Goal: Communication & Community: Answer question/provide support

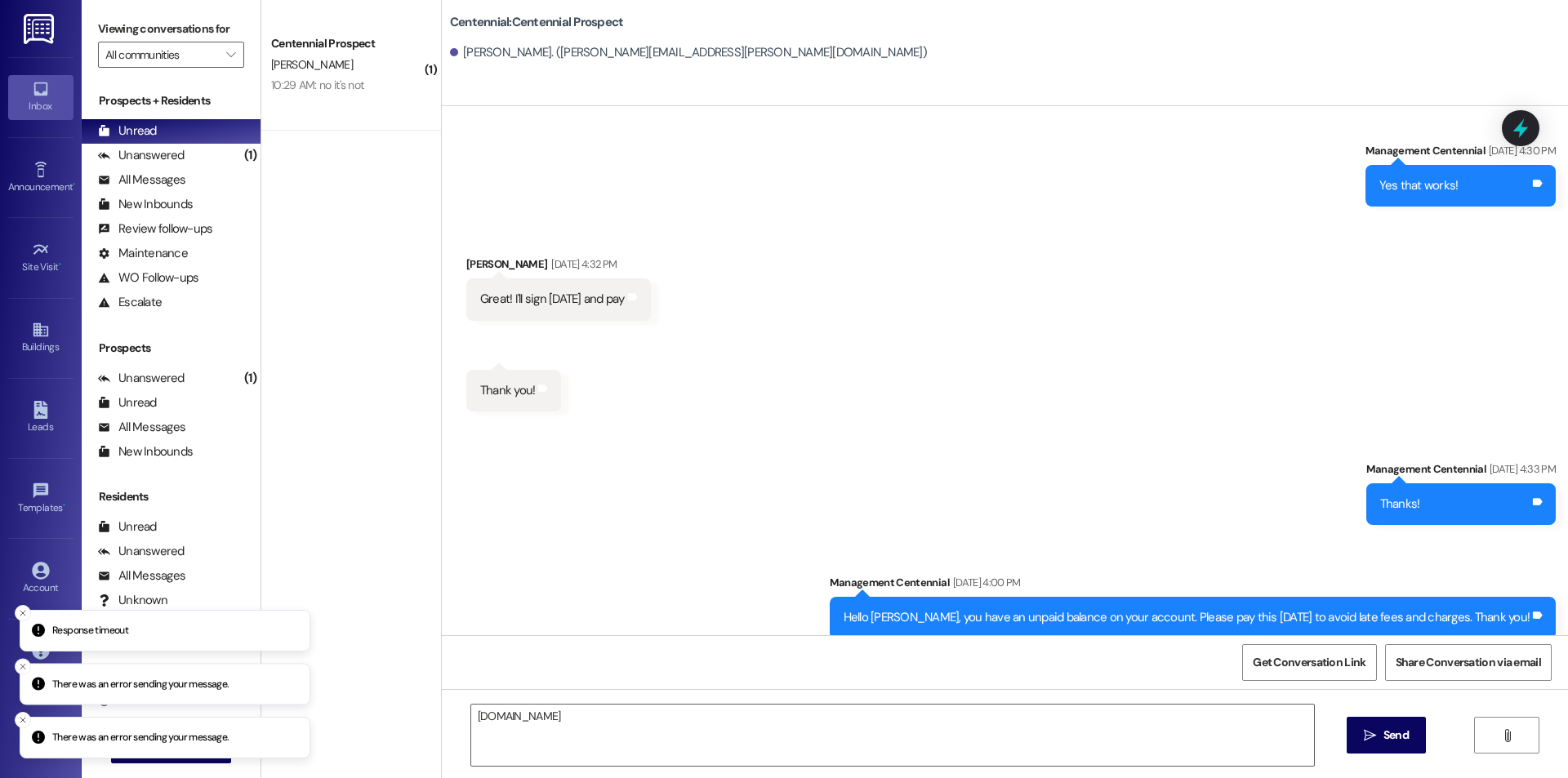
scroll to position [1049, 0]
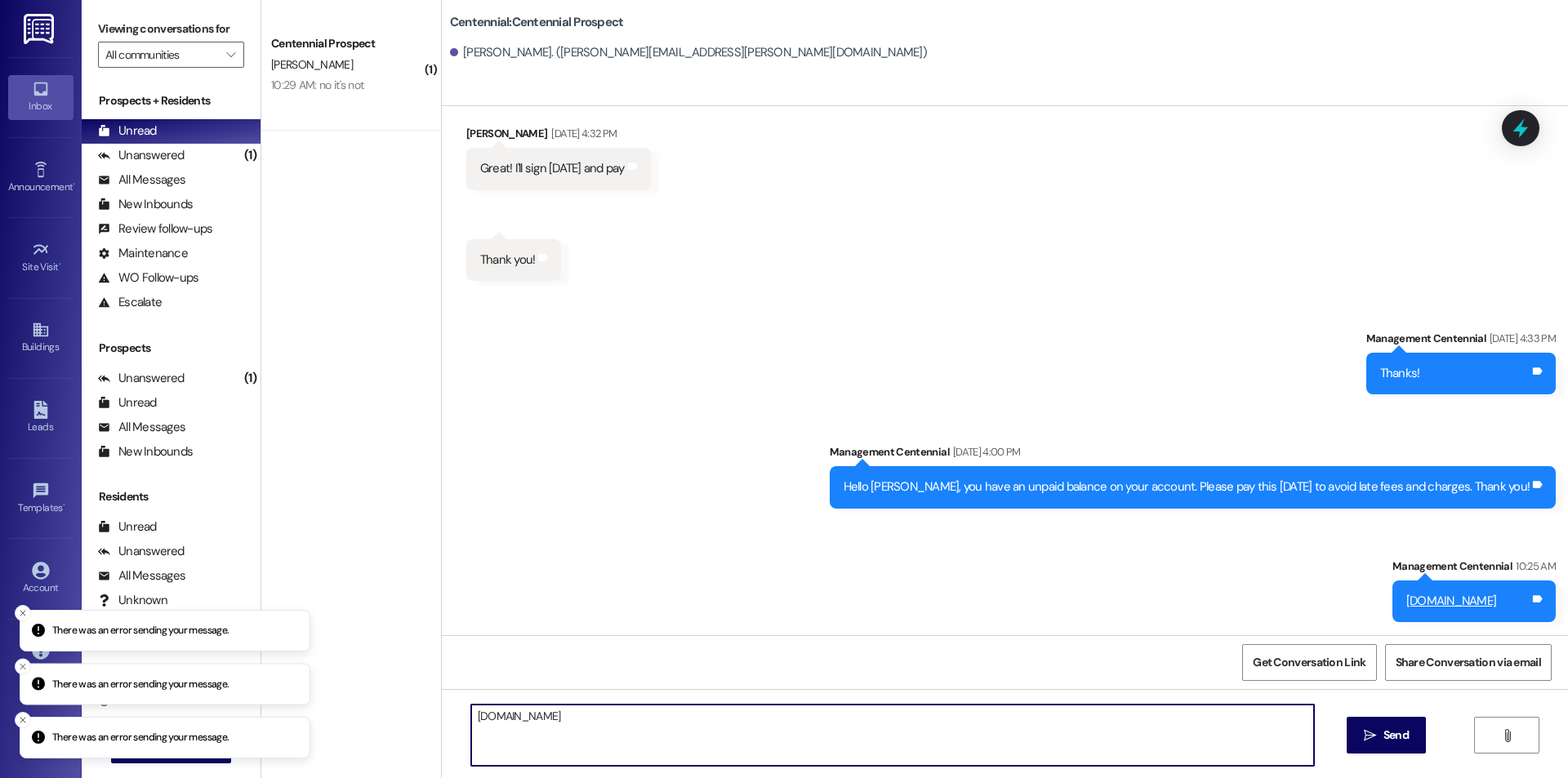
drag, startPoint x: 612, startPoint y: 721, endPoint x: 440, endPoint y: 733, distance: 172.4
click at [442, 733] on div "utahparkpass.com  Send " at bounding box center [1004, 750] width 1126 height 123
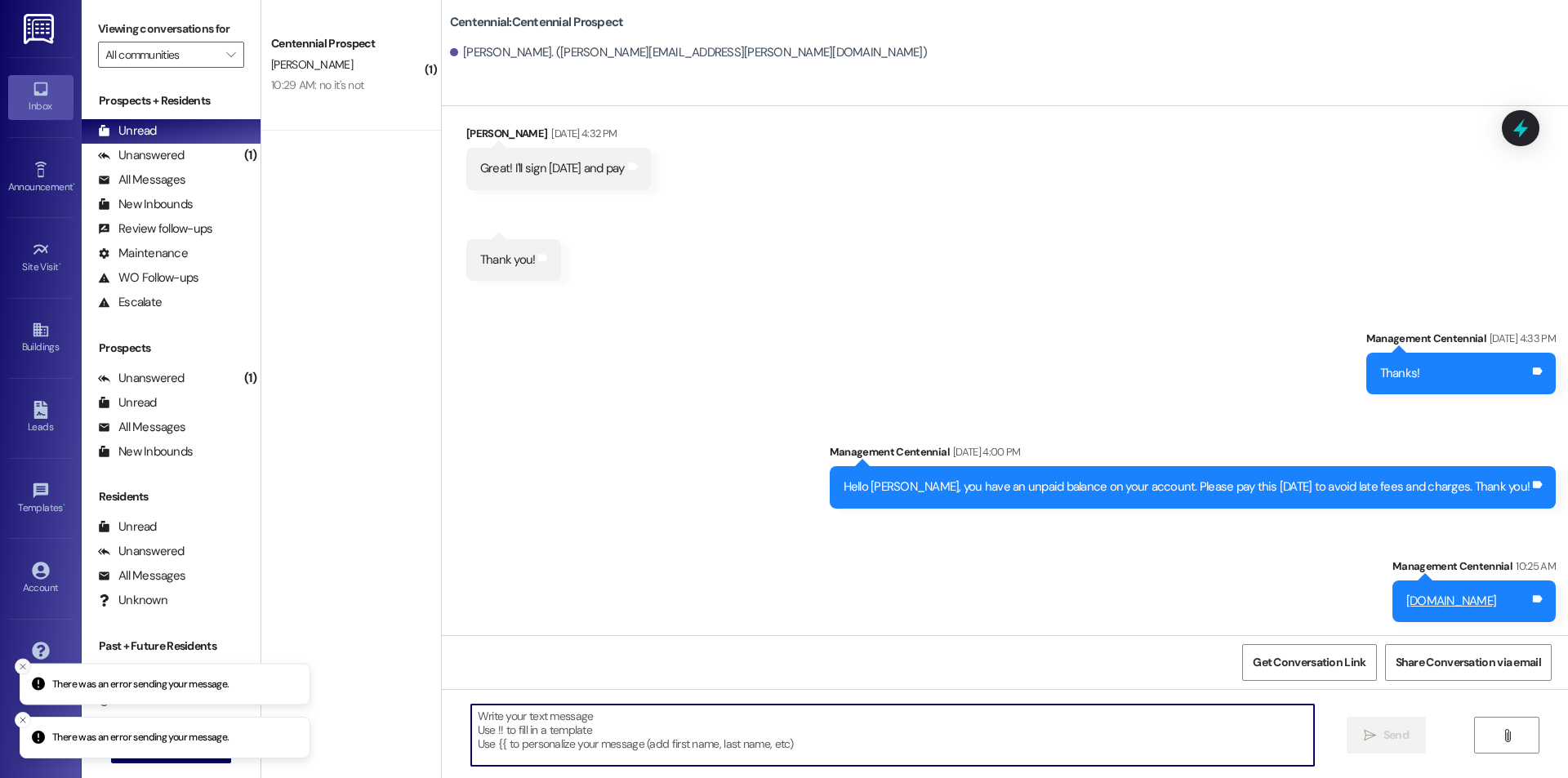
click at [21, 666] on icon "Close toast" at bounding box center [22, 666] width 9 height 9
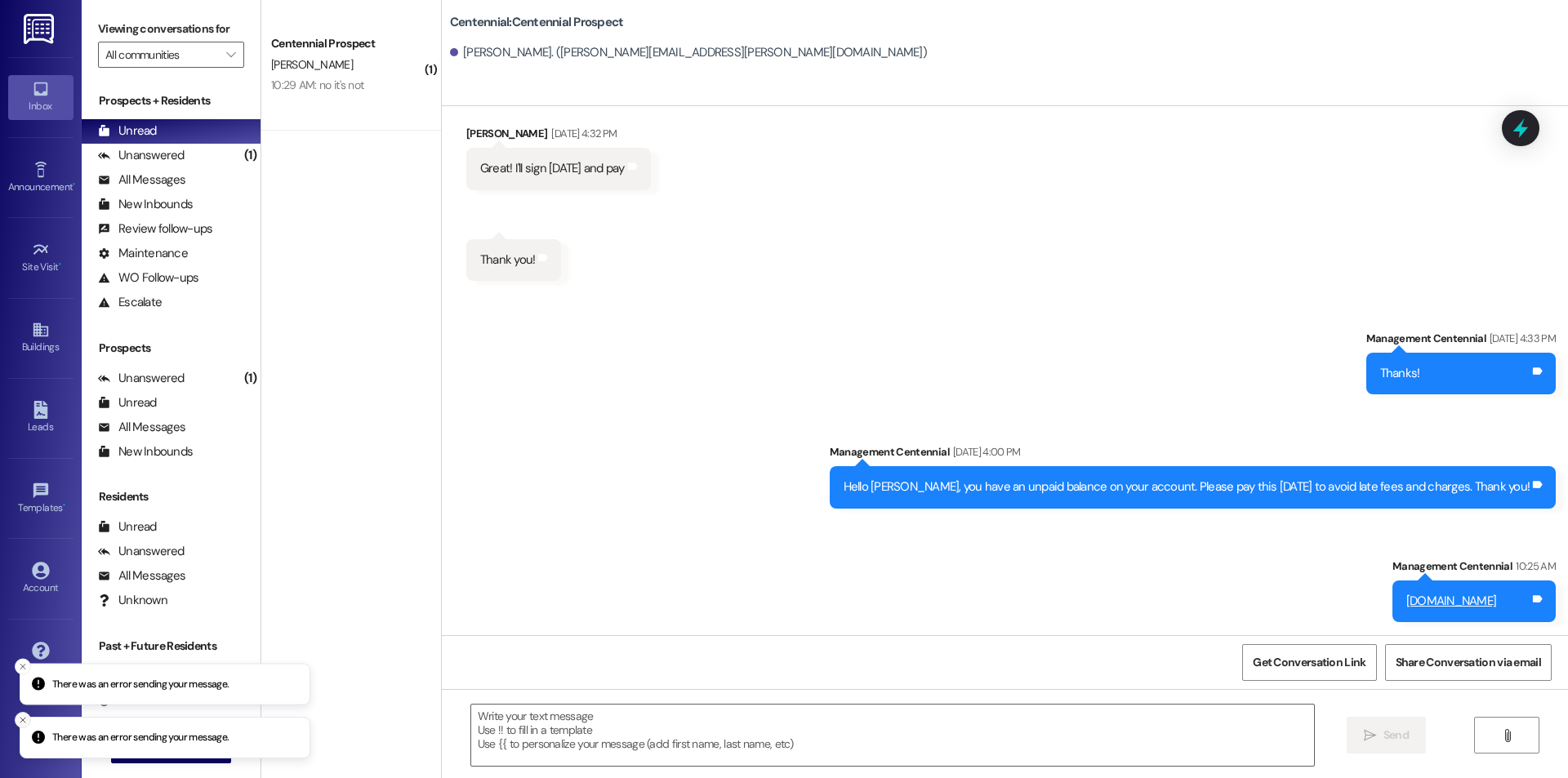
click at [19, 726] on button "Close toast" at bounding box center [22, 720] width 16 height 16
click at [25, 718] on line "Close toast" at bounding box center [23, 721] width 5 height 5
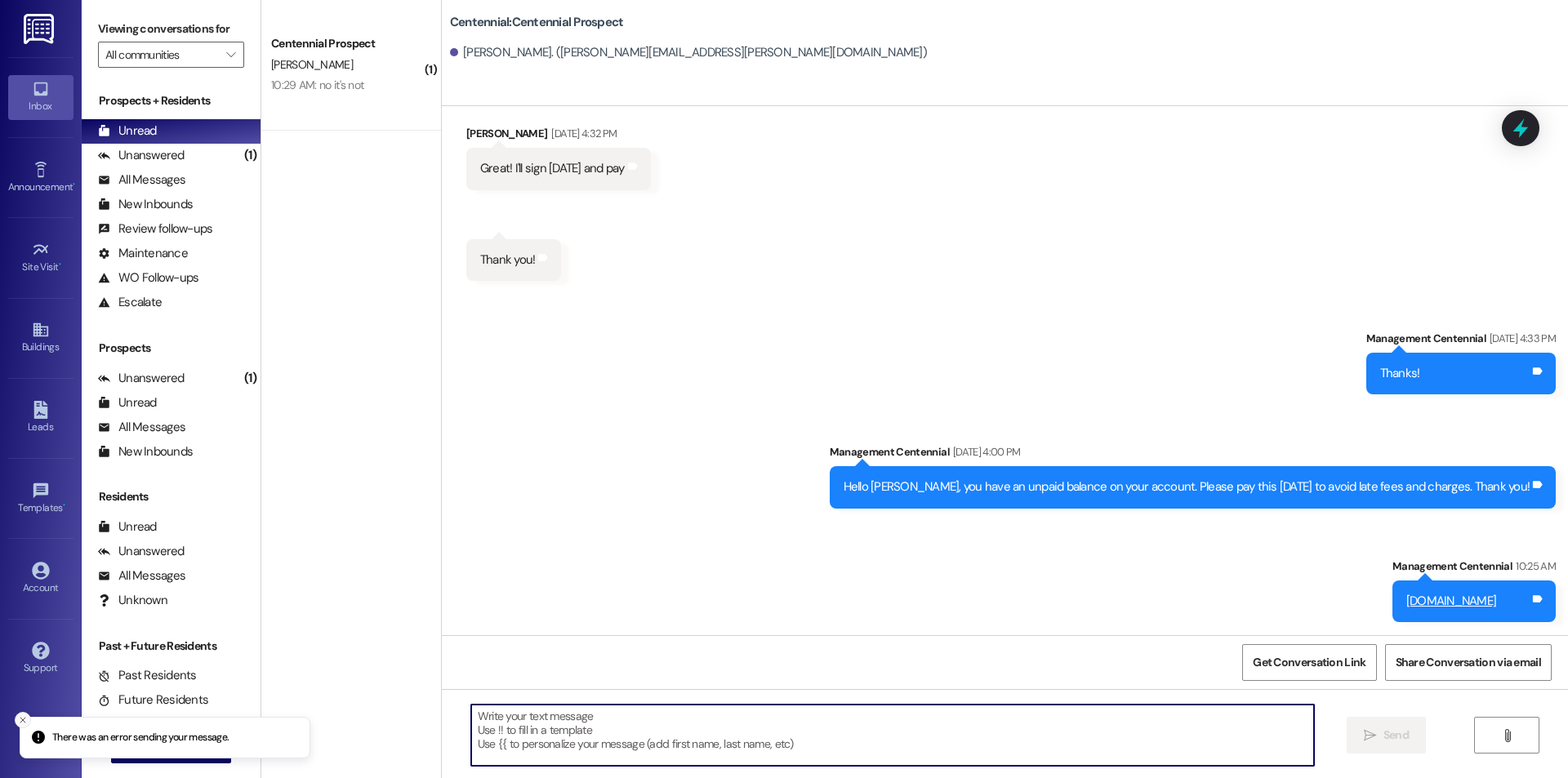
click at [21, 719] on line "Close toast" at bounding box center [23, 721] width 5 height 5
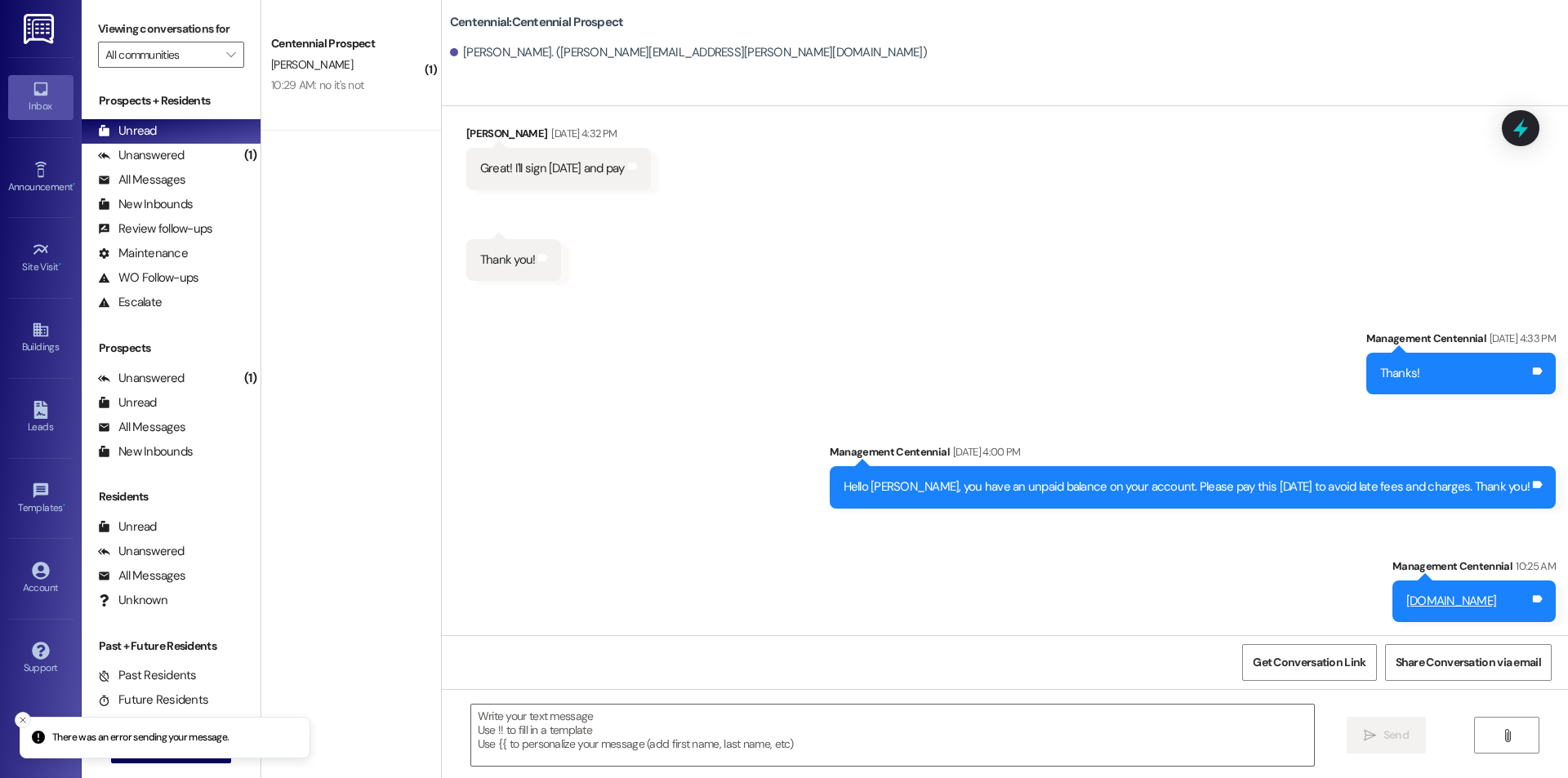
click at [23, 718] on icon "Close toast" at bounding box center [22, 720] width 9 height 9
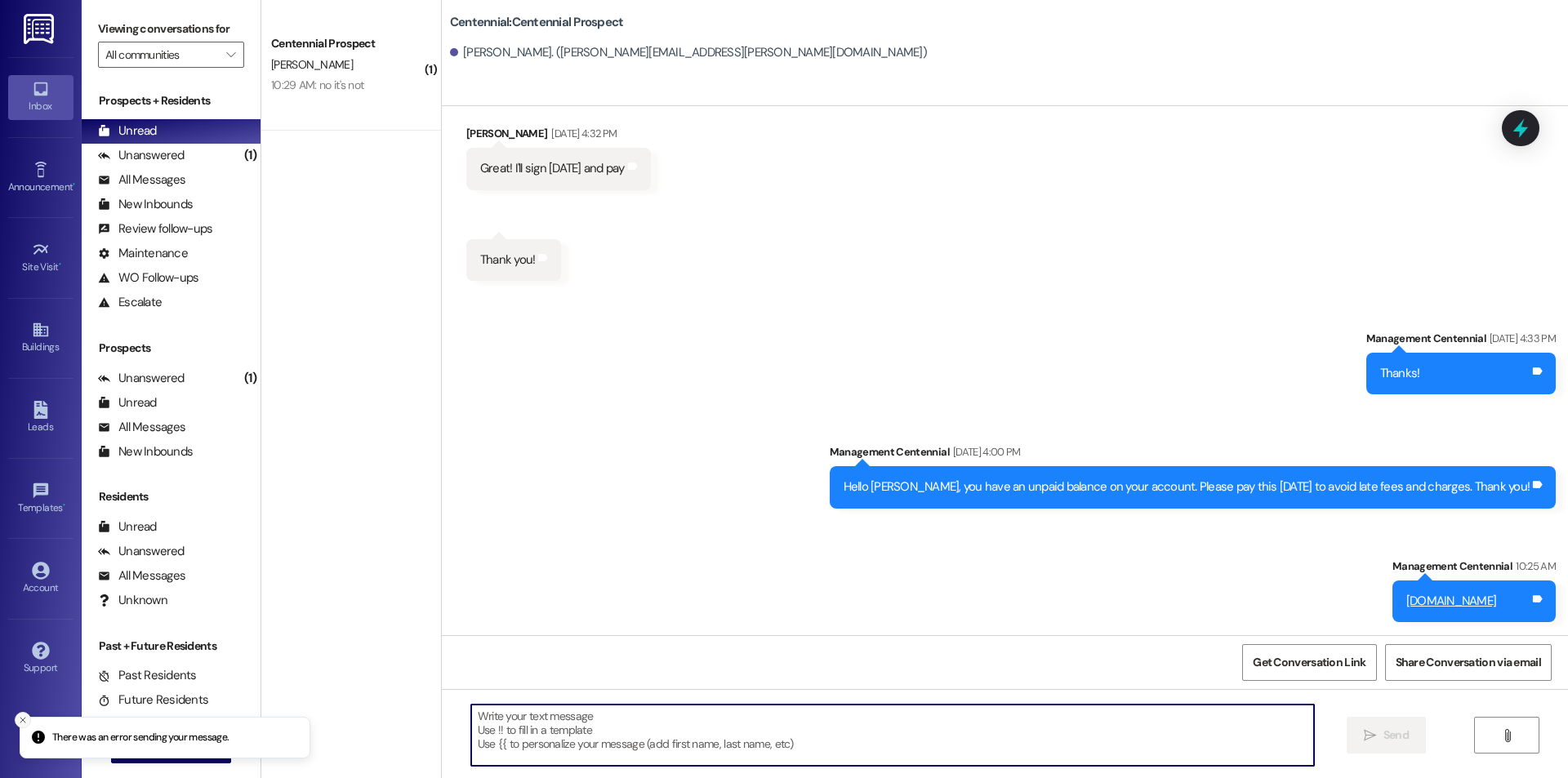
click at [27, 722] on button "Close toast" at bounding box center [22, 720] width 16 height 16
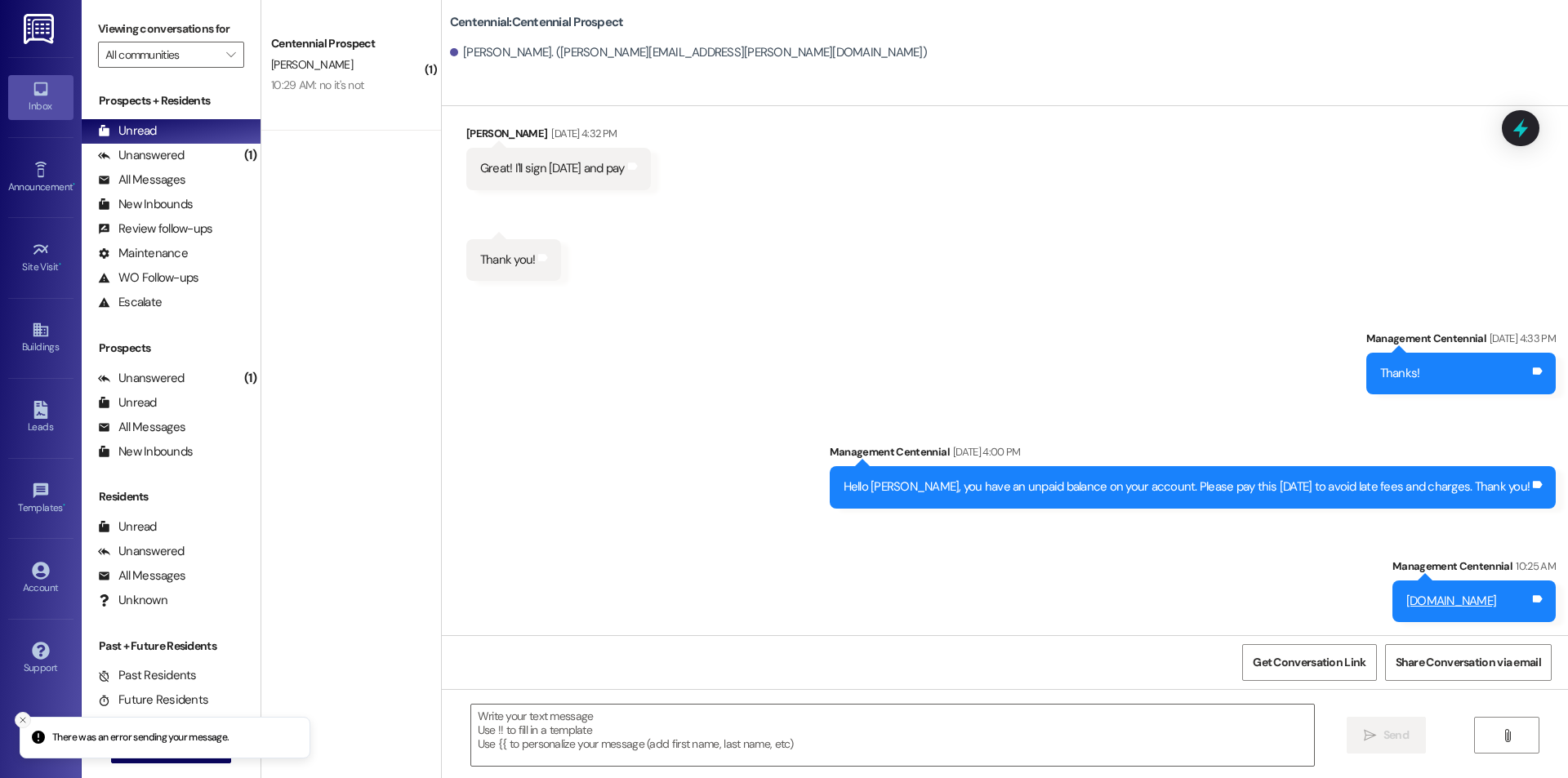
click at [27, 722] on icon "Close toast" at bounding box center [22, 720] width 9 height 9
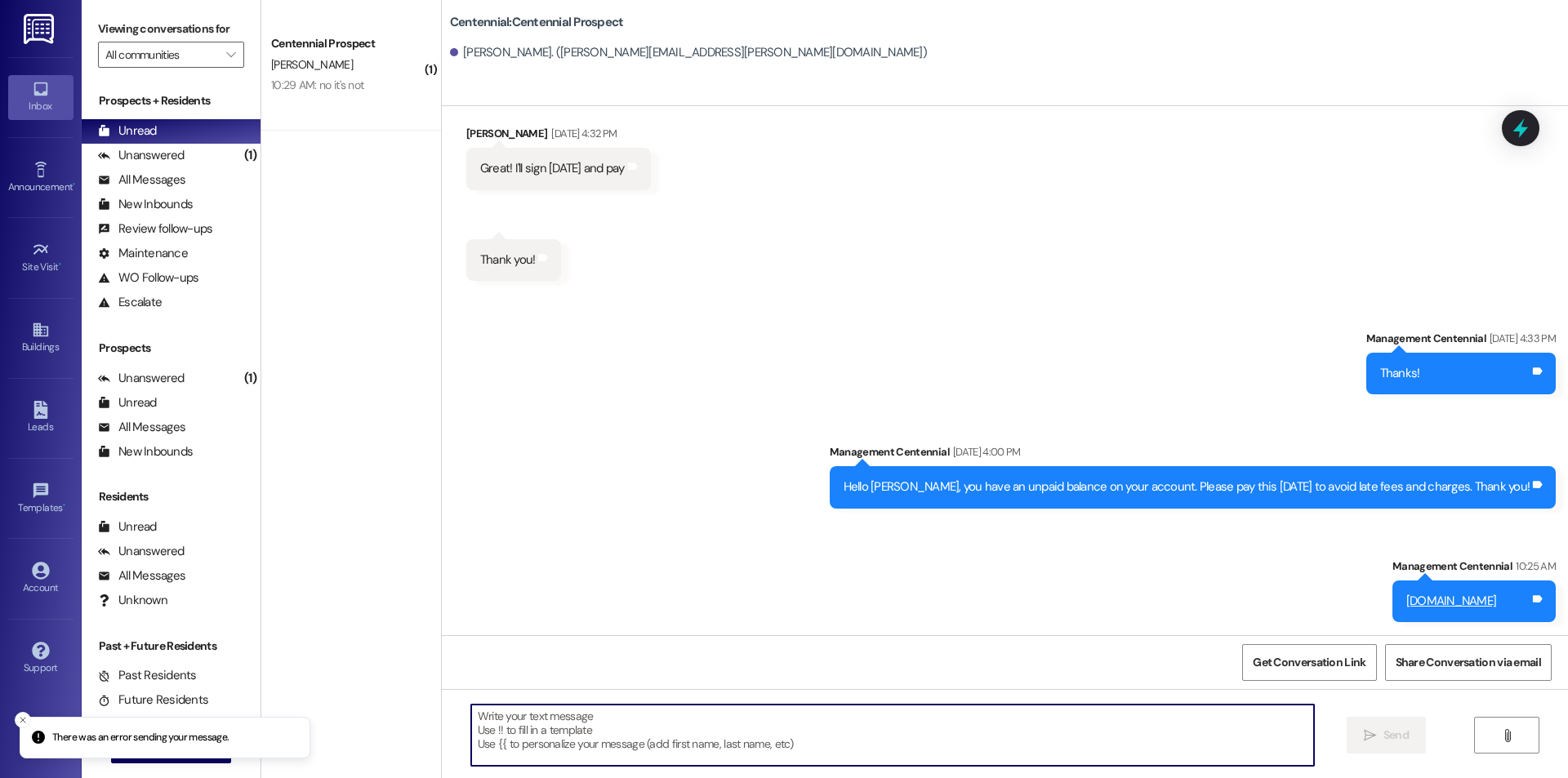
click at [27, 721] on icon "Close toast" at bounding box center [22, 720] width 9 height 9
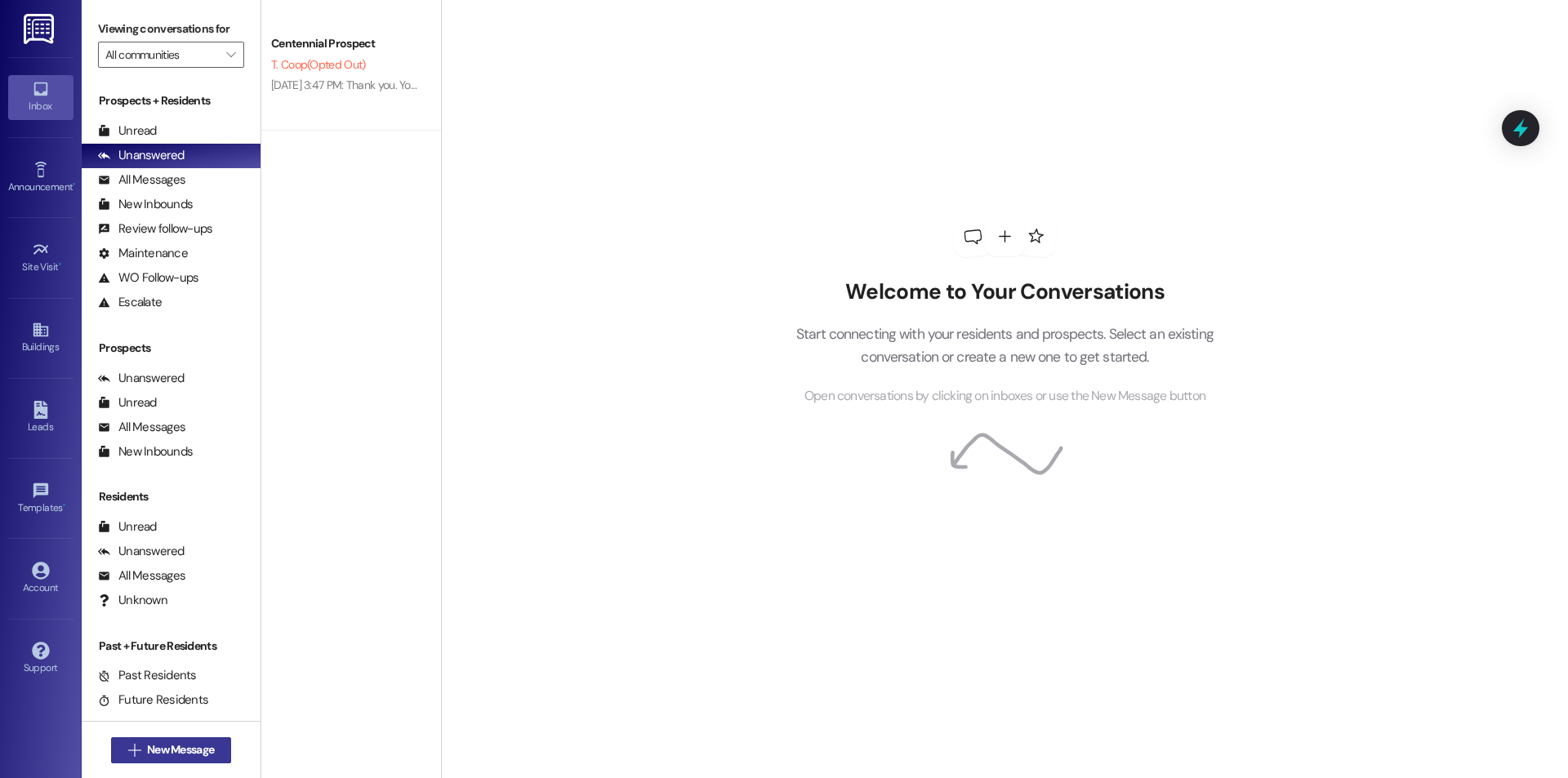
click at [193, 757] on span "New Message" at bounding box center [180, 750] width 67 height 17
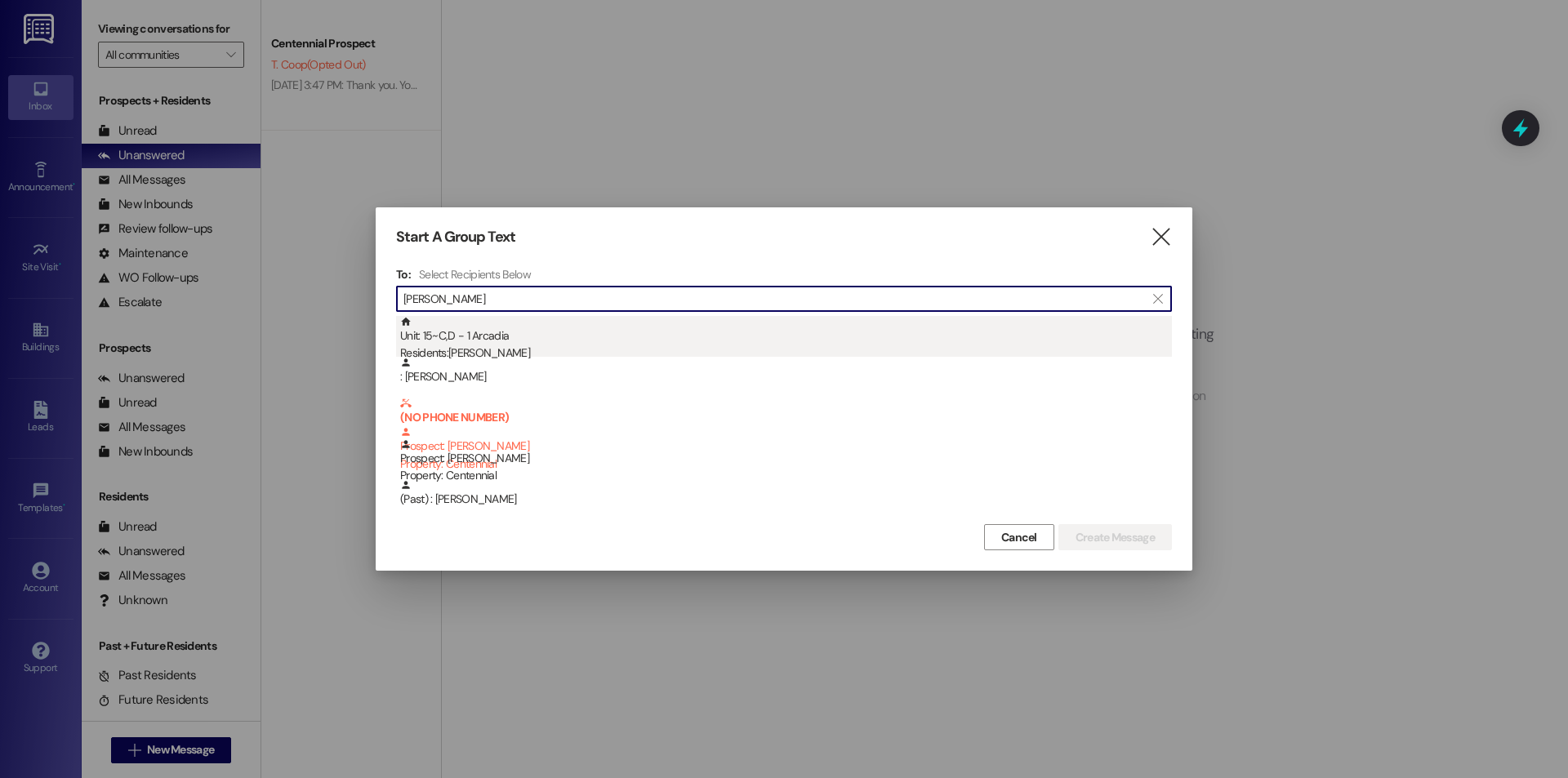
type input "[PERSON_NAME]"
click at [536, 347] on div "Residents: [PERSON_NAME]" at bounding box center [786, 353] width 772 height 17
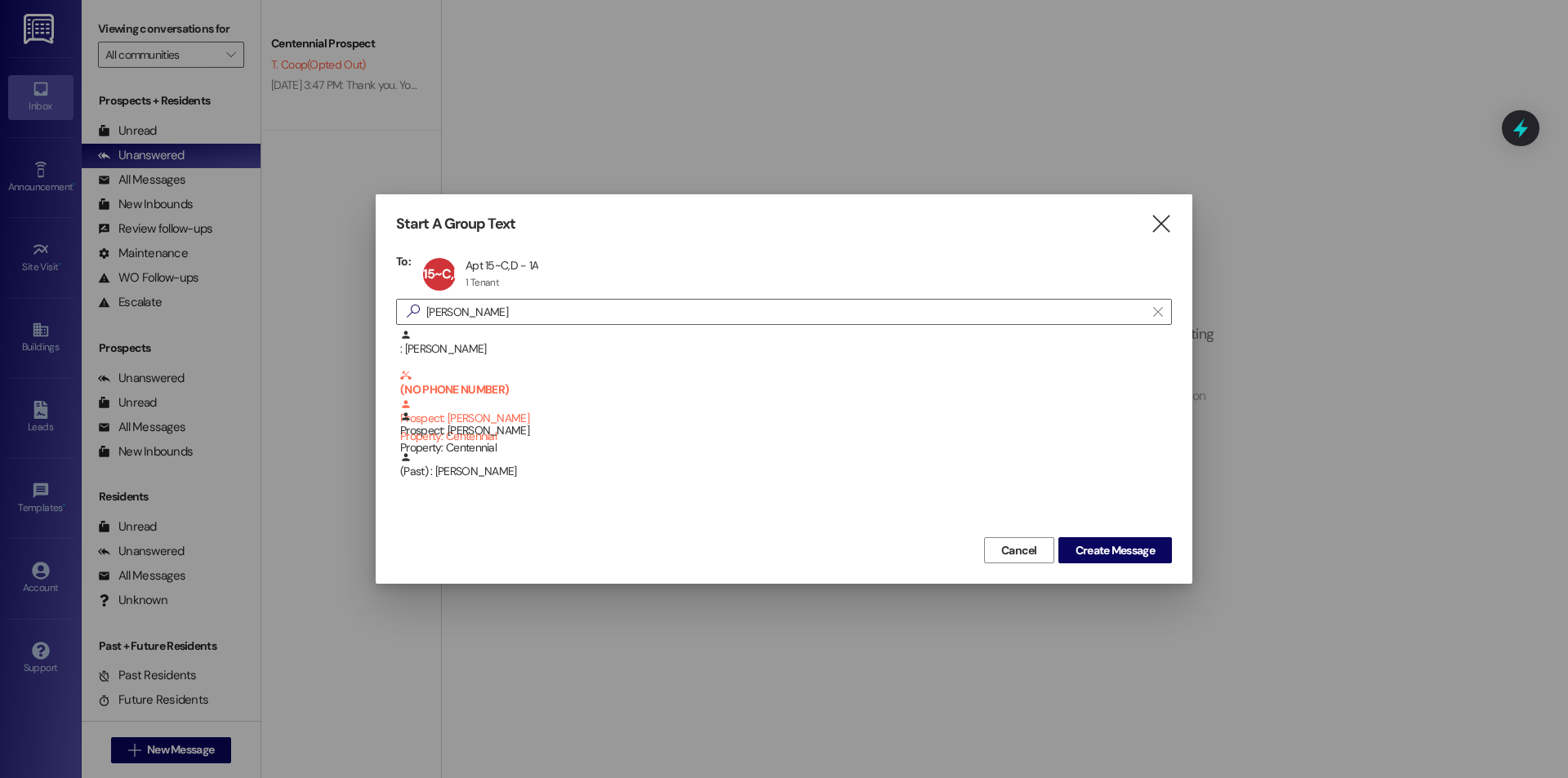
click at [1079, 535] on div "Cancel Create Message" at bounding box center [784, 548] width 775 height 30
click at [1080, 543] on span "Create Message" at bounding box center [1115, 551] width 79 height 17
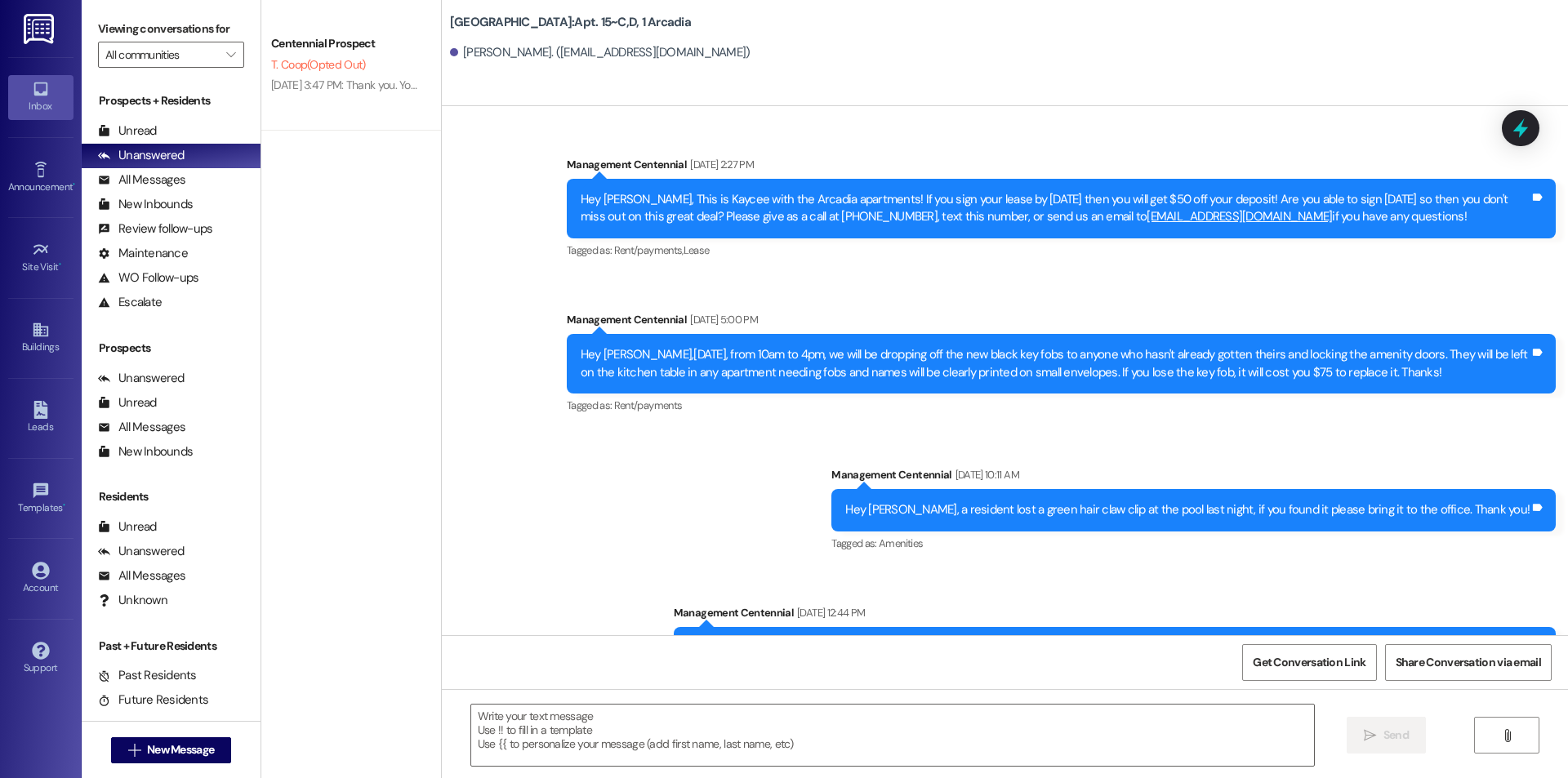
scroll to position [10983, 0]
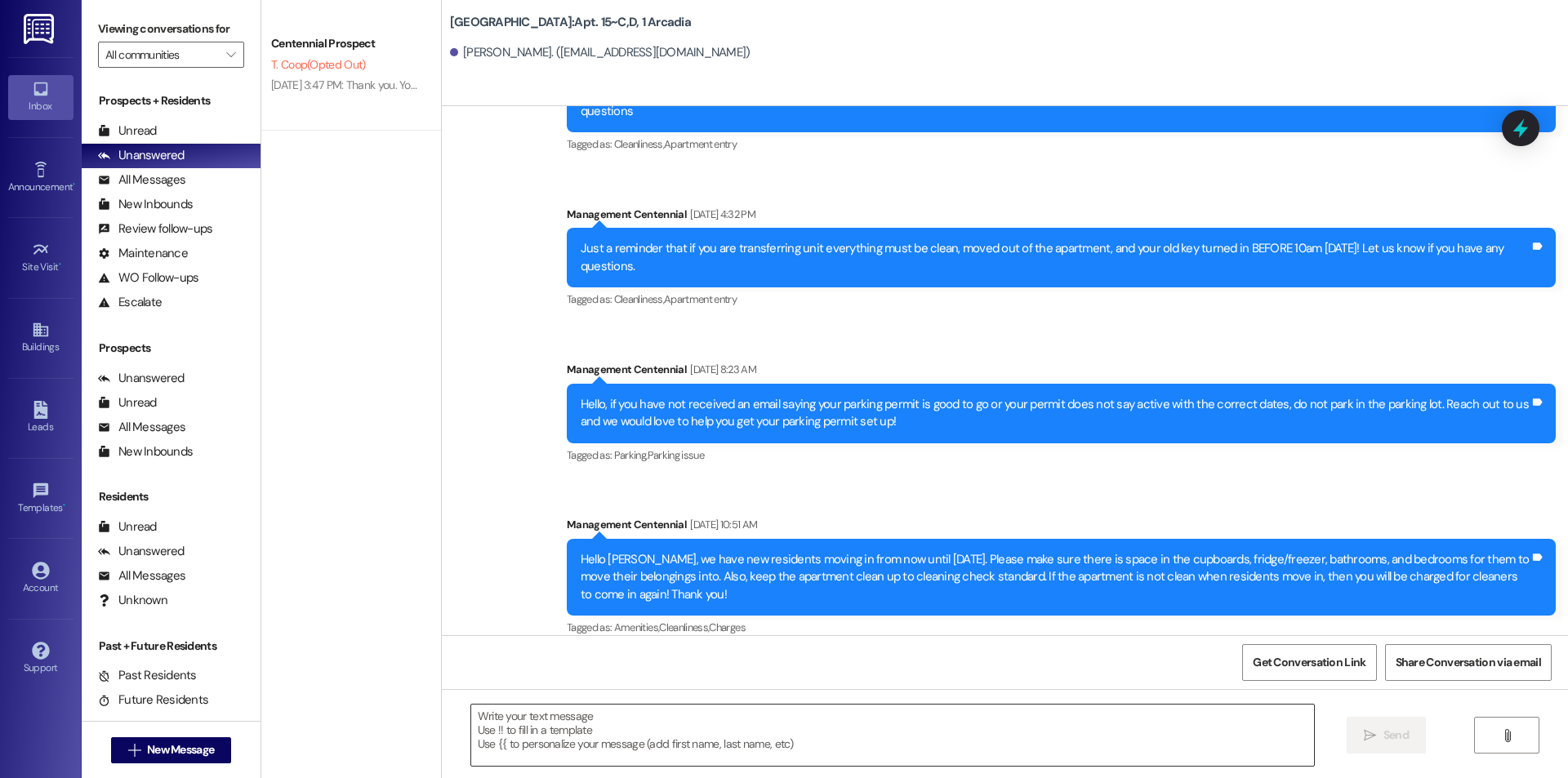
click at [606, 724] on textarea at bounding box center [892, 735] width 842 height 61
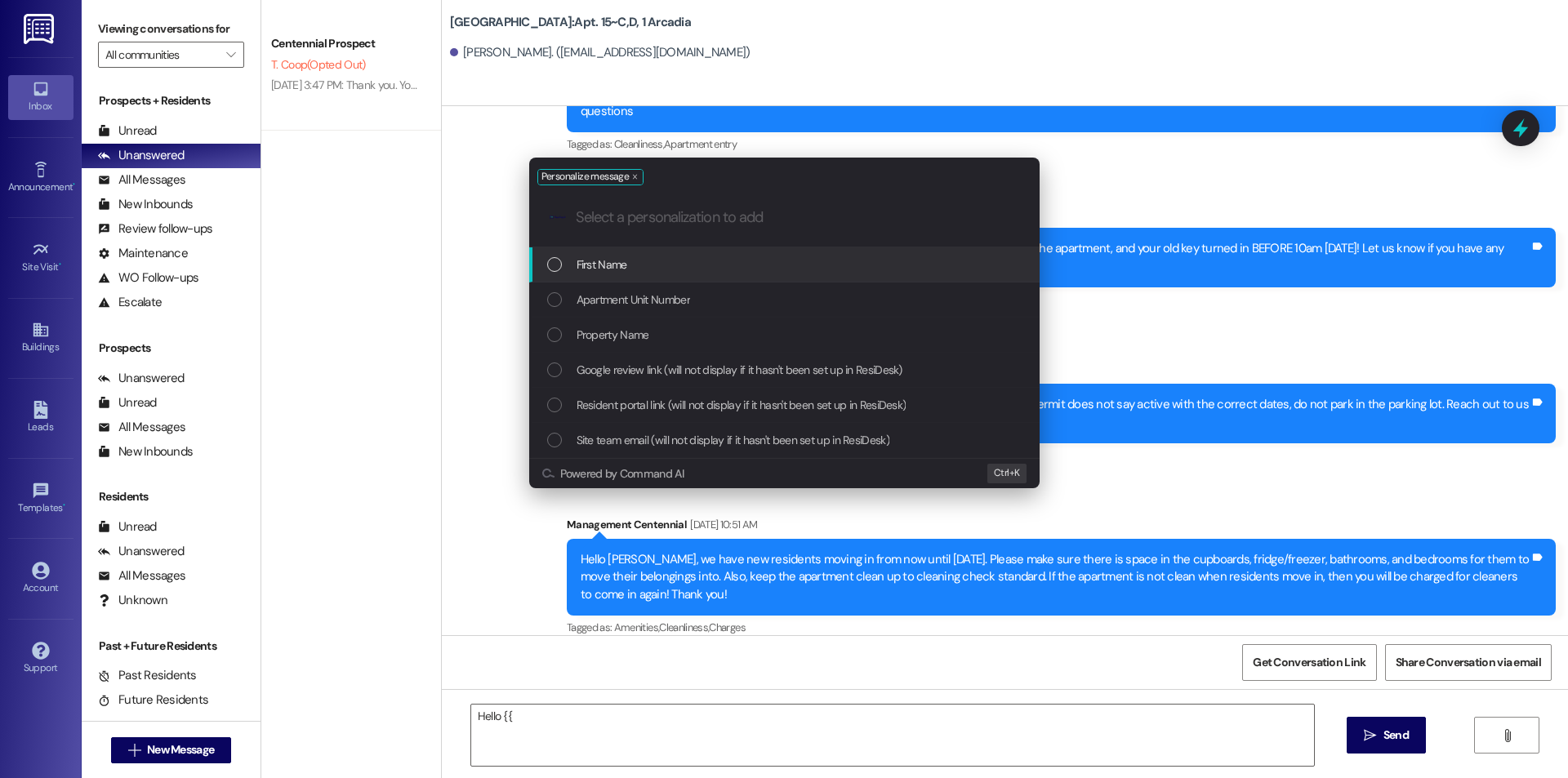
click at [635, 272] on div "First Name" at bounding box center [786, 264] width 478 height 18
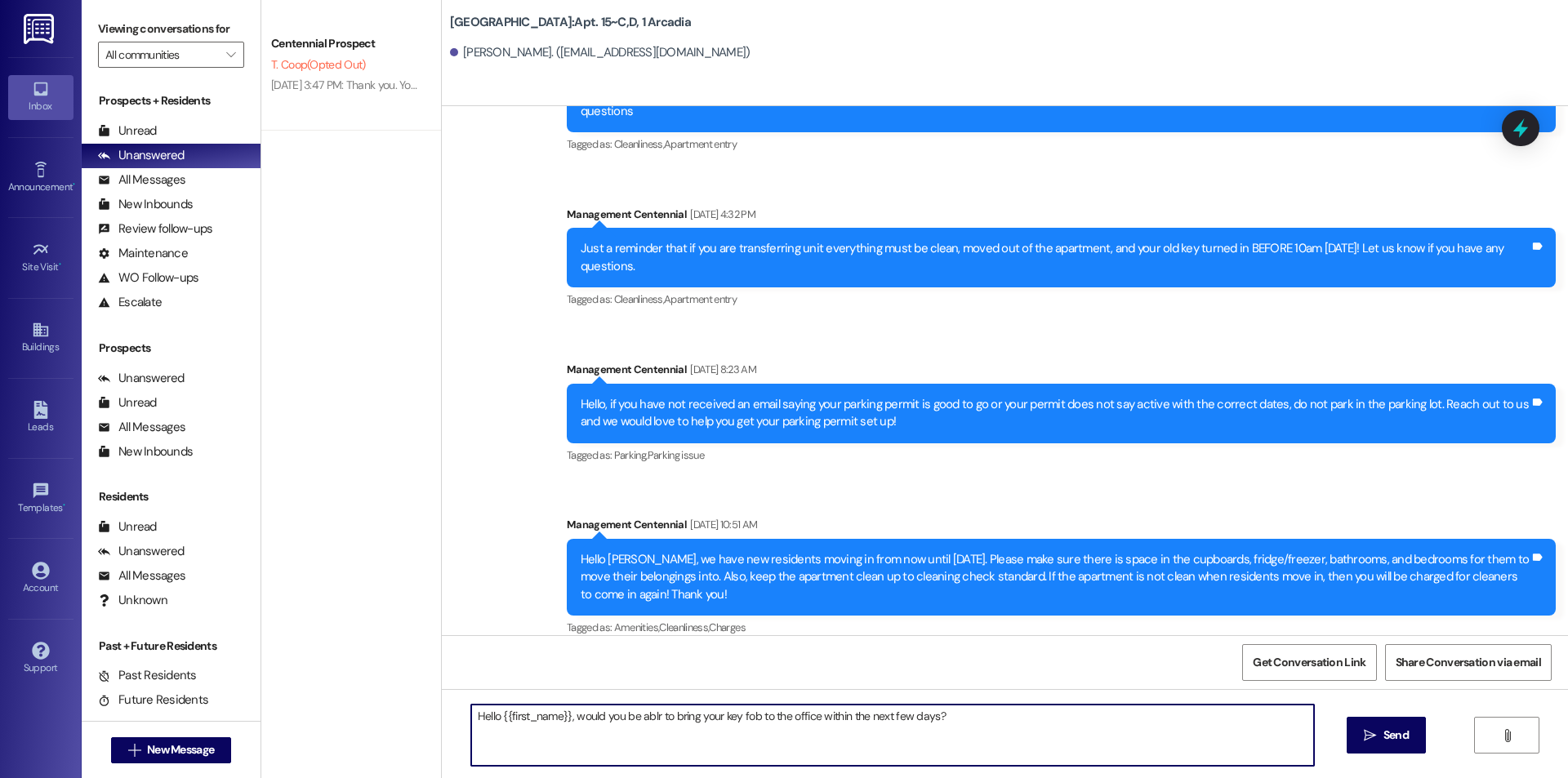
type textarea "Hello {{first_name}}, would you be able to bring your key fob to the office wit…"
click at [977, 726] on textarea "Hello {{first_name}}, would you be able to bring your key fob to the office wit…" at bounding box center [892, 735] width 842 height 61
drag, startPoint x: 977, startPoint y: 731, endPoint x: 308, endPoint y: 734, distance: 669.0
click at [308, 734] on div "Centennial Prospect T. Coop (Opted Out) [DATE] 3:47 PM: Thank you. You will no …" at bounding box center [914, 389] width 1306 height 778
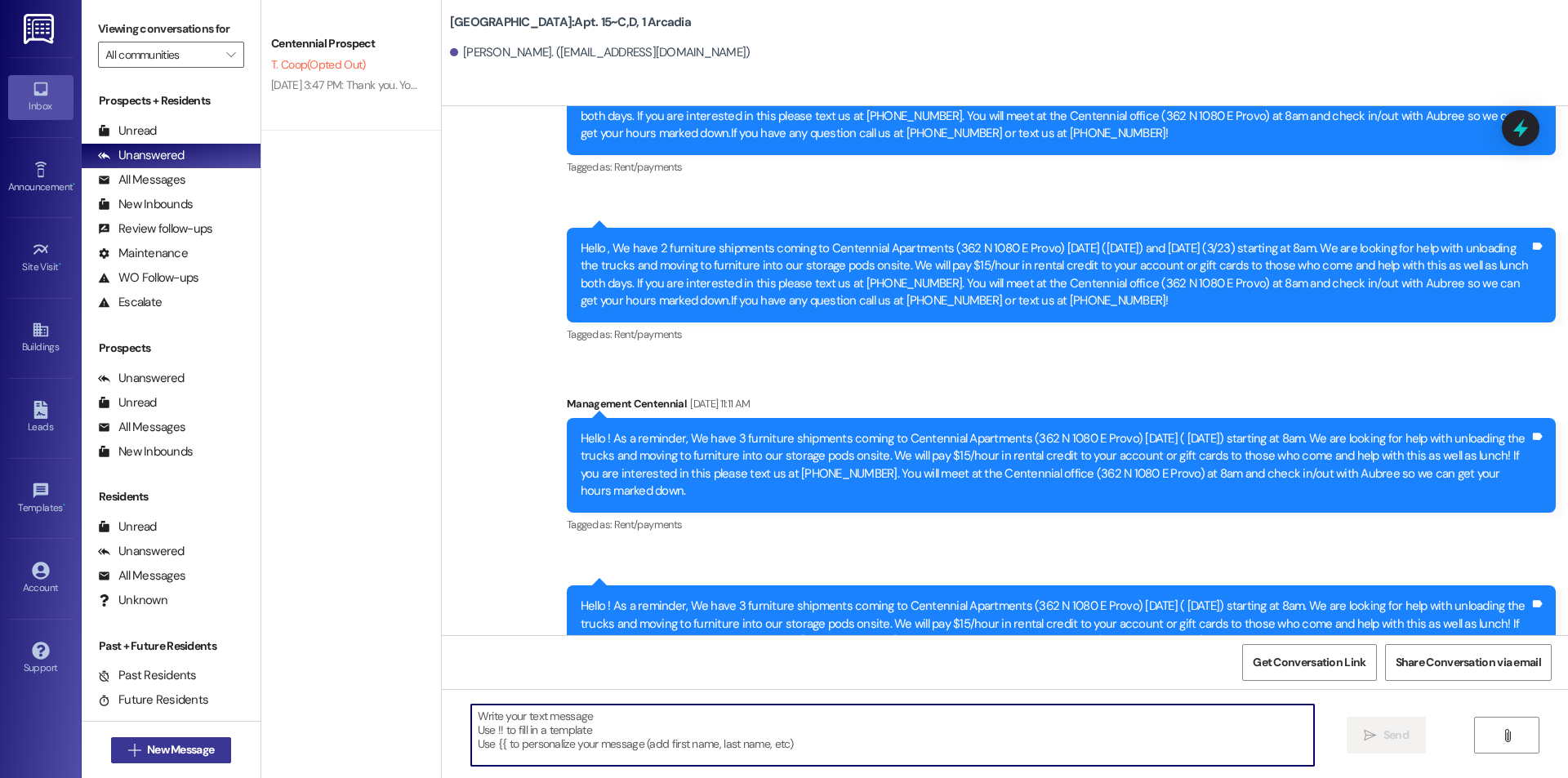
click at [180, 739] on button " New Message" at bounding box center [171, 751] width 121 height 26
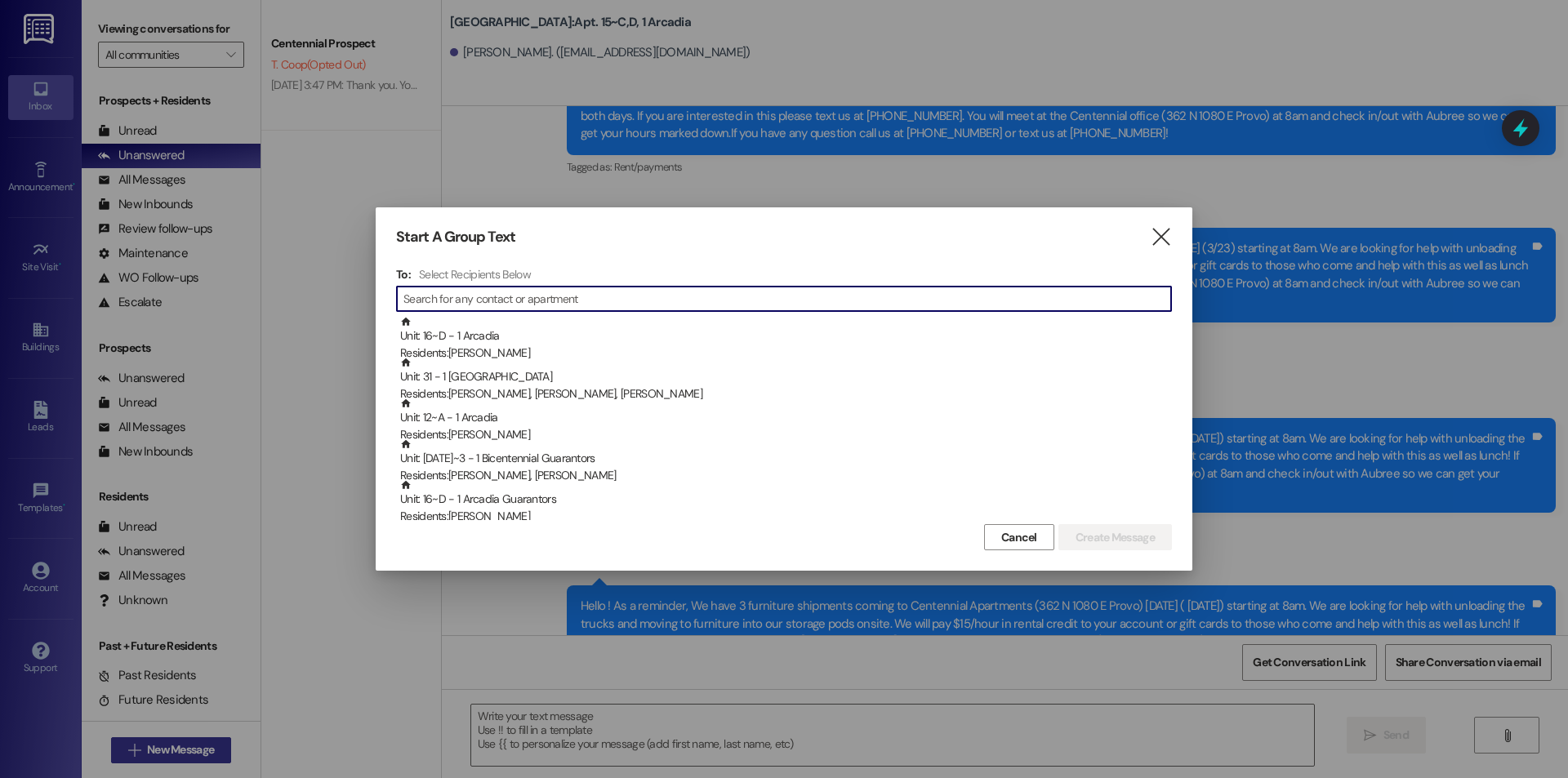
scroll to position [5588, 0]
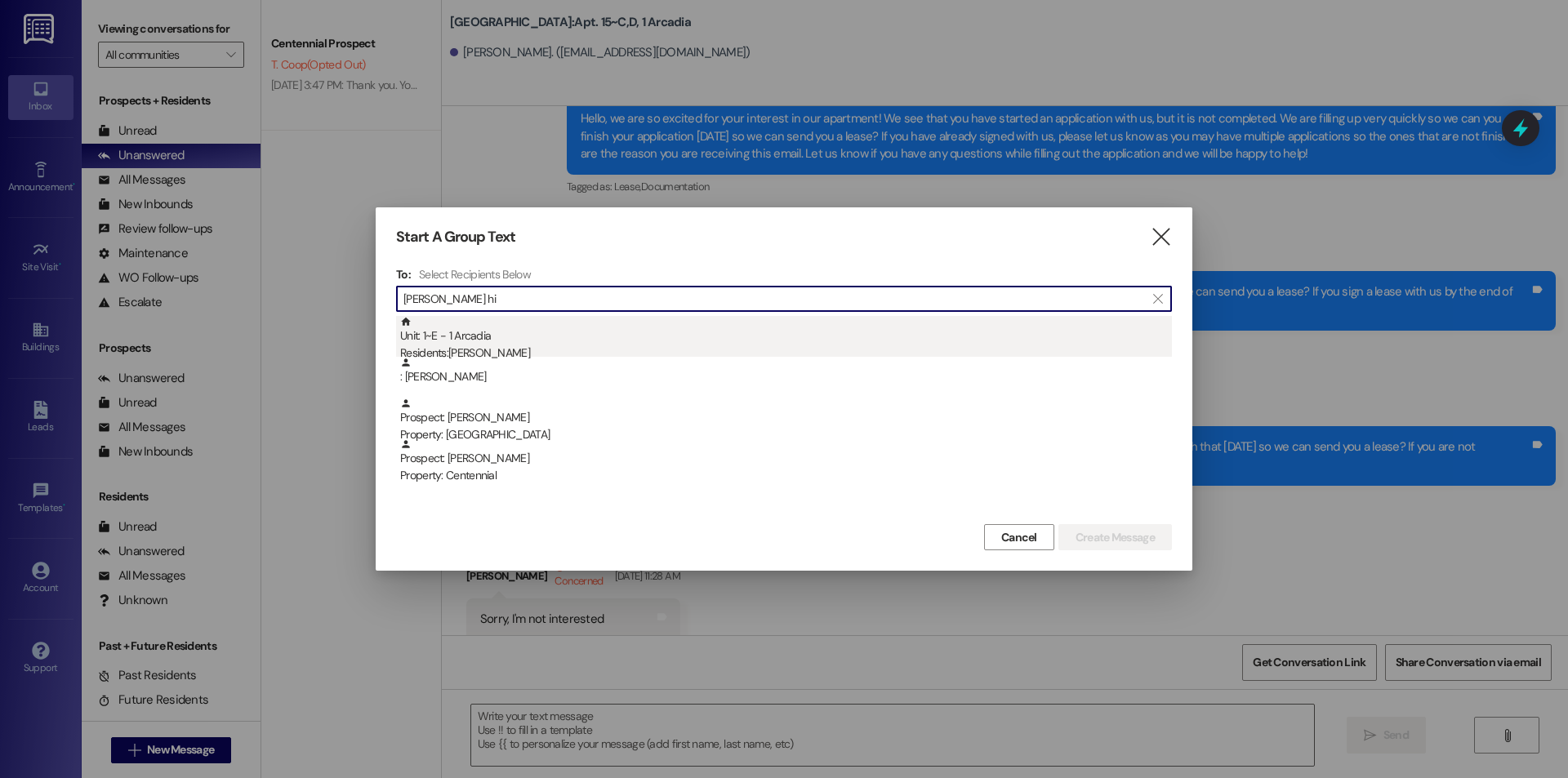
type input "[PERSON_NAME] hi"
click at [467, 324] on div "Unit: 1~E - 1 Arcadia Residents: [PERSON_NAME]" at bounding box center [786, 339] width 772 height 46
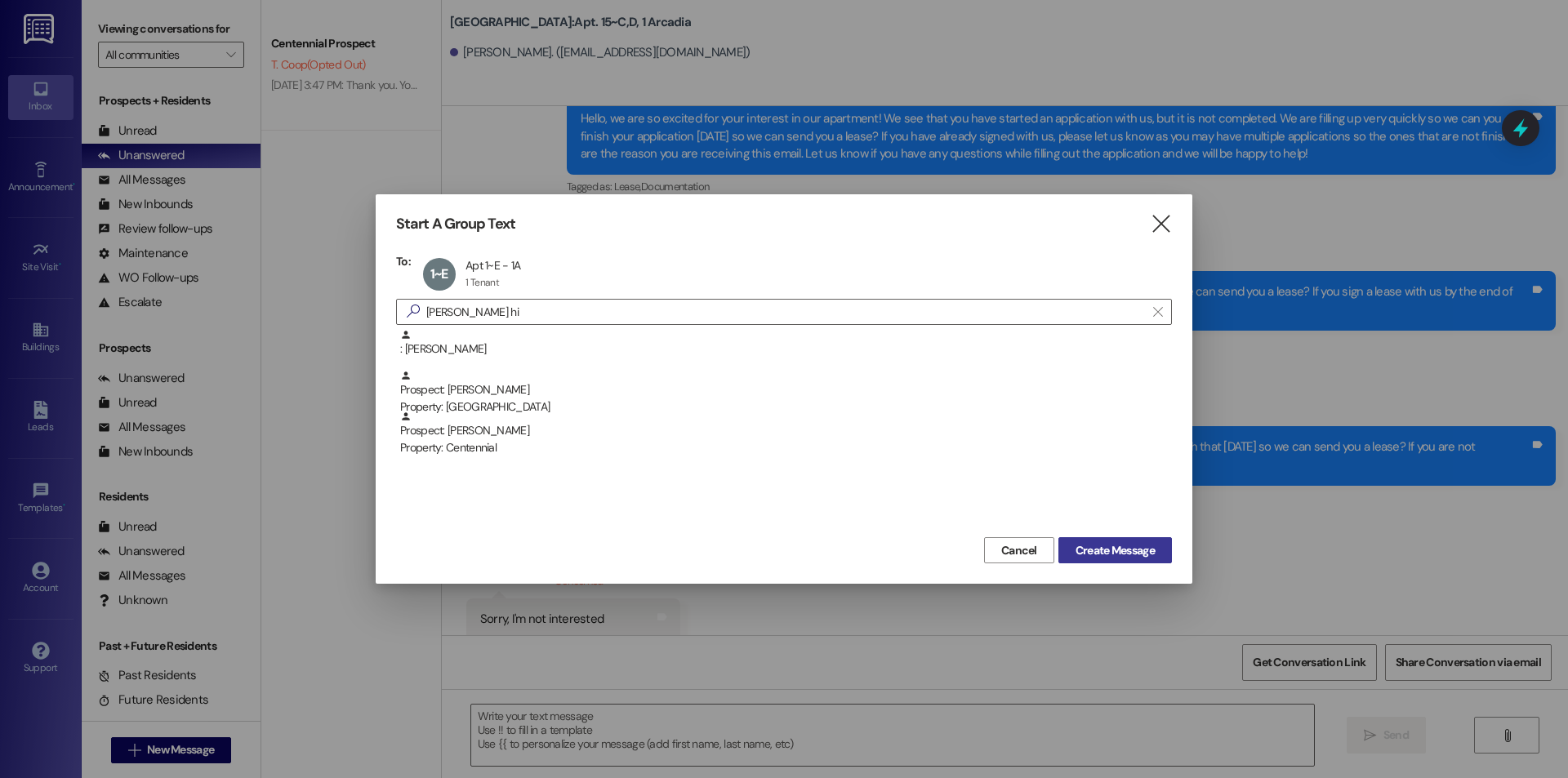
click at [1113, 543] on span "Create Message" at bounding box center [1115, 551] width 79 height 17
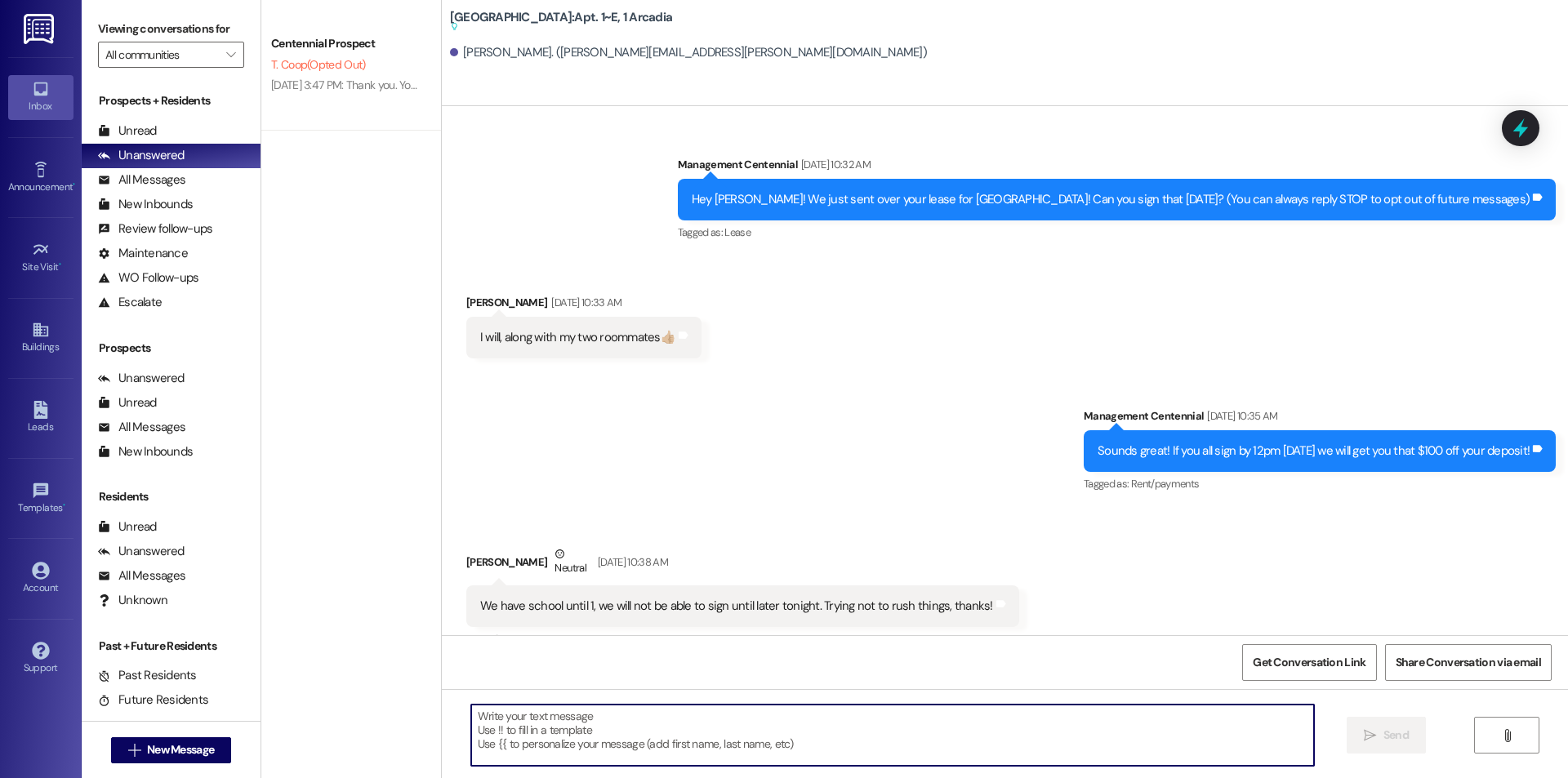
click at [628, 716] on textarea at bounding box center [892, 735] width 842 height 61
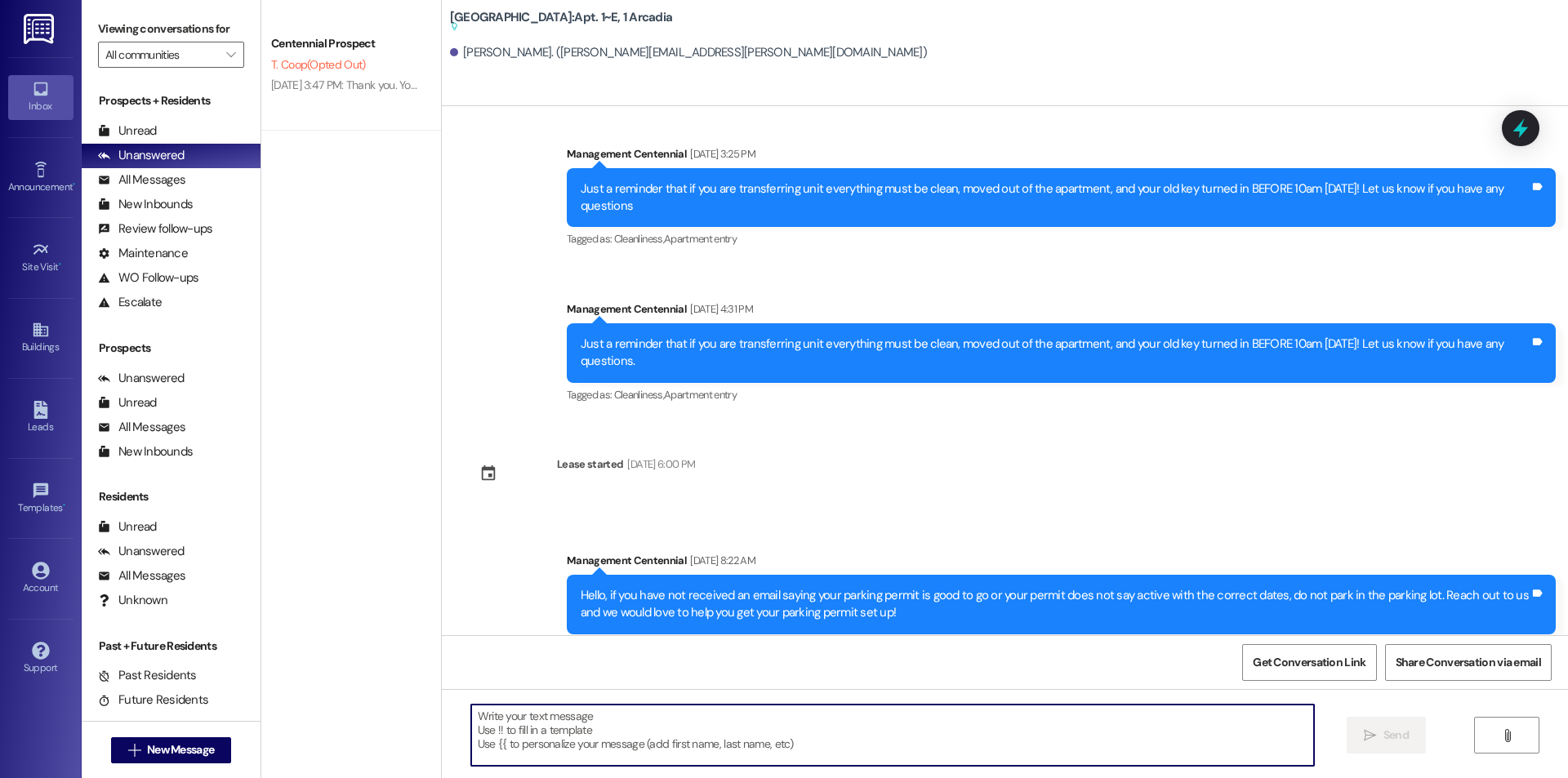
paste textarea "Hello {{first_name}}, would you be able to bring your key fob to the office wit…"
type textarea "Hello {{first_name}}, would you be able to bring your key fob to the office wit…"
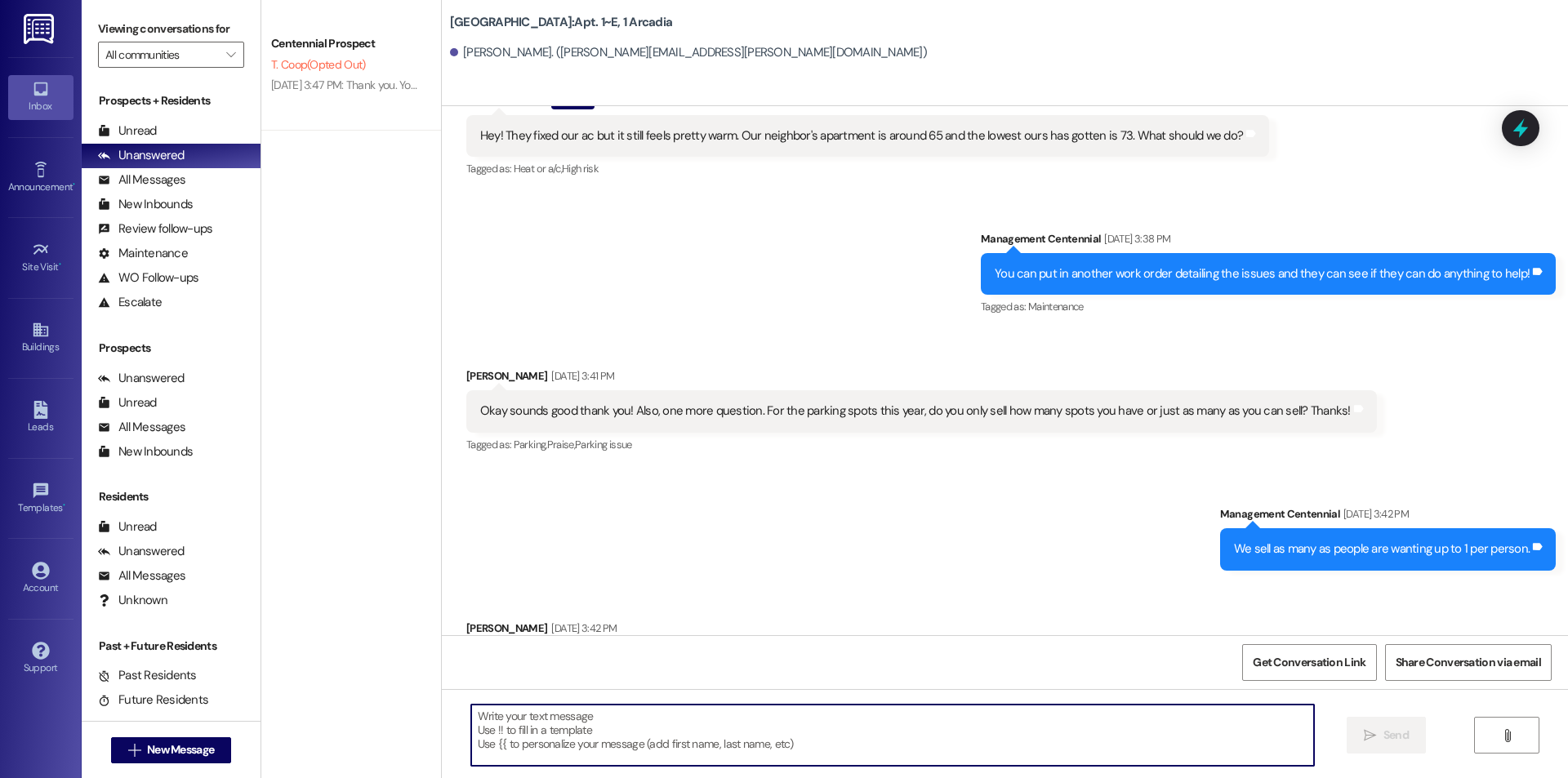
scroll to position [29686, 0]
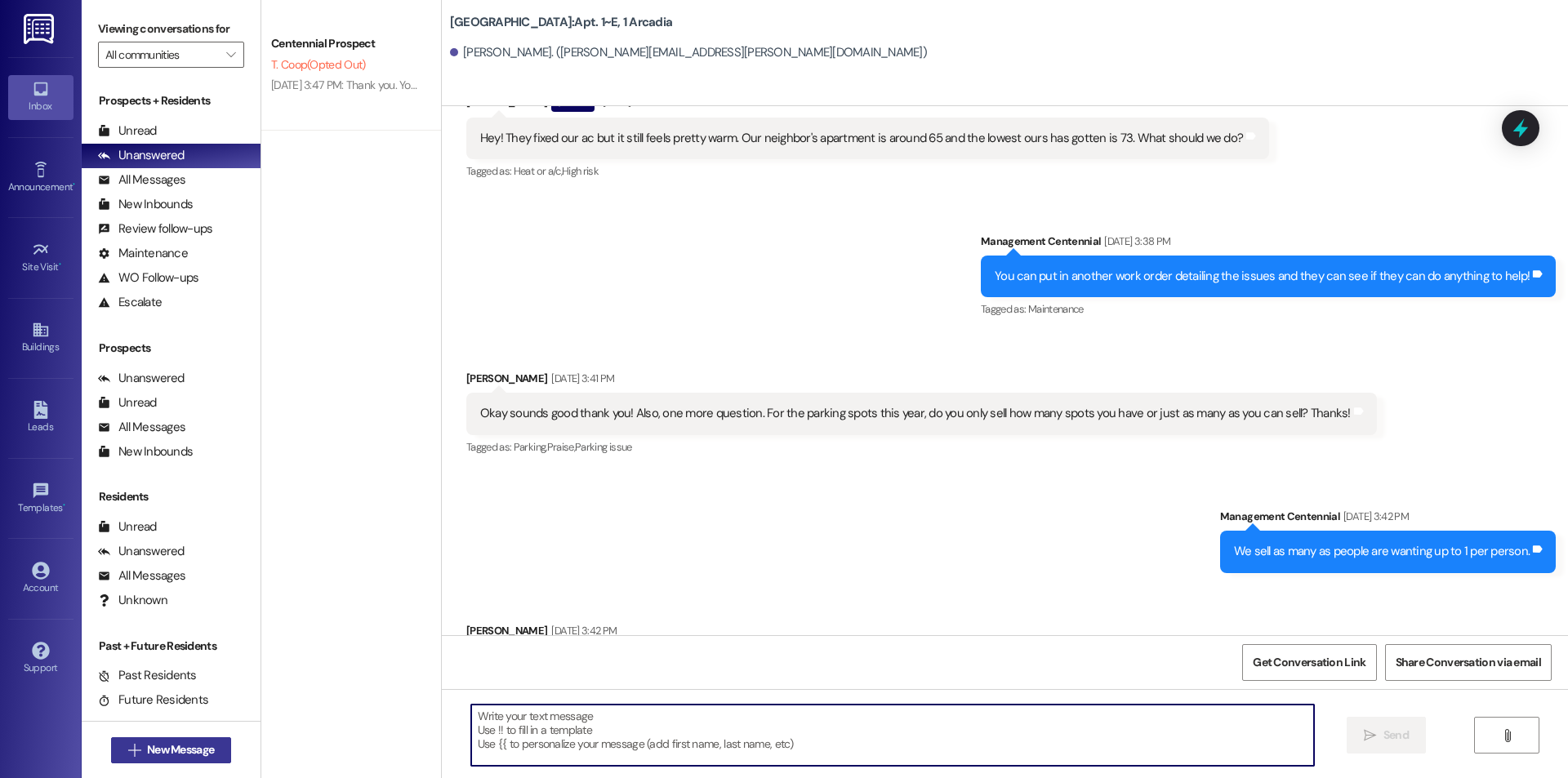
click at [158, 760] on button " New Message" at bounding box center [171, 751] width 121 height 26
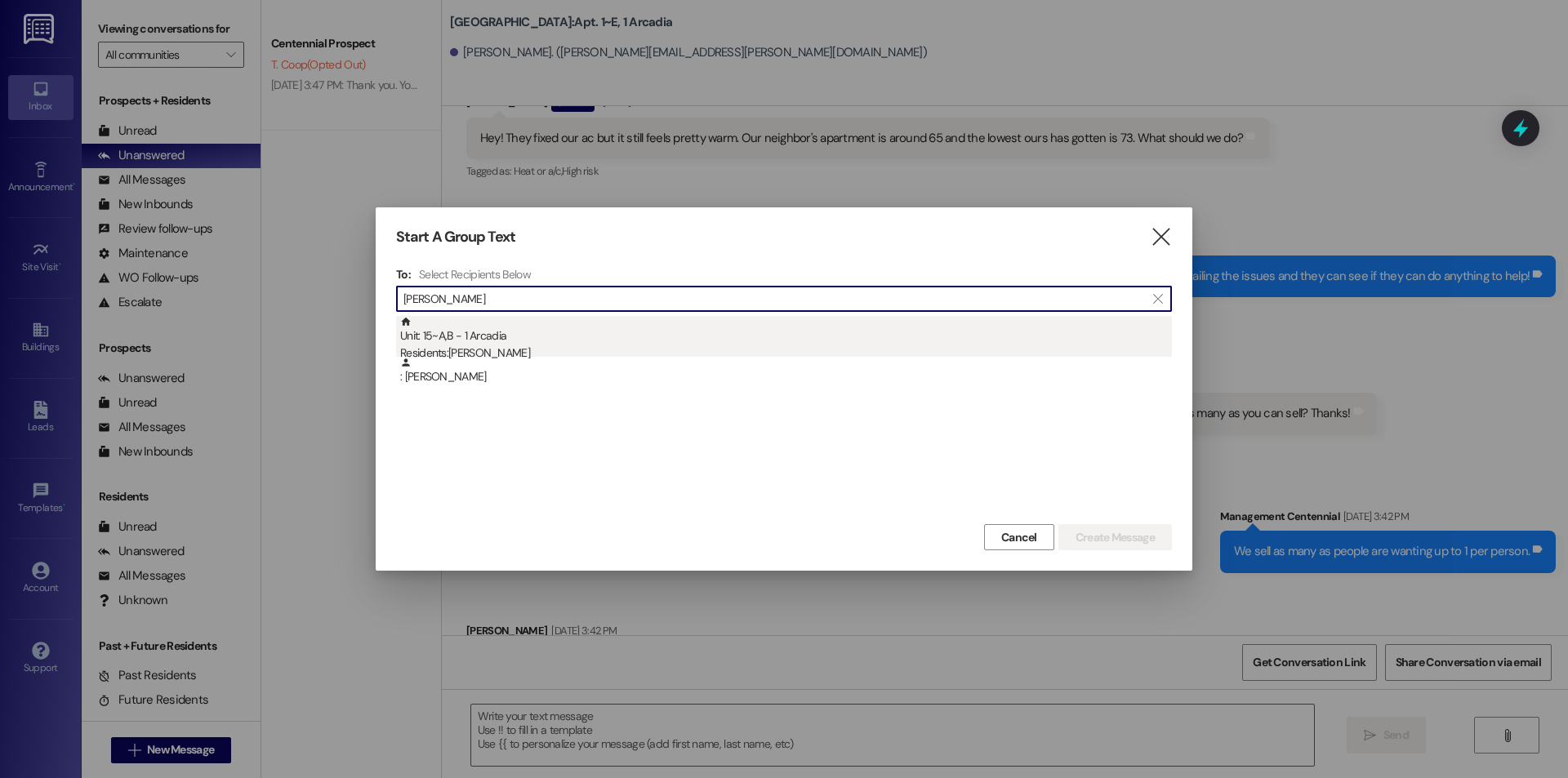
type input "[PERSON_NAME]"
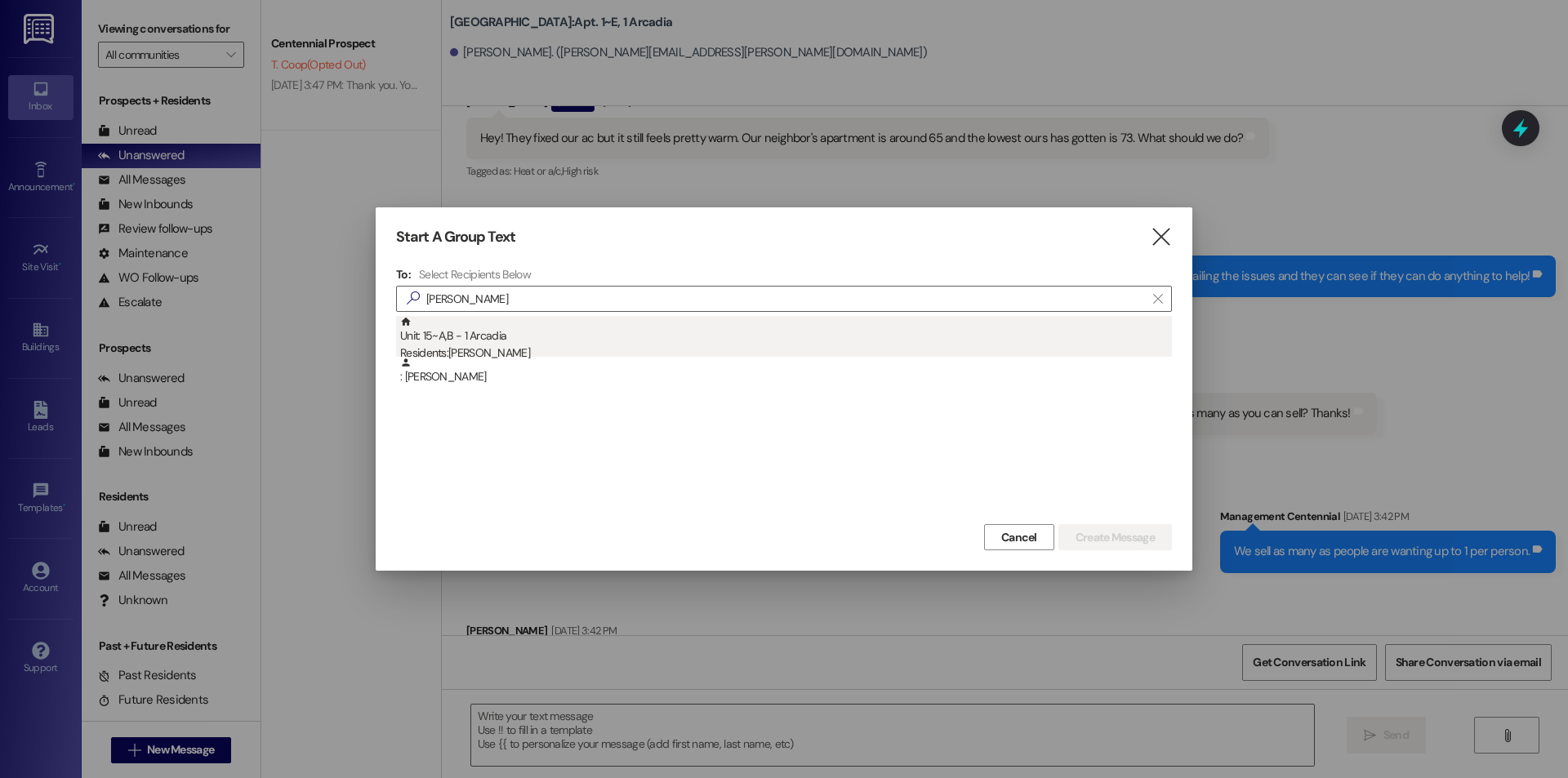
click at [492, 337] on div "Unit: 15~A,B - 1 Arcadia Residents: [PERSON_NAME]" at bounding box center [786, 339] width 772 height 46
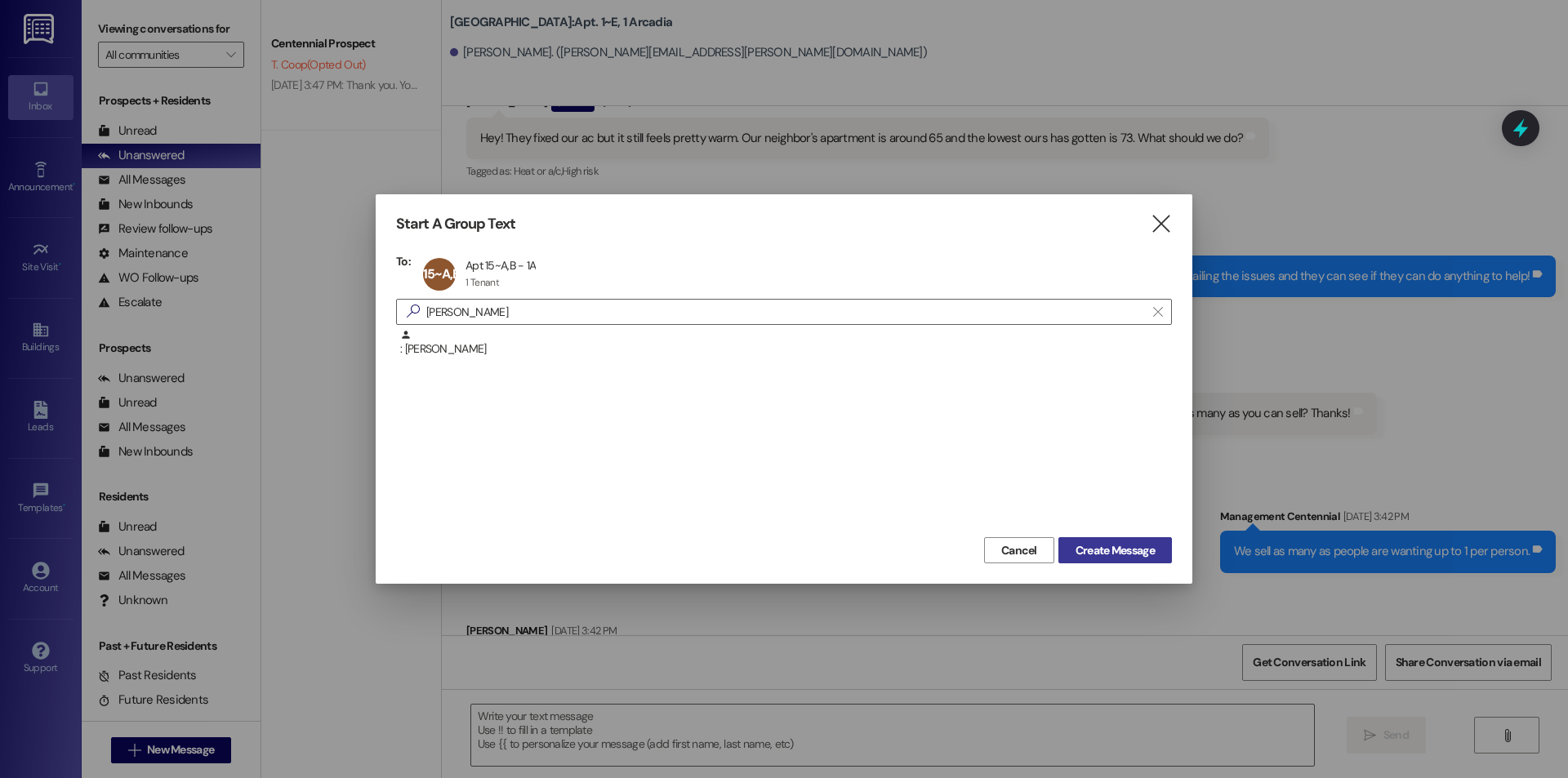
click at [1085, 555] on span "Create Message" at bounding box center [1115, 551] width 79 height 17
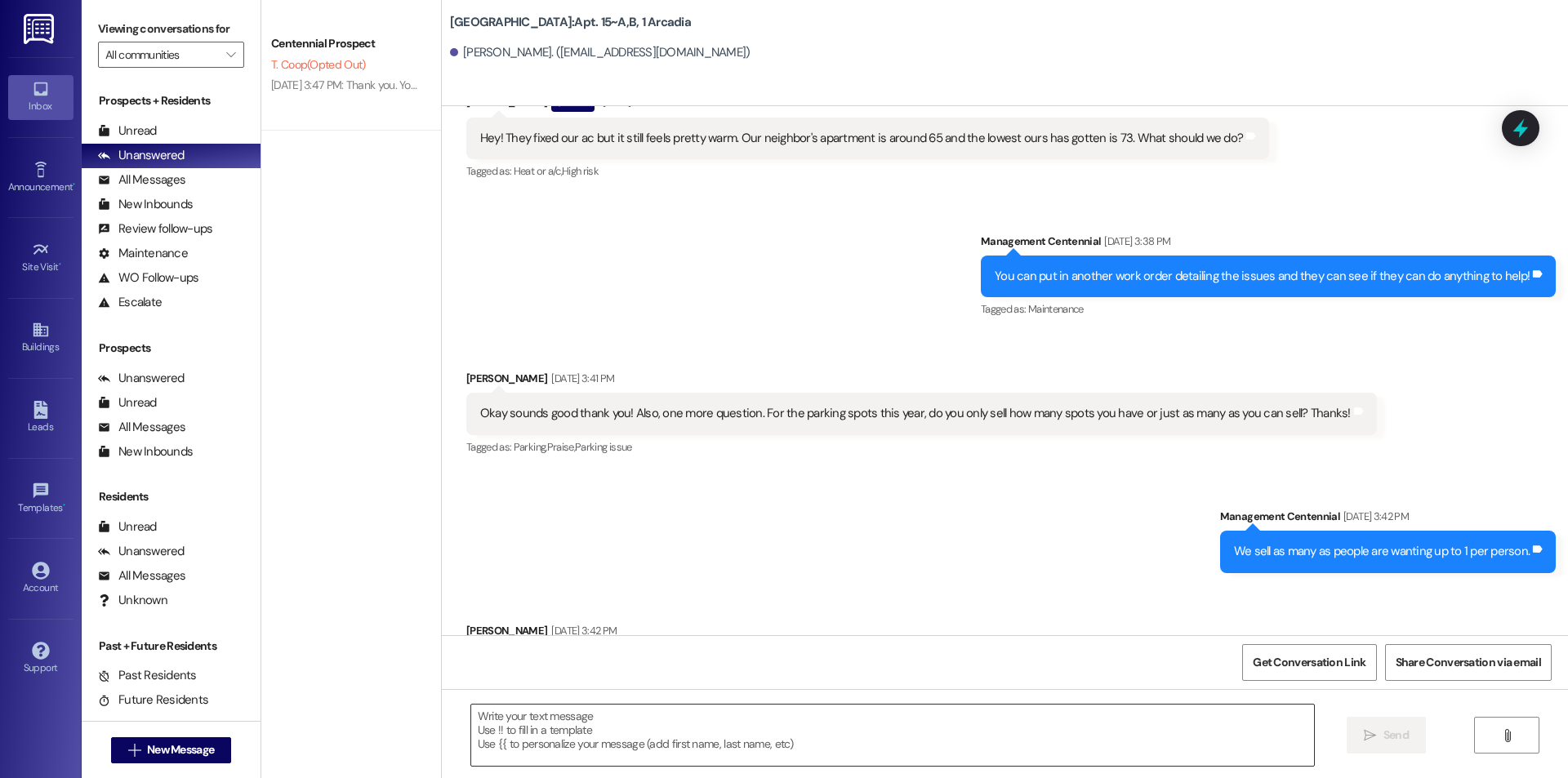
click at [598, 735] on textarea at bounding box center [892, 735] width 842 height 61
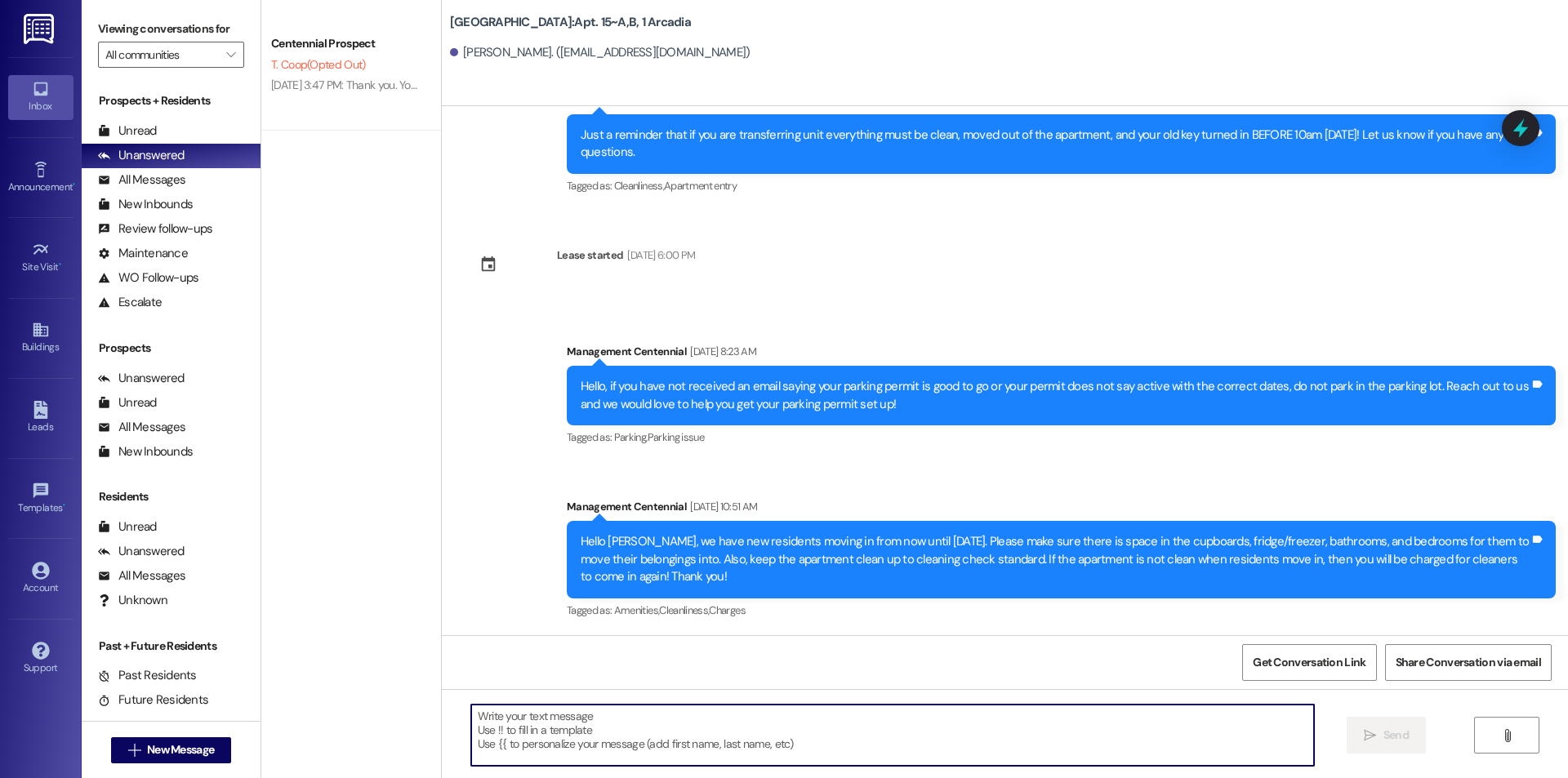
scroll to position [12641, 0]
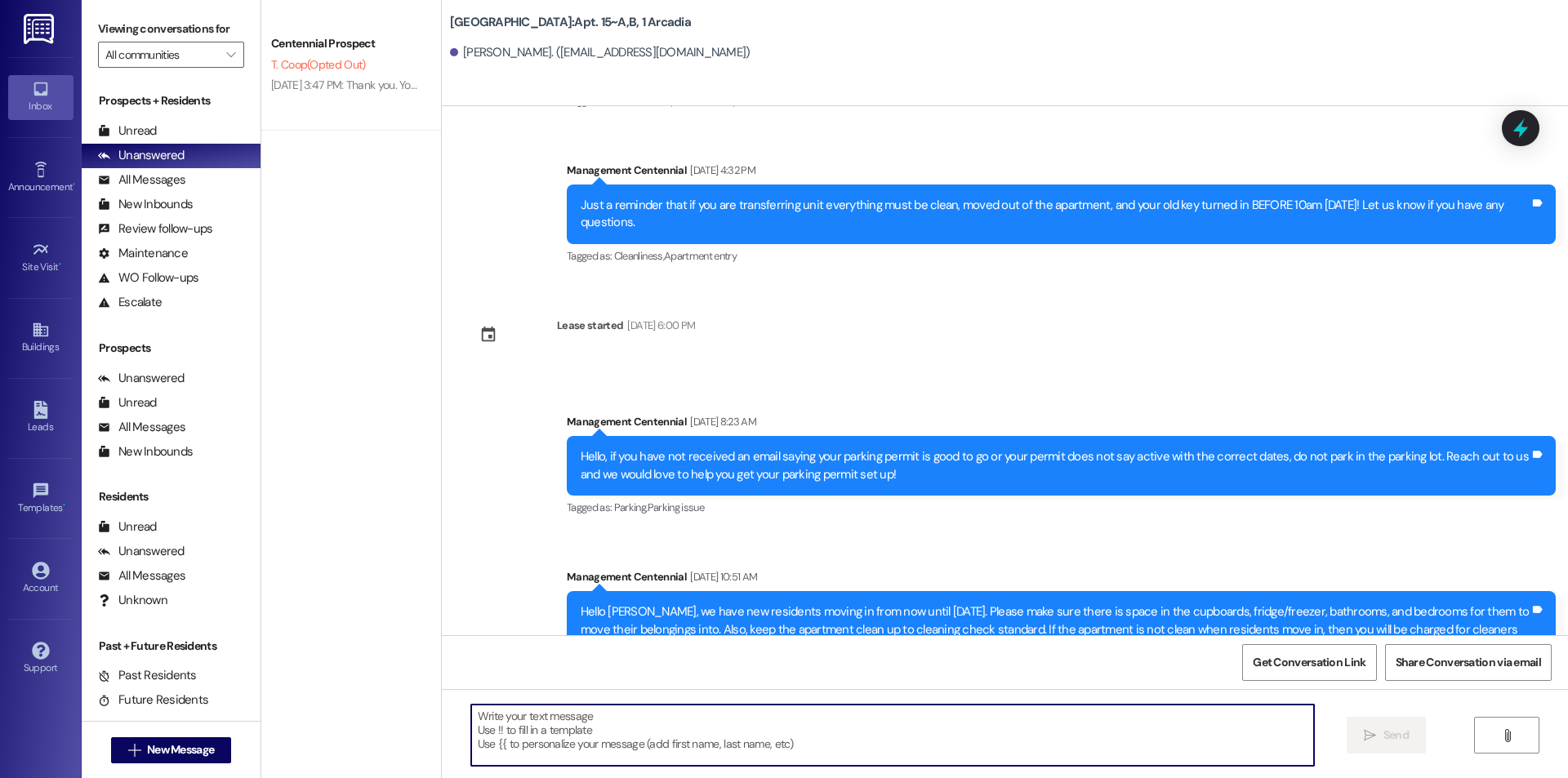
paste textarea "Hello {{first_name}}, would you be able to bring your key fob to the office wit…"
type textarea "Hello {{first_name}}, would you be able to bring your key fob to the office wit…"
click at [217, 754] on button " New Message" at bounding box center [171, 751] width 121 height 26
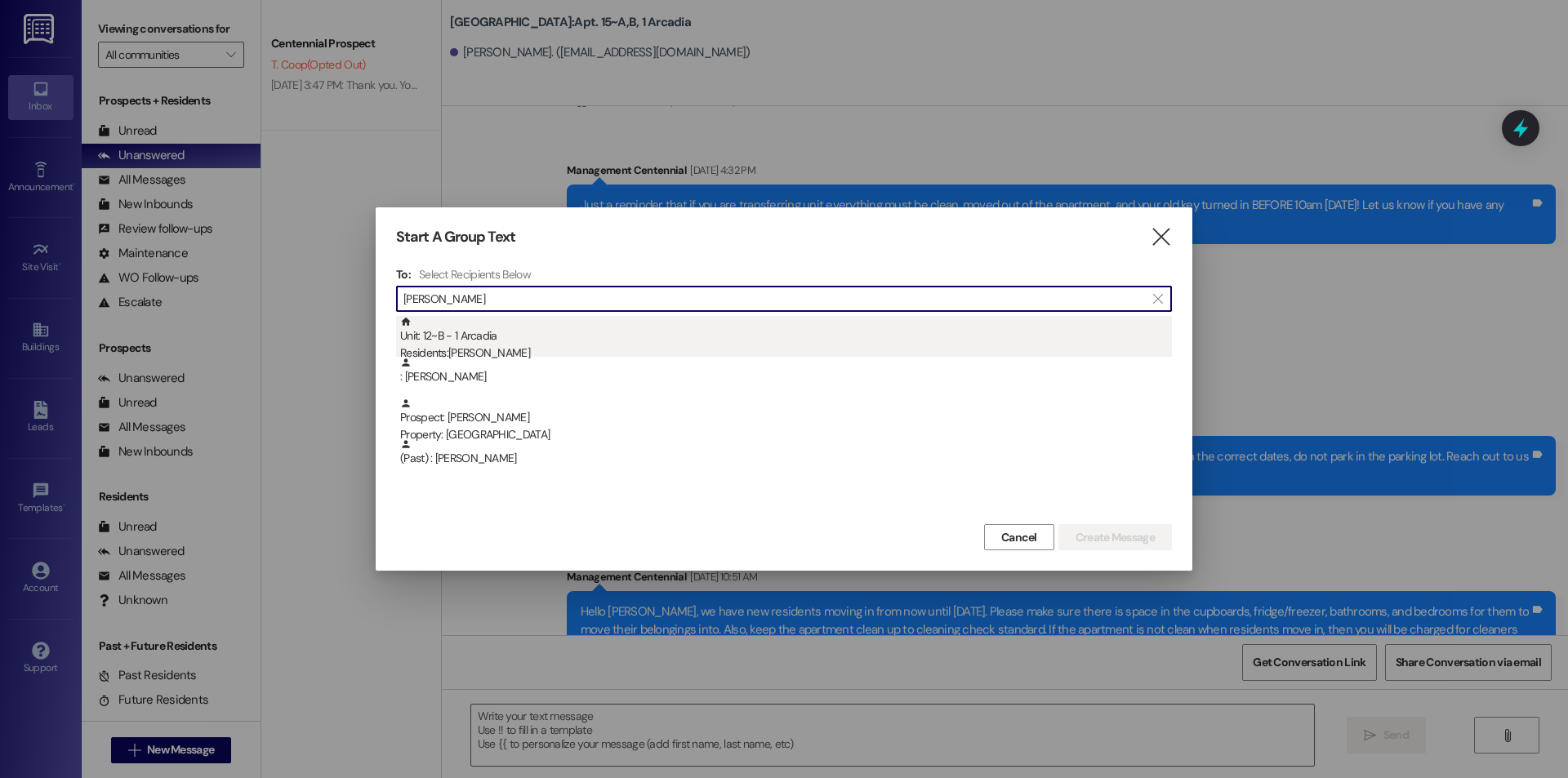
type input "[PERSON_NAME]"
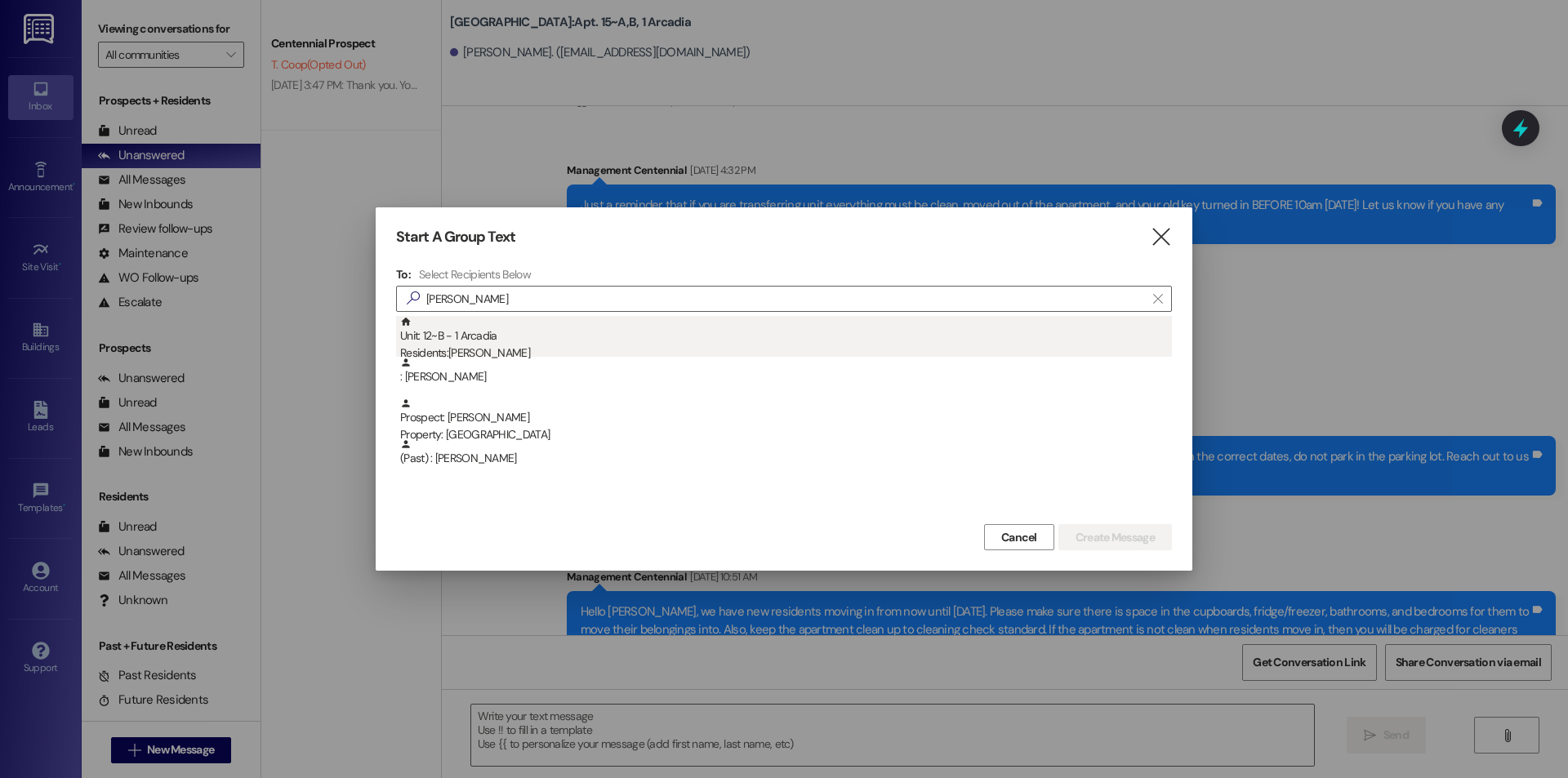
click at [495, 329] on div "Unit: 12~B - 1 Arcadia Residents: [PERSON_NAME]" at bounding box center [786, 339] width 772 height 46
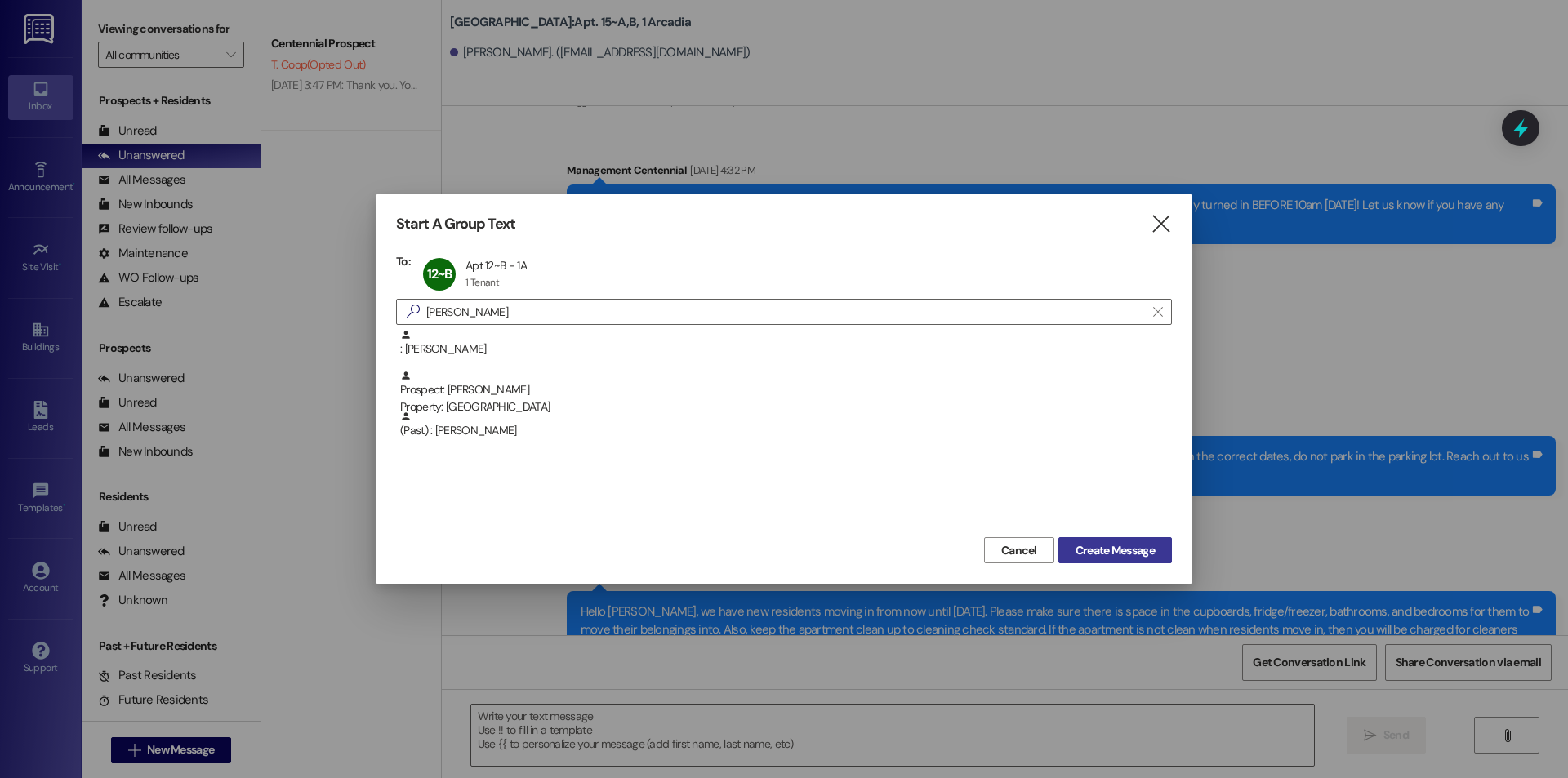
click at [1089, 555] on span "Create Message" at bounding box center [1115, 551] width 79 height 17
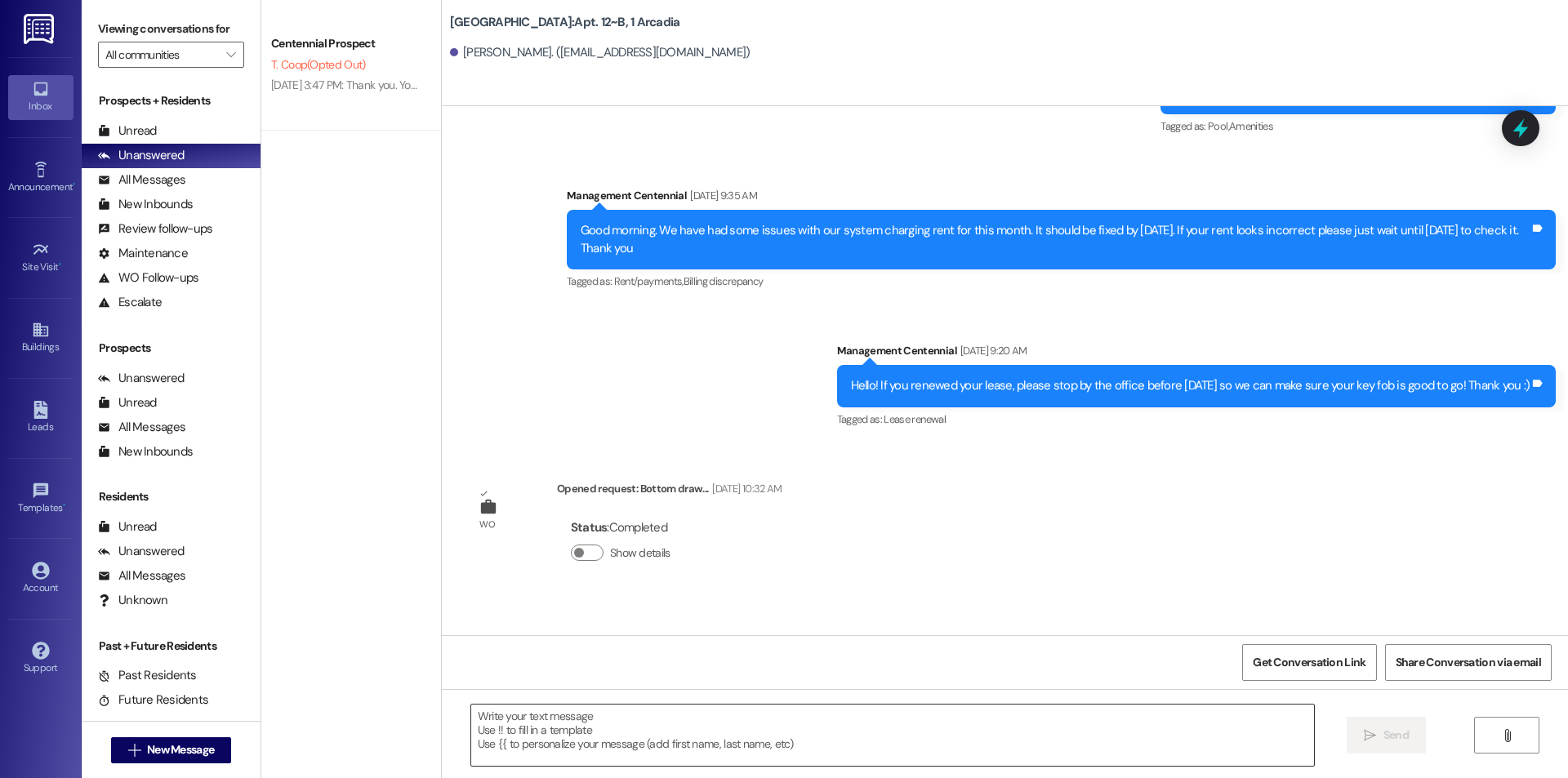
click at [632, 740] on textarea at bounding box center [892, 735] width 842 height 61
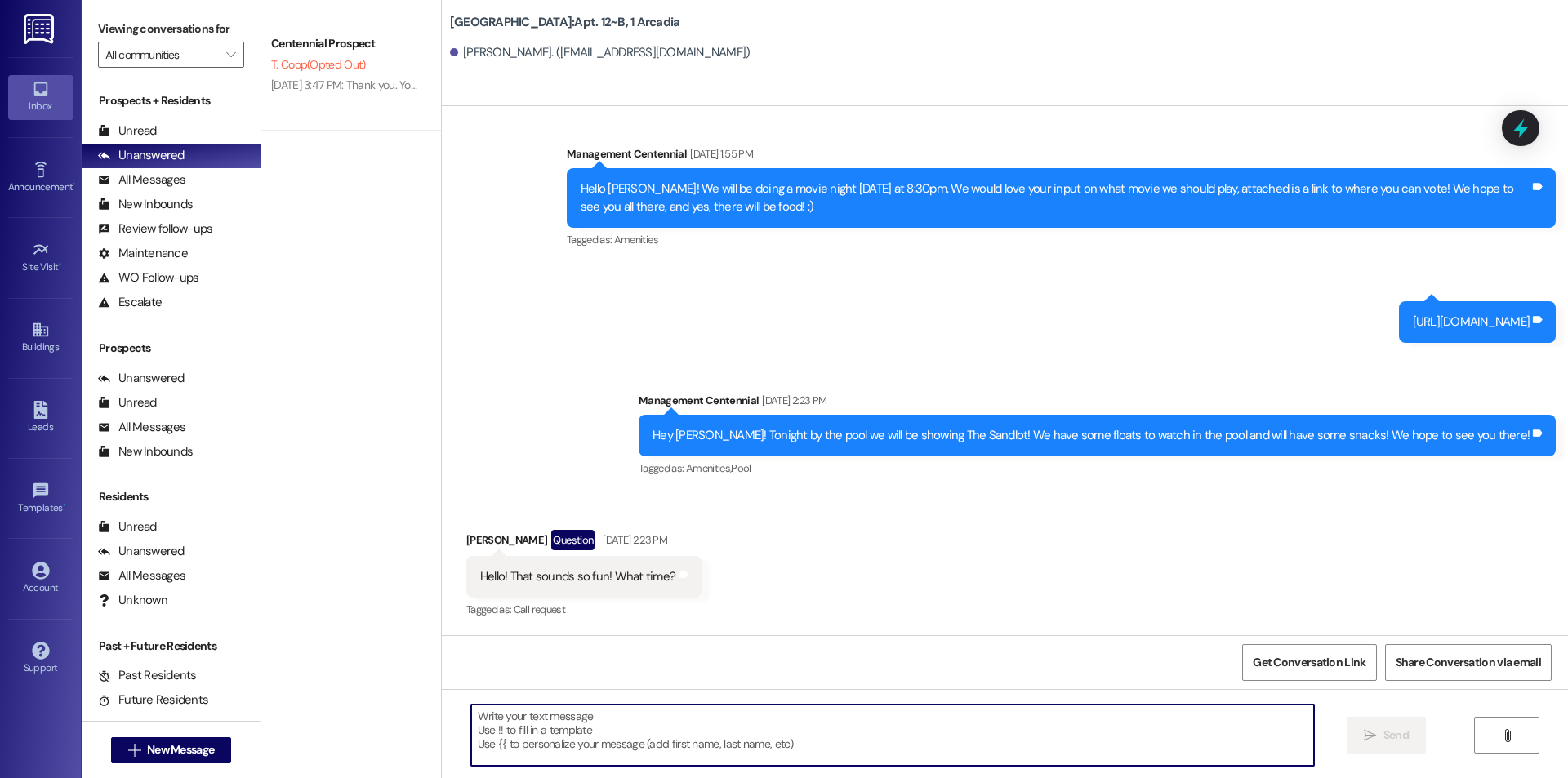
scroll to position [8326, 0]
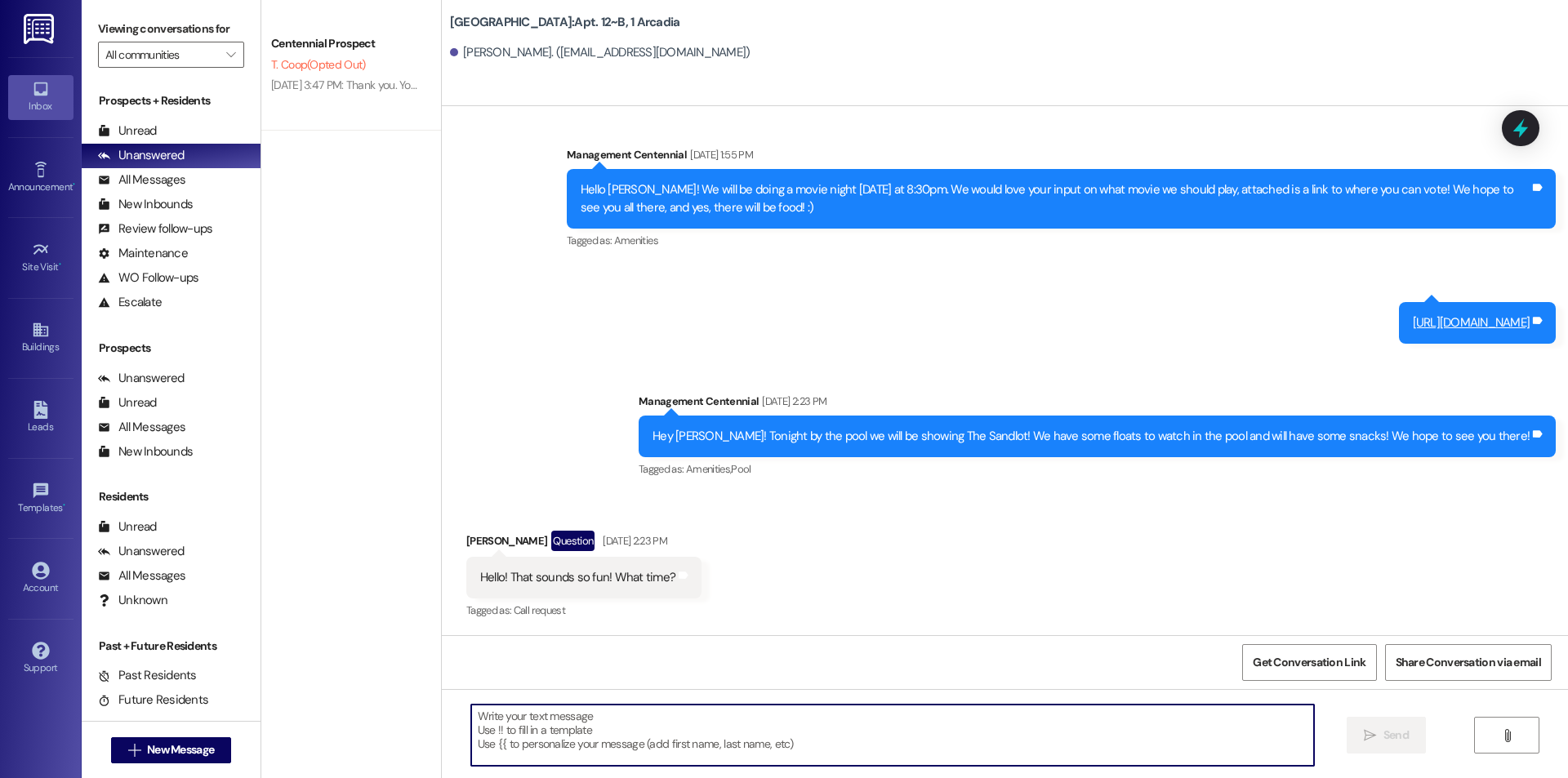
paste textarea "Hello {{first_name}}, would you be able to bring your key fob to the office wit…"
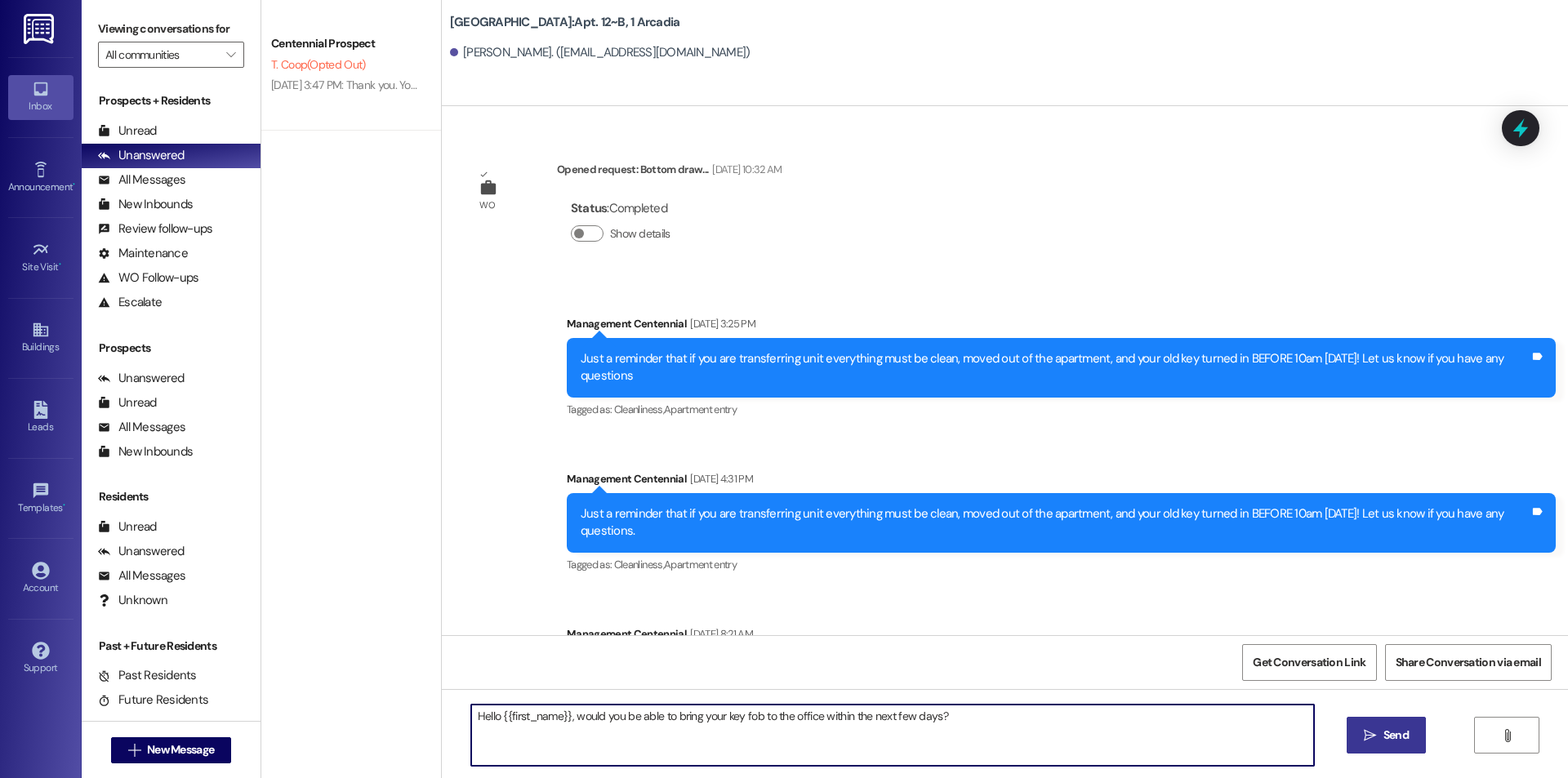
scroll to position [9633, 0]
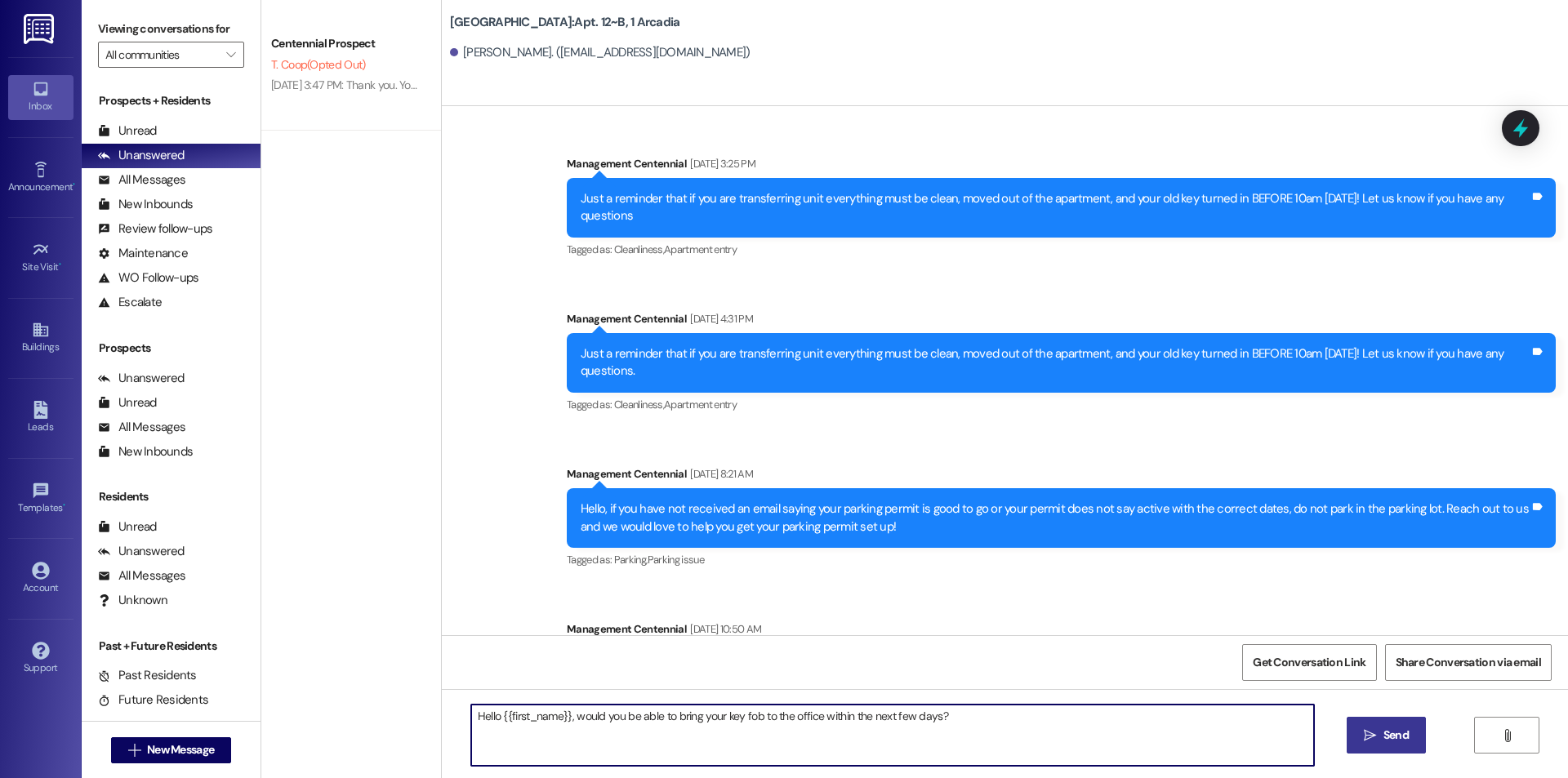
type textarea "Hello {{first_name}}, would you be able to bring your key fob to the office wit…"
click at [1402, 729] on span "Send" at bounding box center [1396, 735] width 26 height 17
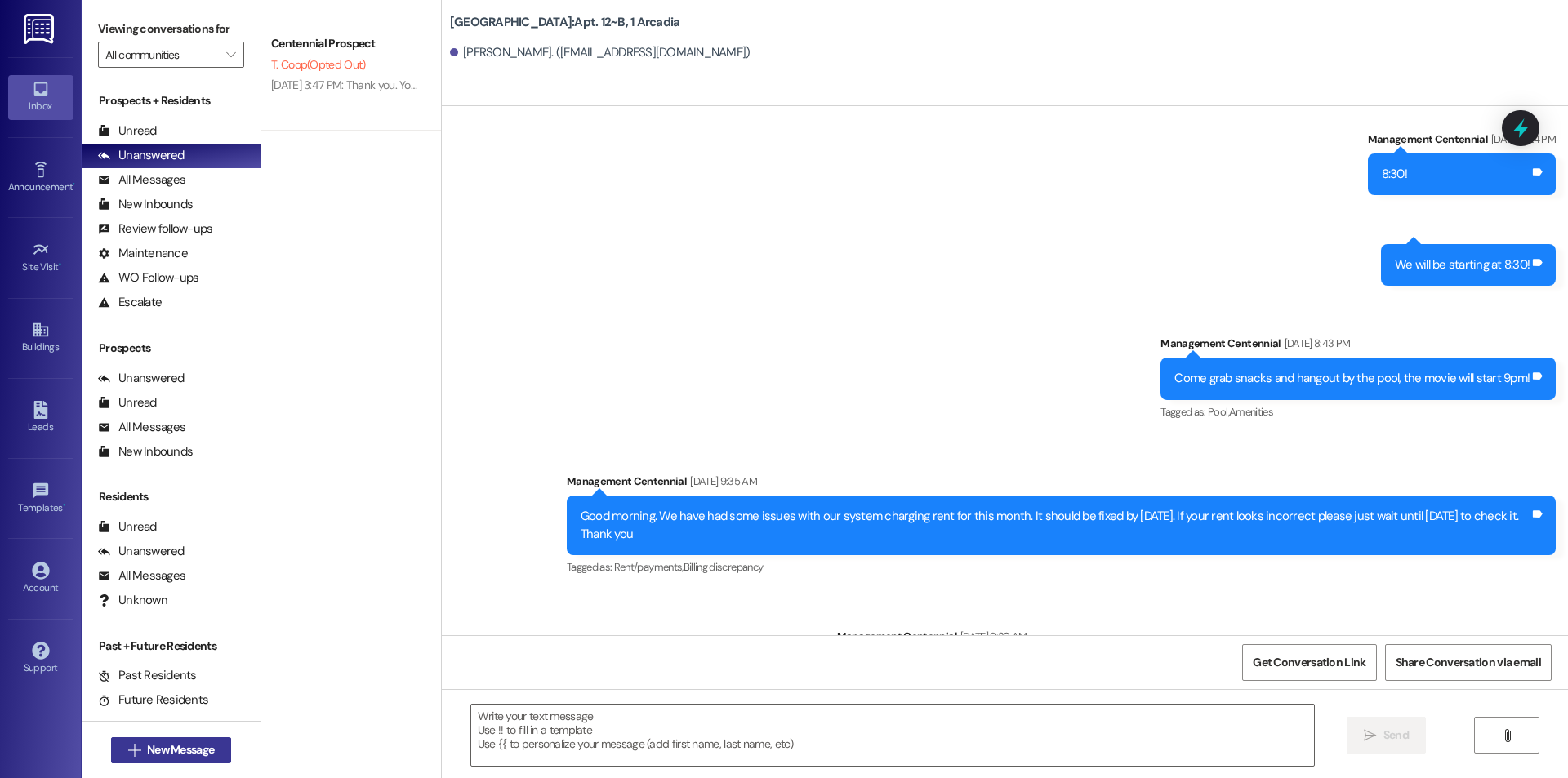
click at [200, 753] on span "New Message" at bounding box center [180, 750] width 67 height 17
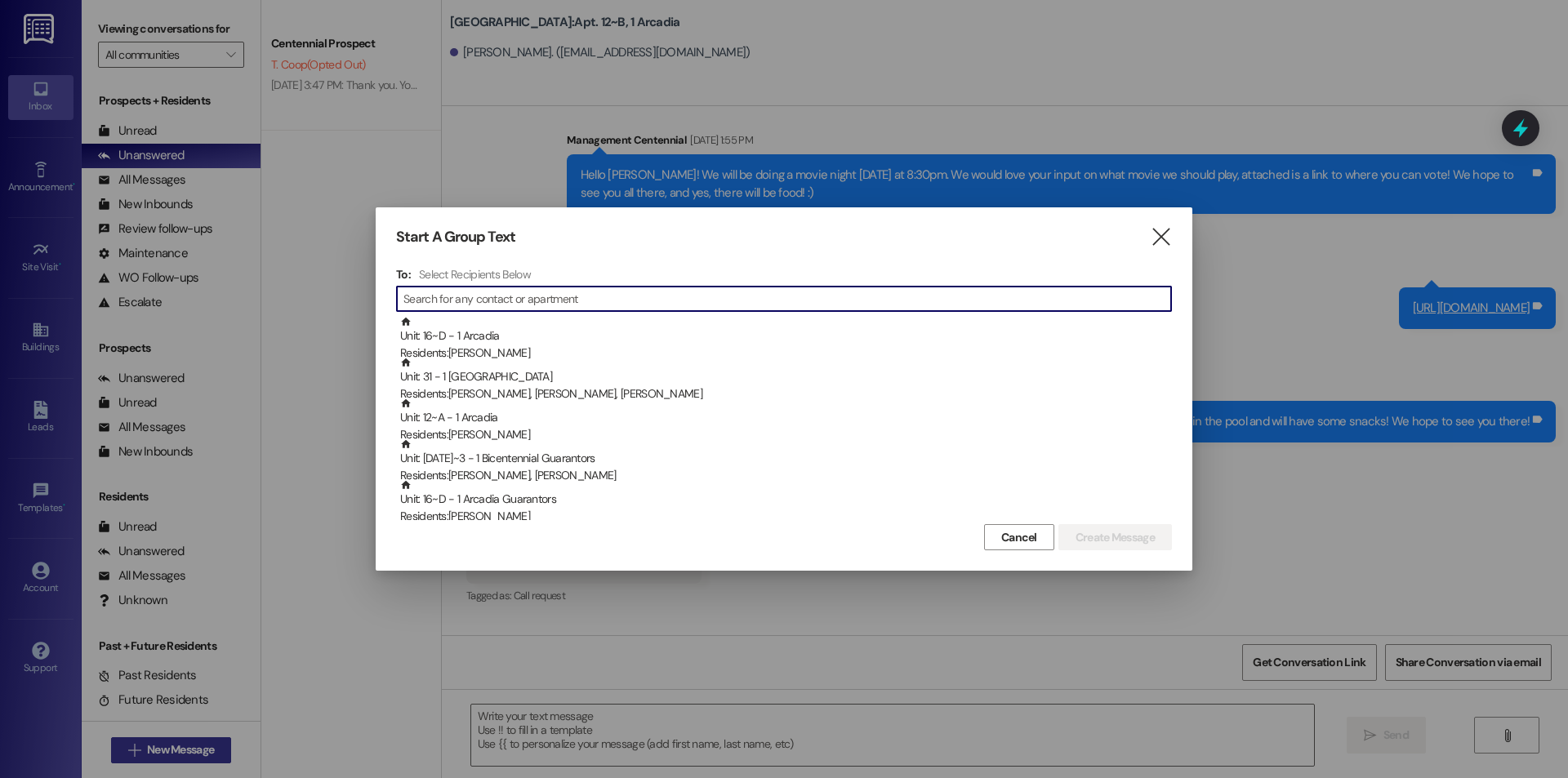
scroll to position [8326, 0]
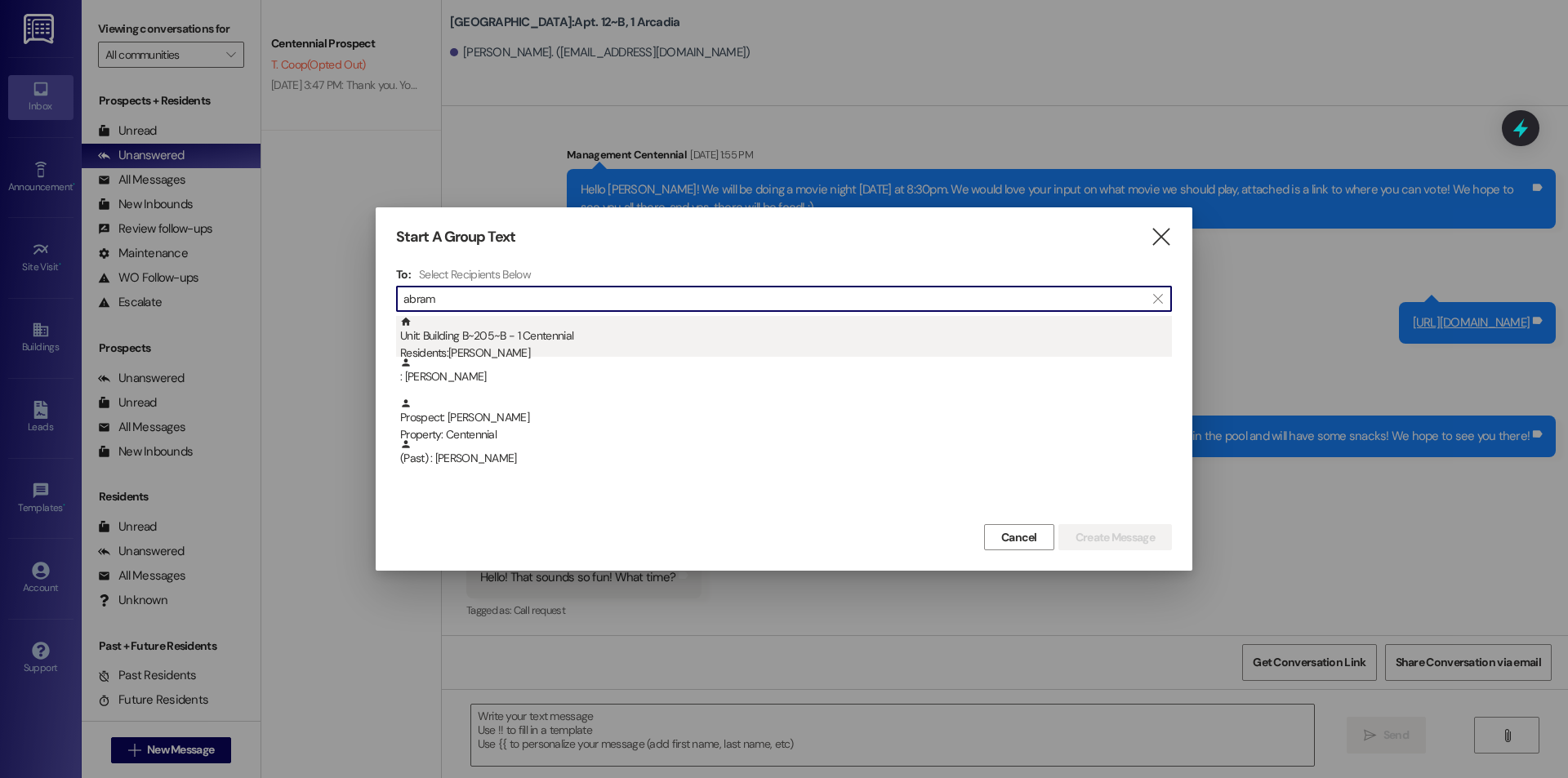
type input "abram"
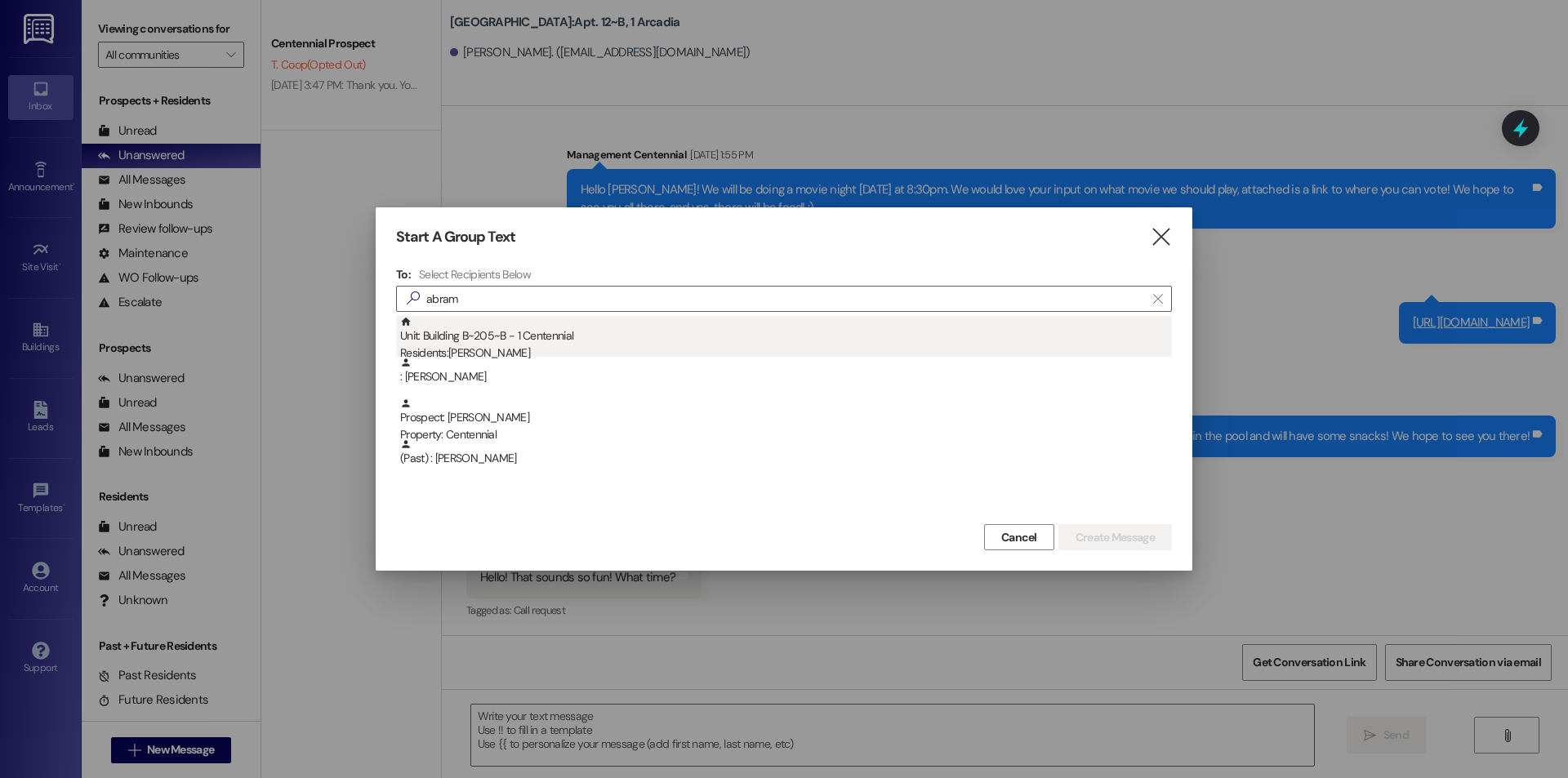
click at [491, 328] on div "Unit: Building B~205~B - 1 Centennial Residents: [PERSON_NAME]" at bounding box center [786, 339] width 772 height 46
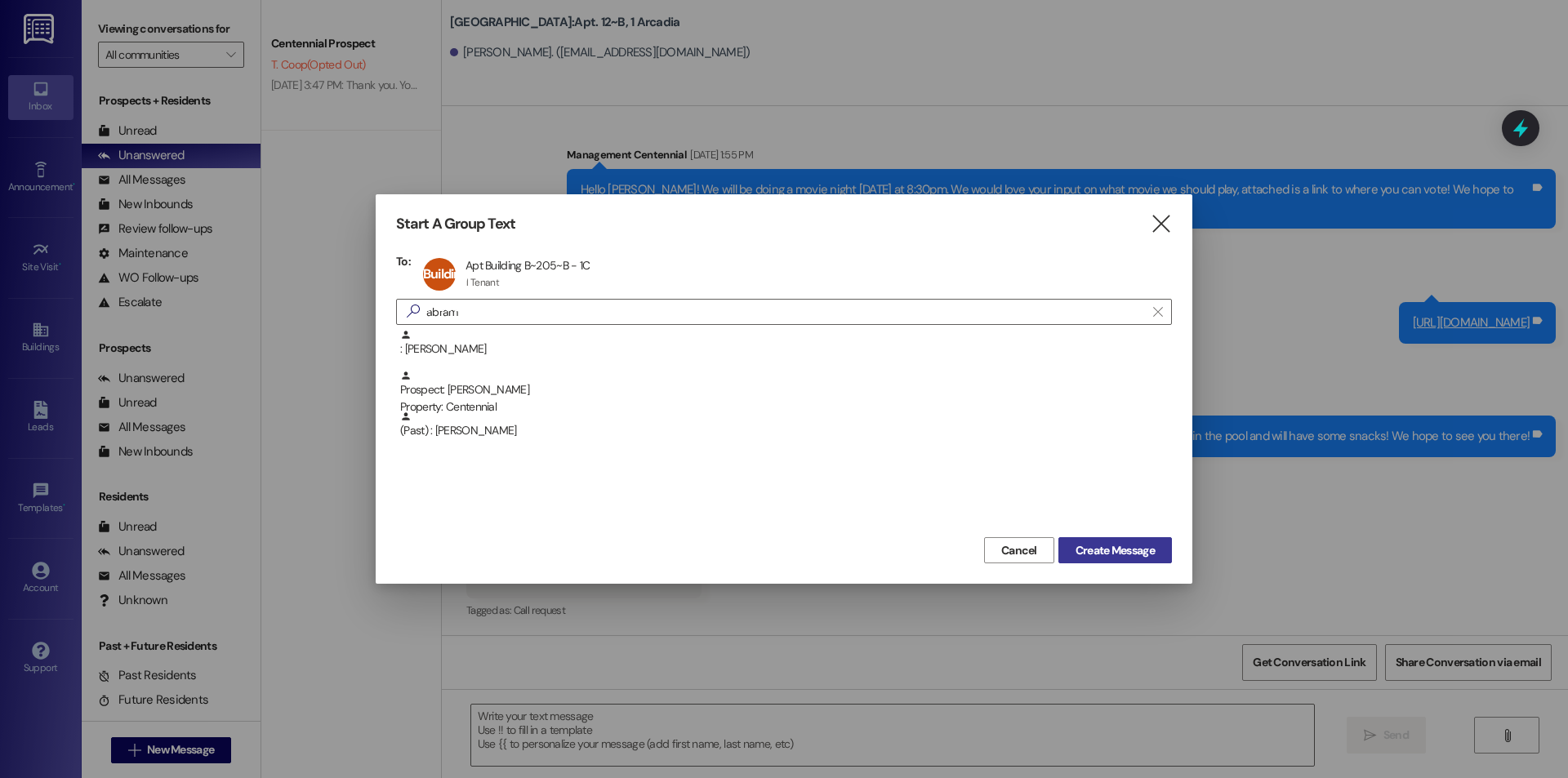
click at [1072, 546] on span "Create Message" at bounding box center [1115, 551] width 86 height 17
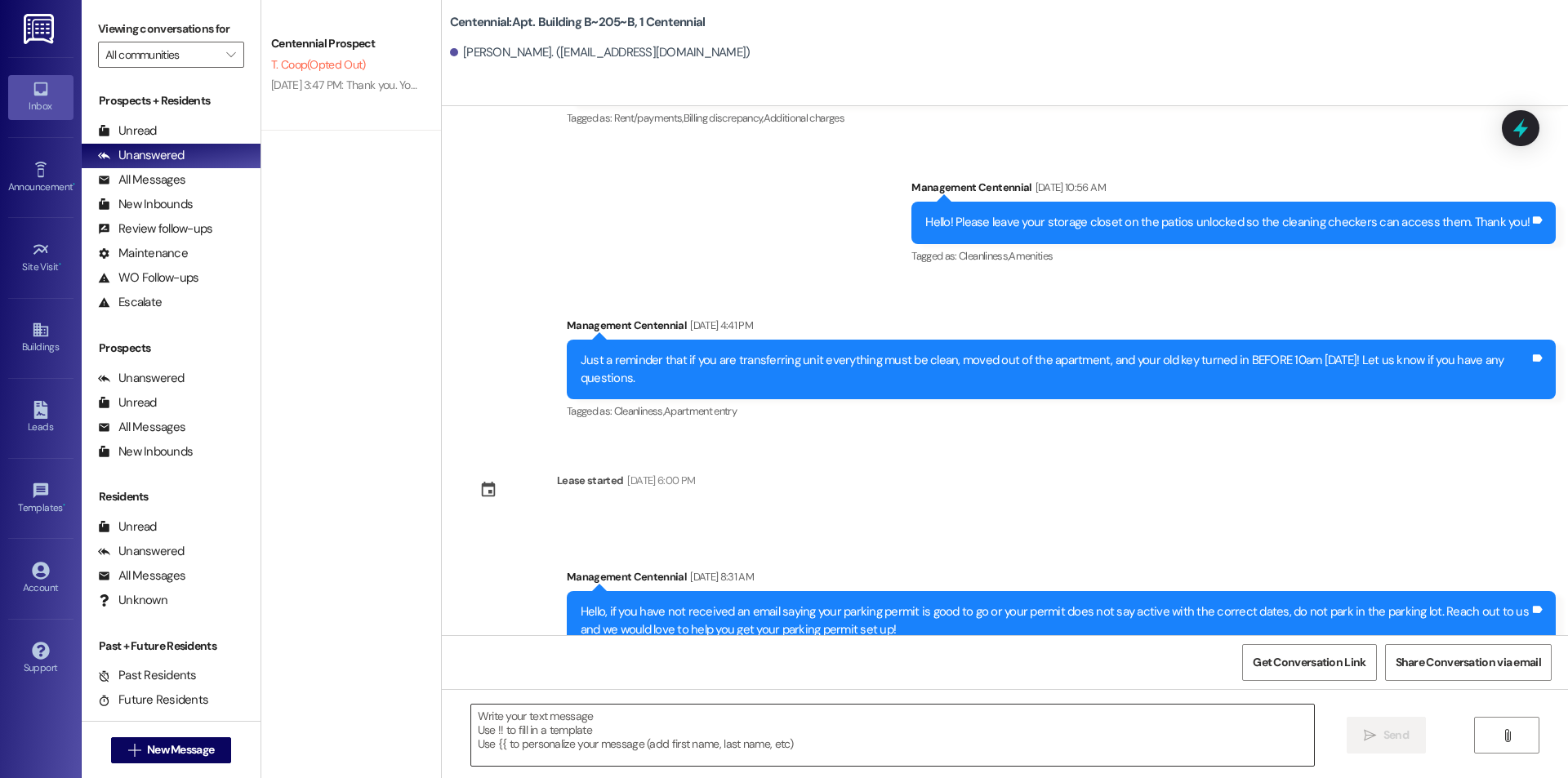
scroll to position [15628, 0]
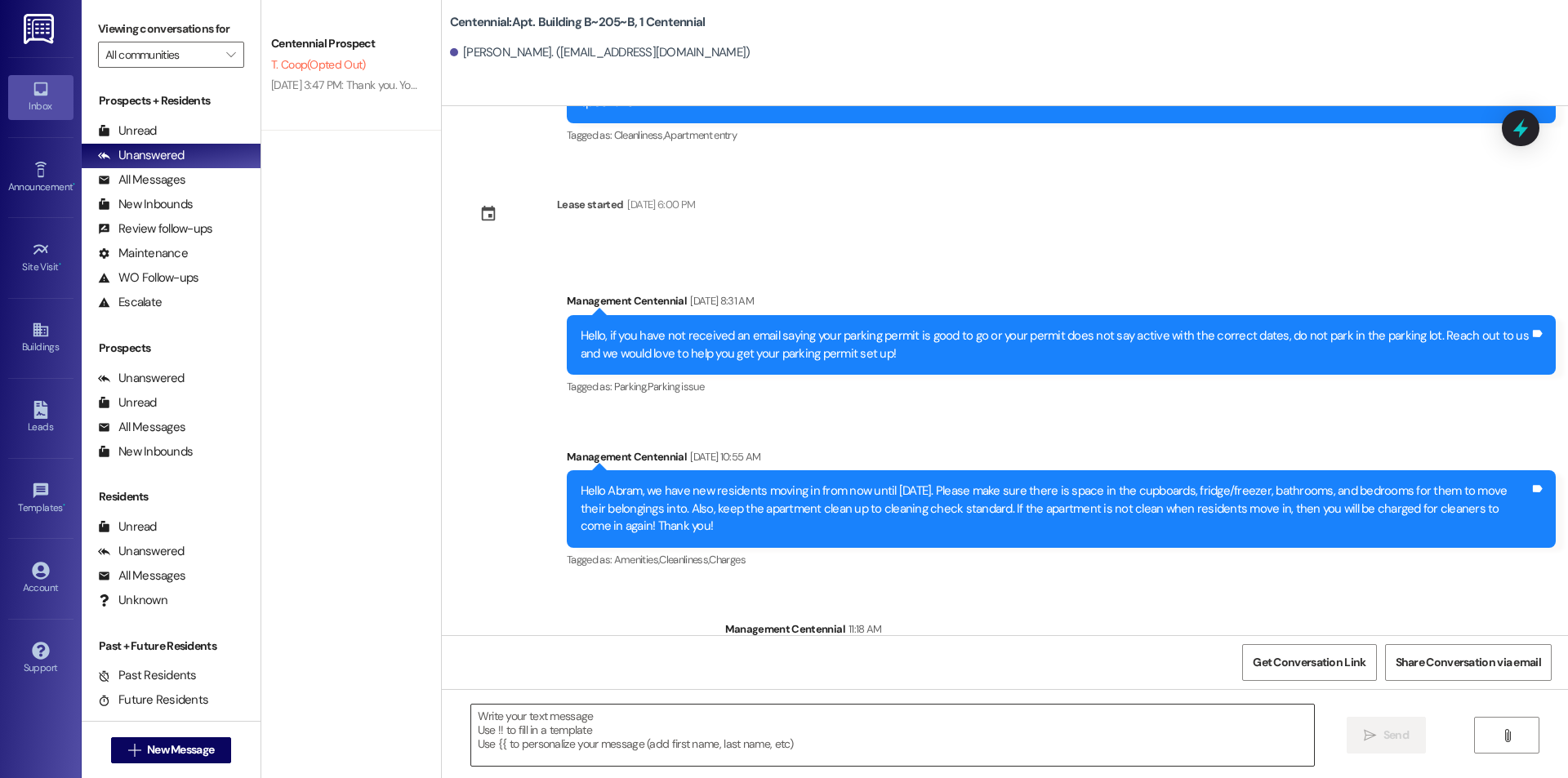
click at [650, 729] on textarea at bounding box center [892, 735] width 842 height 61
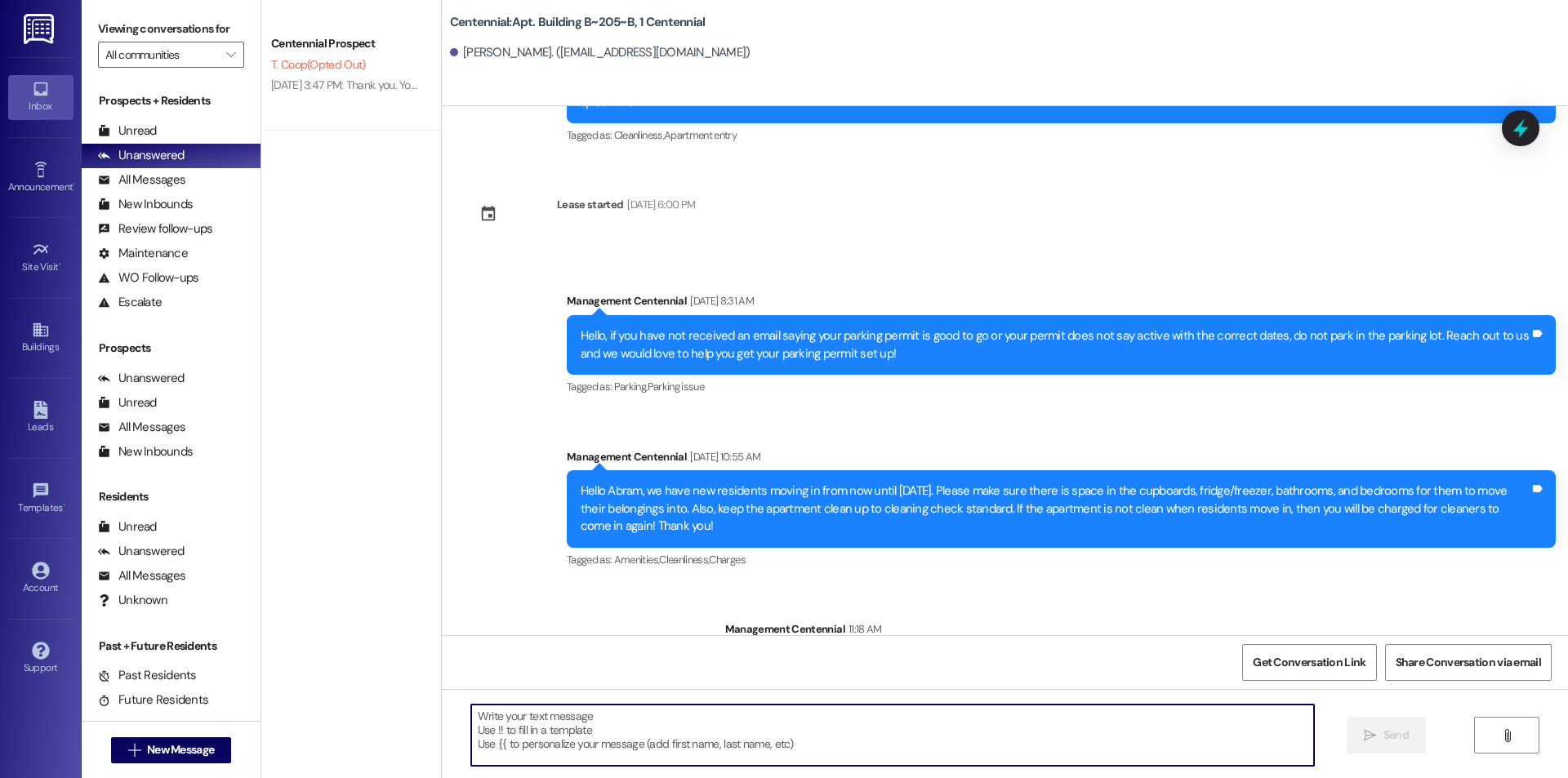
paste textarea "Hello {{first_name}}, would you be able to bring your key fob to the office wit…"
type textarea "Hello {{first_name}}, would you be able to bring your key fob to the office wit…"
click at [207, 757] on span "New Message" at bounding box center [180, 750] width 67 height 17
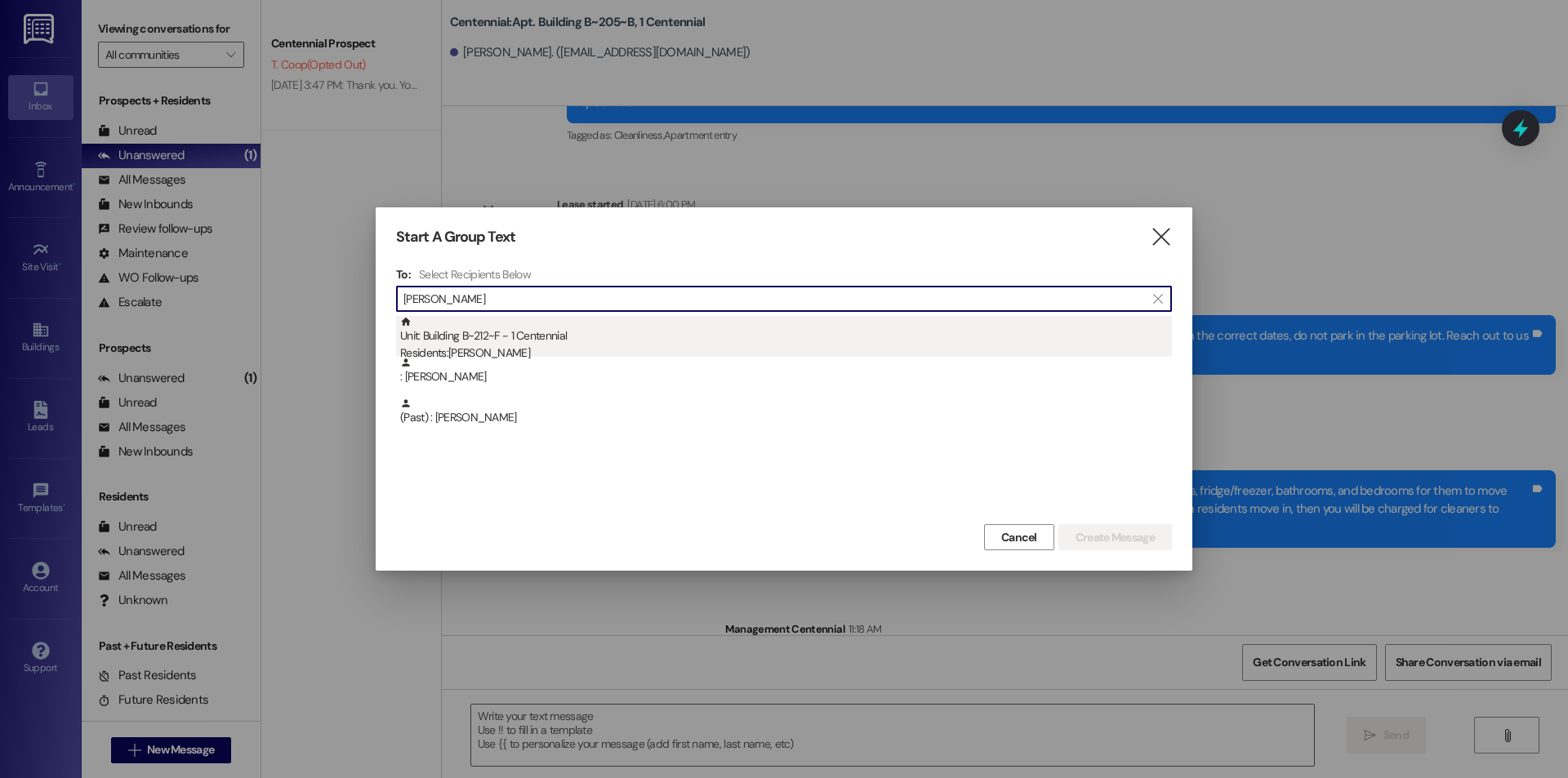
type input "[PERSON_NAME]"
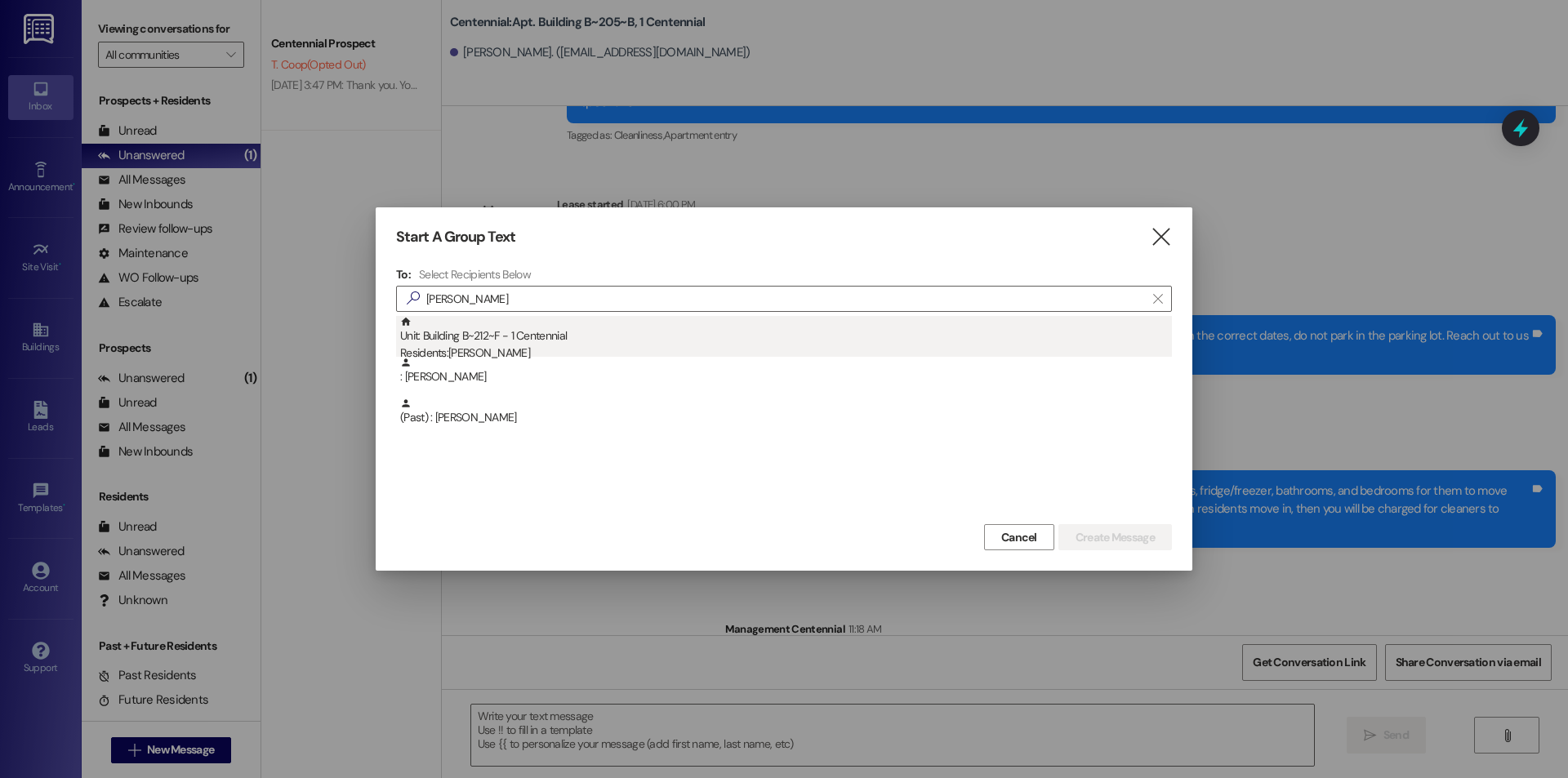
click at [675, 339] on div "Unit: Building B~212~F - 1 Centennial Residents: [PERSON_NAME]" at bounding box center [786, 339] width 772 height 46
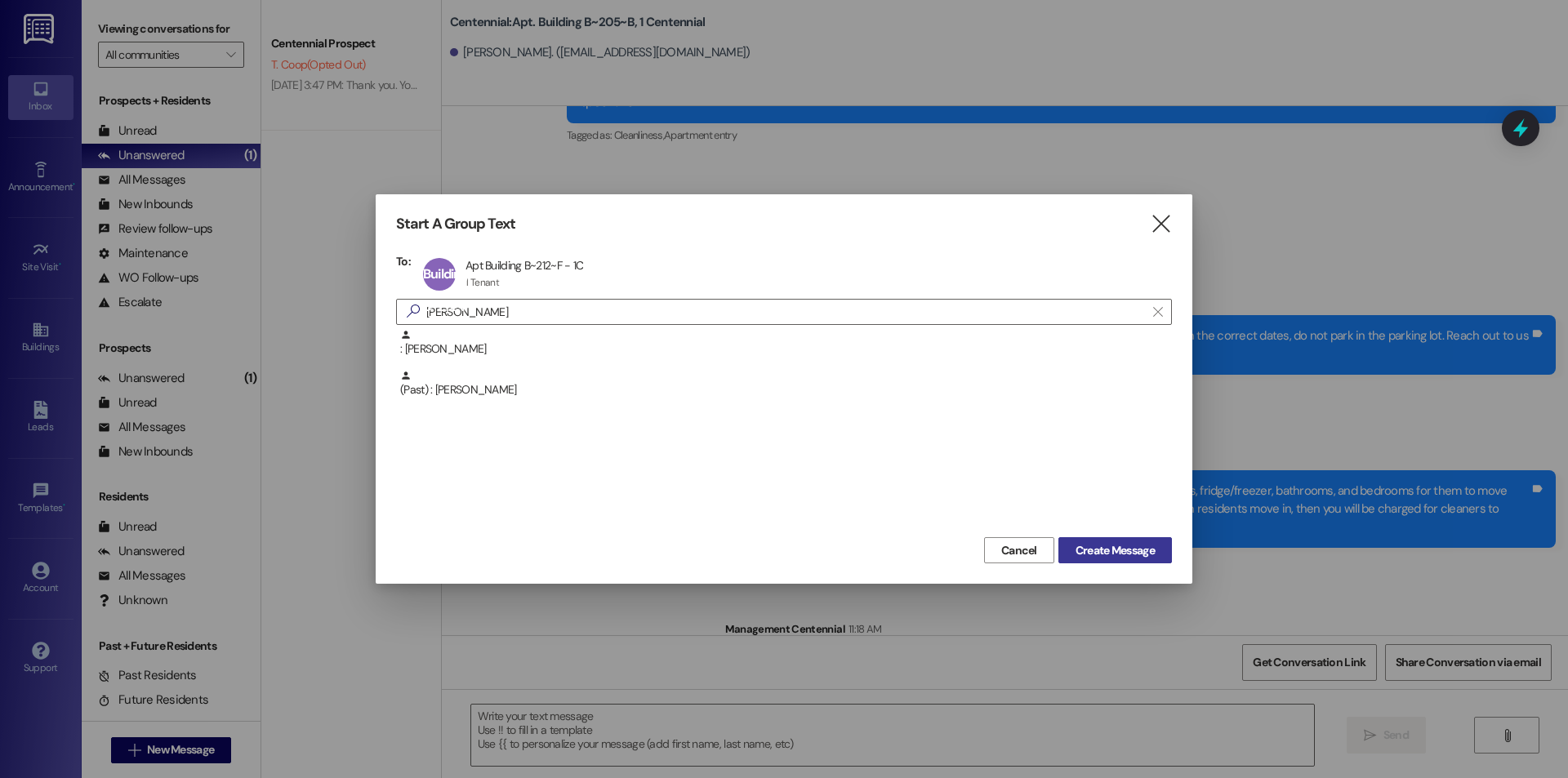
click at [1148, 555] on span "Create Message" at bounding box center [1115, 551] width 79 height 17
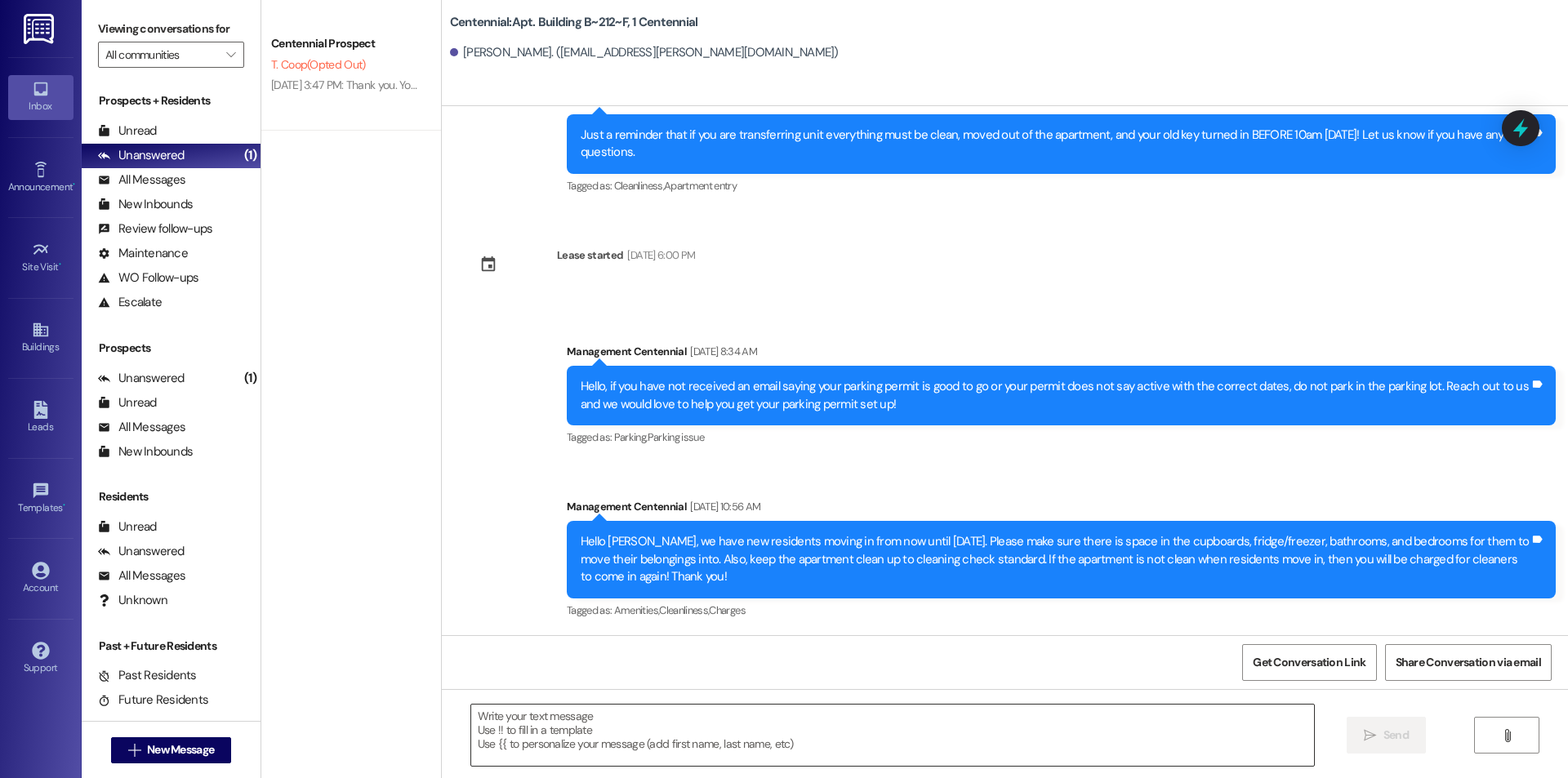
scroll to position [14063, 0]
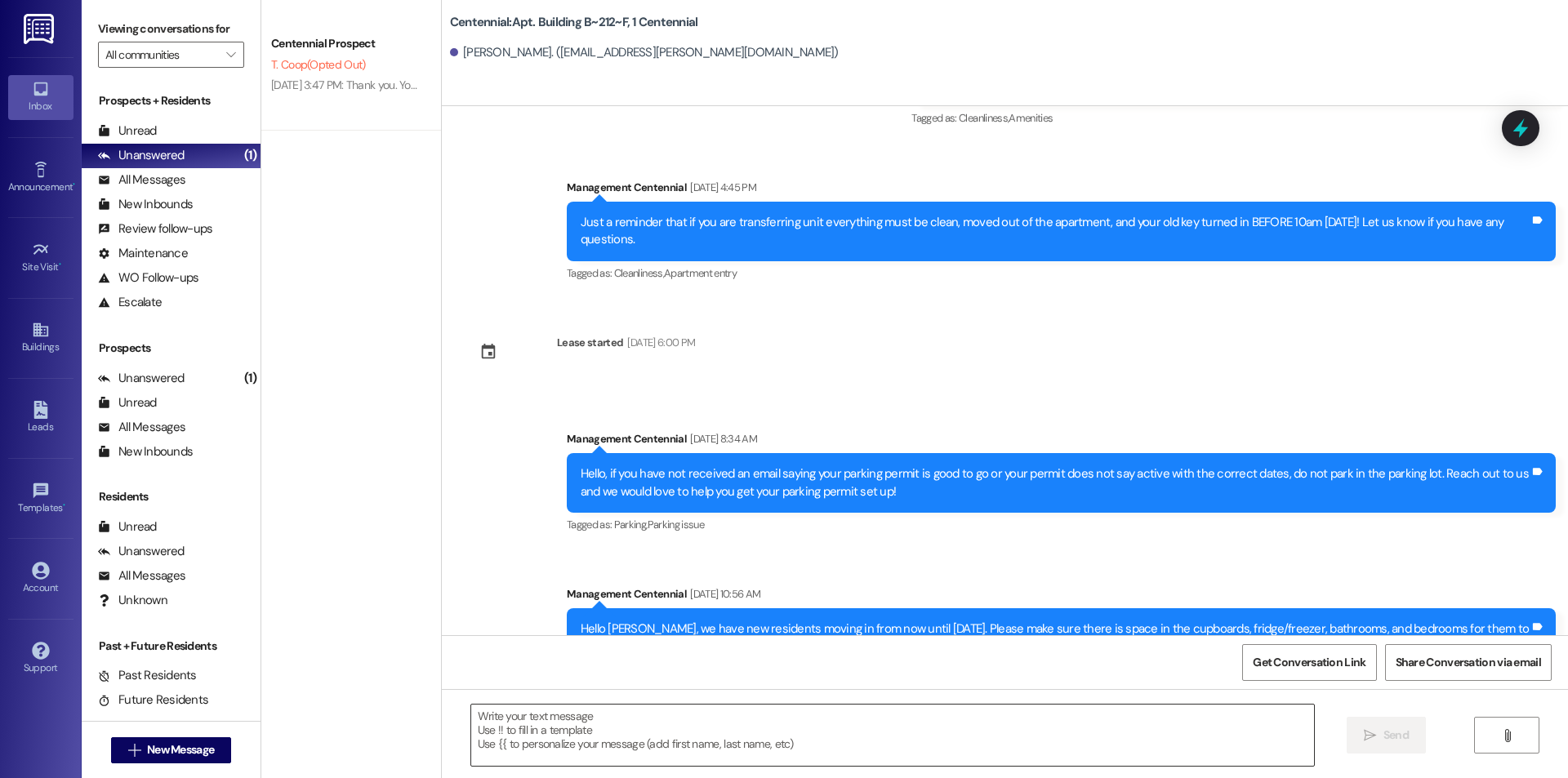
click at [697, 736] on textarea at bounding box center [892, 735] width 842 height 61
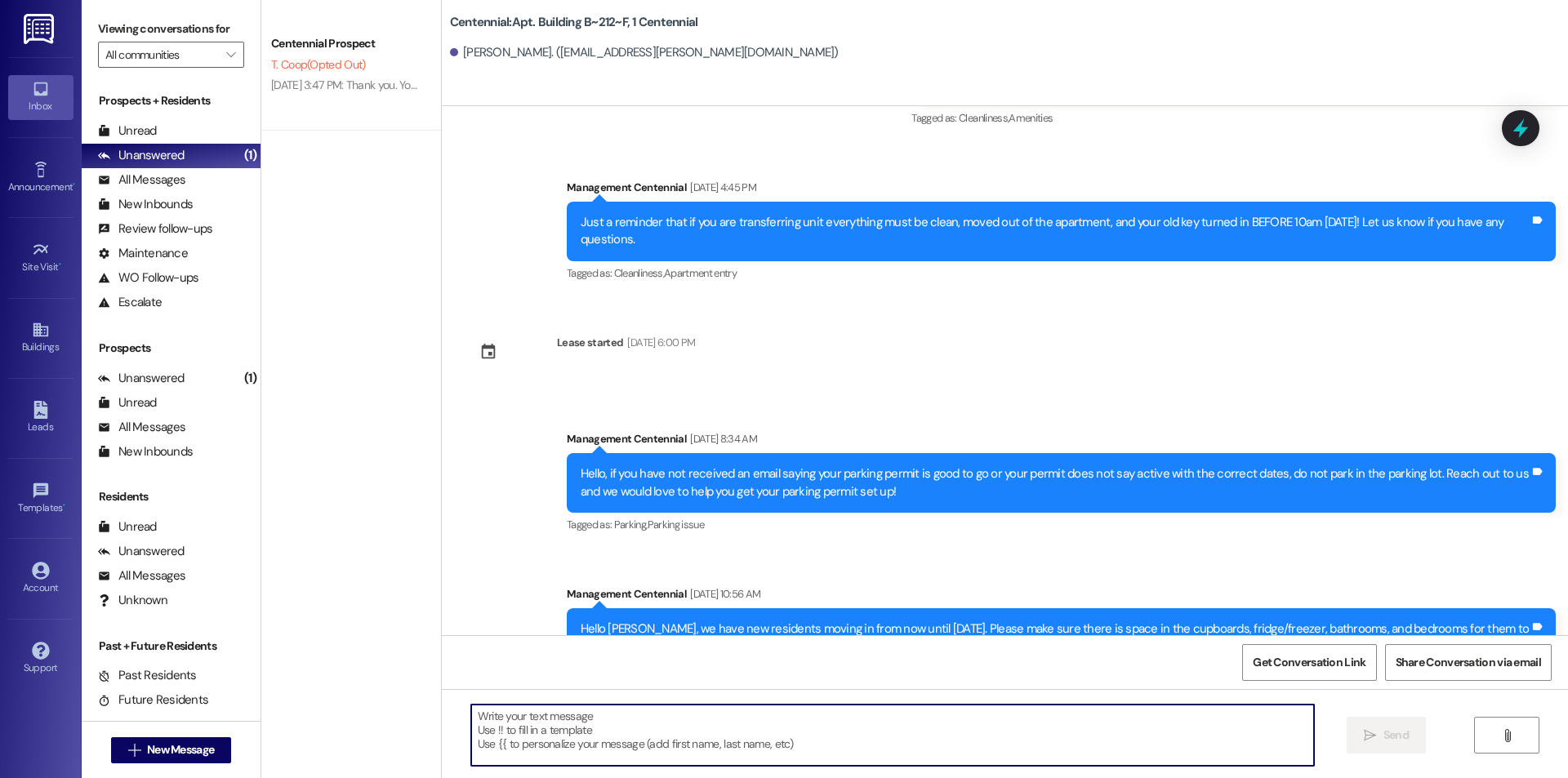
paste textarea "Hello {{first_name}}, would you be able to bring your key fob to the office wit…"
type textarea "Hello {{first_name}}, would you be able to bring your key fob to the office wit…"
click at [170, 756] on span "New Message" at bounding box center [180, 750] width 67 height 17
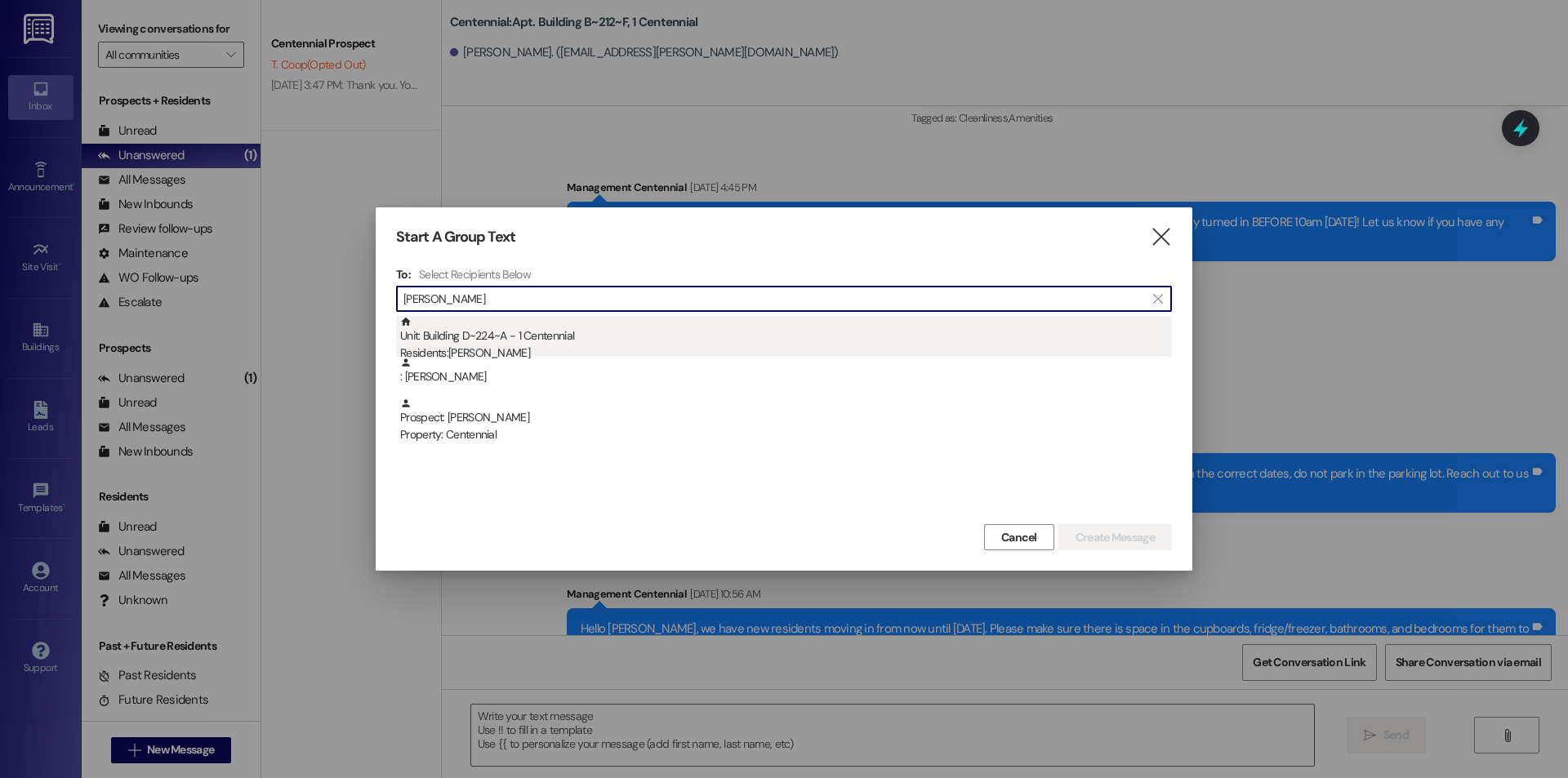
type input "[PERSON_NAME]"
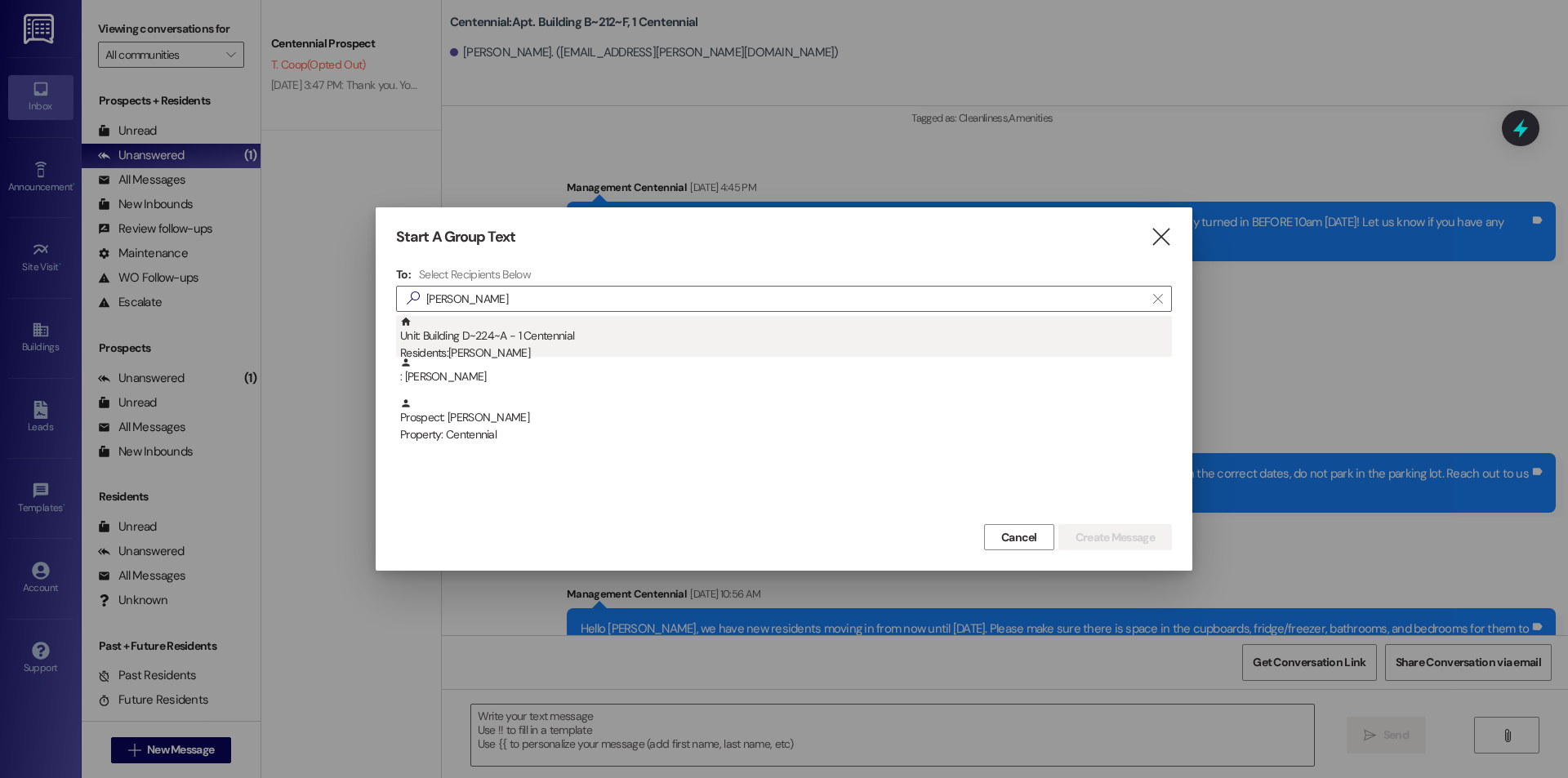
click at [626, 347] on div "Residents: [PERSON_NAME]" at bounding box center [786, 353] width 772 height 17
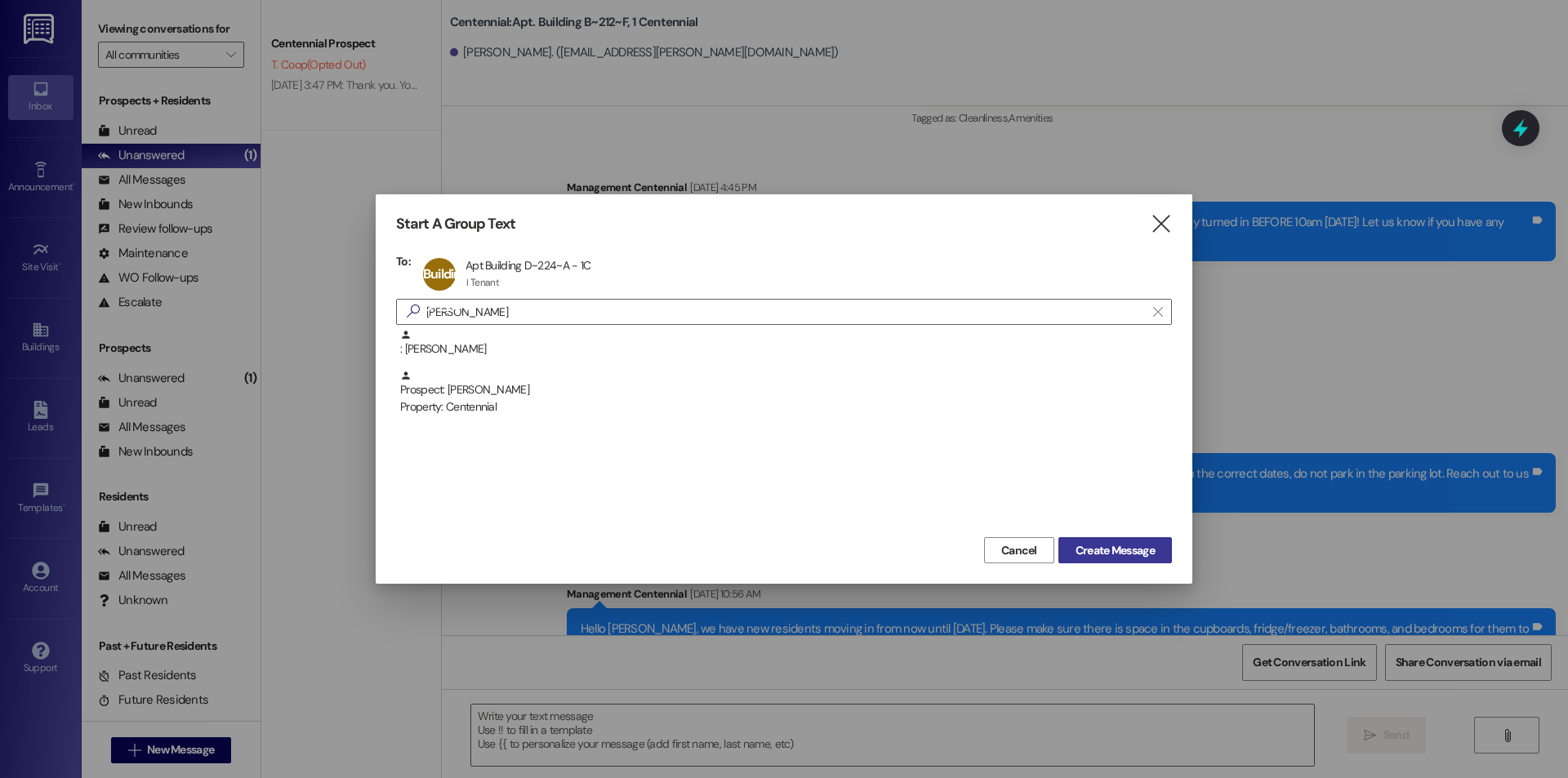
click at [1130, 554] on span "Create Message" at bounding box center [1115, 551] width 79 height 17
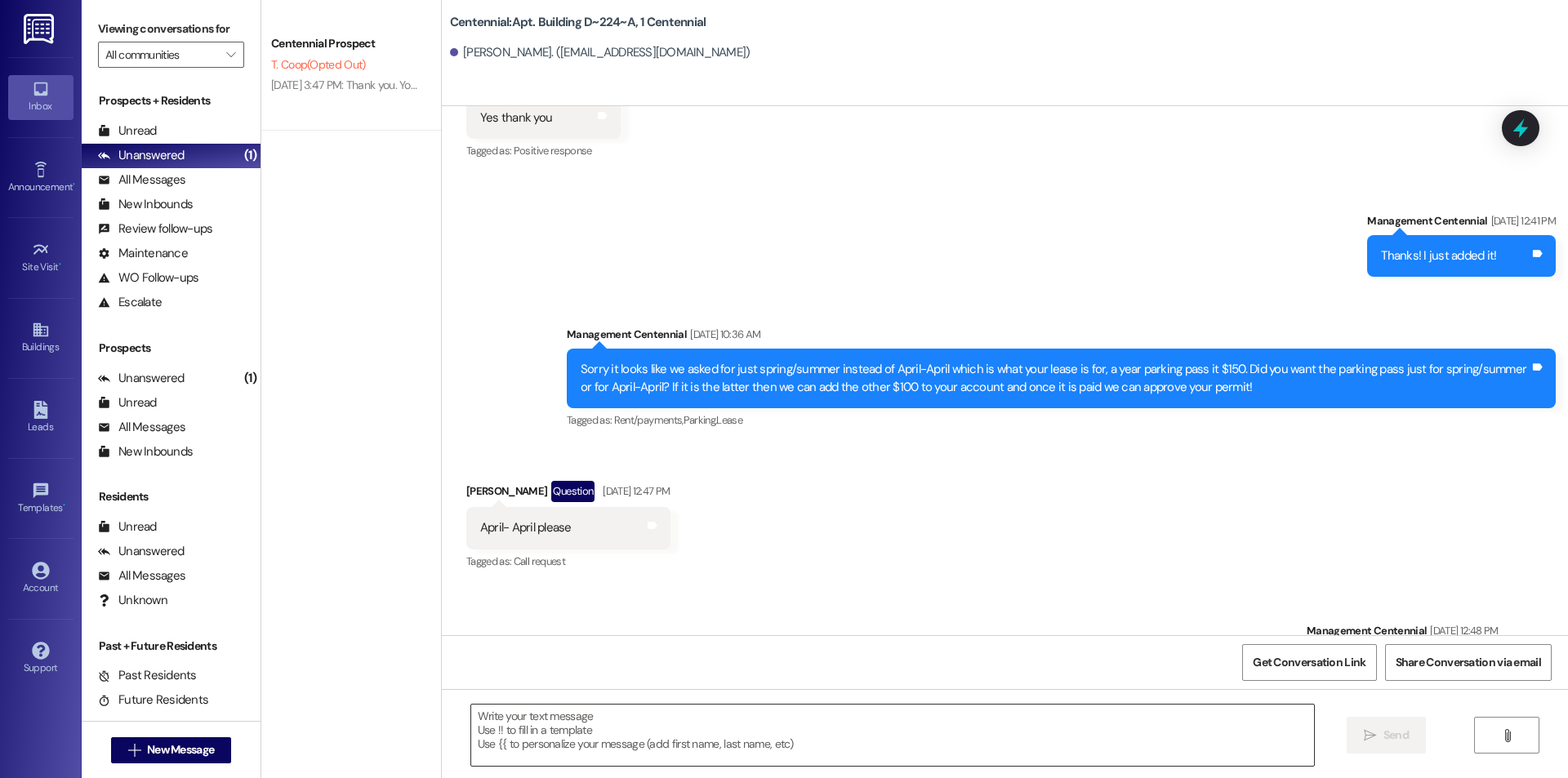
scroll to position [4010, 0]
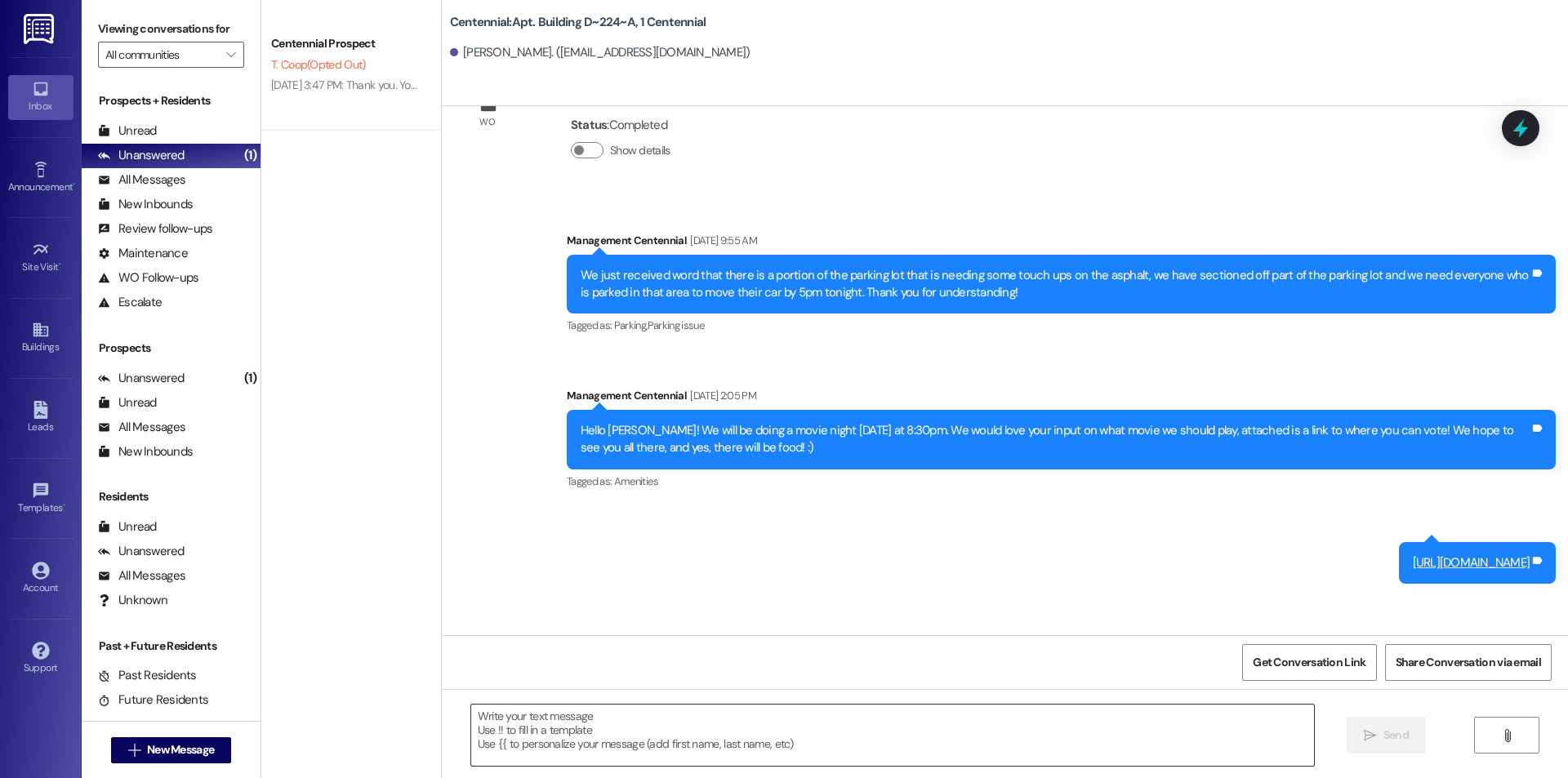
click at [645, 760] on textarea at bounding box center [892, 735] width 842 height 61
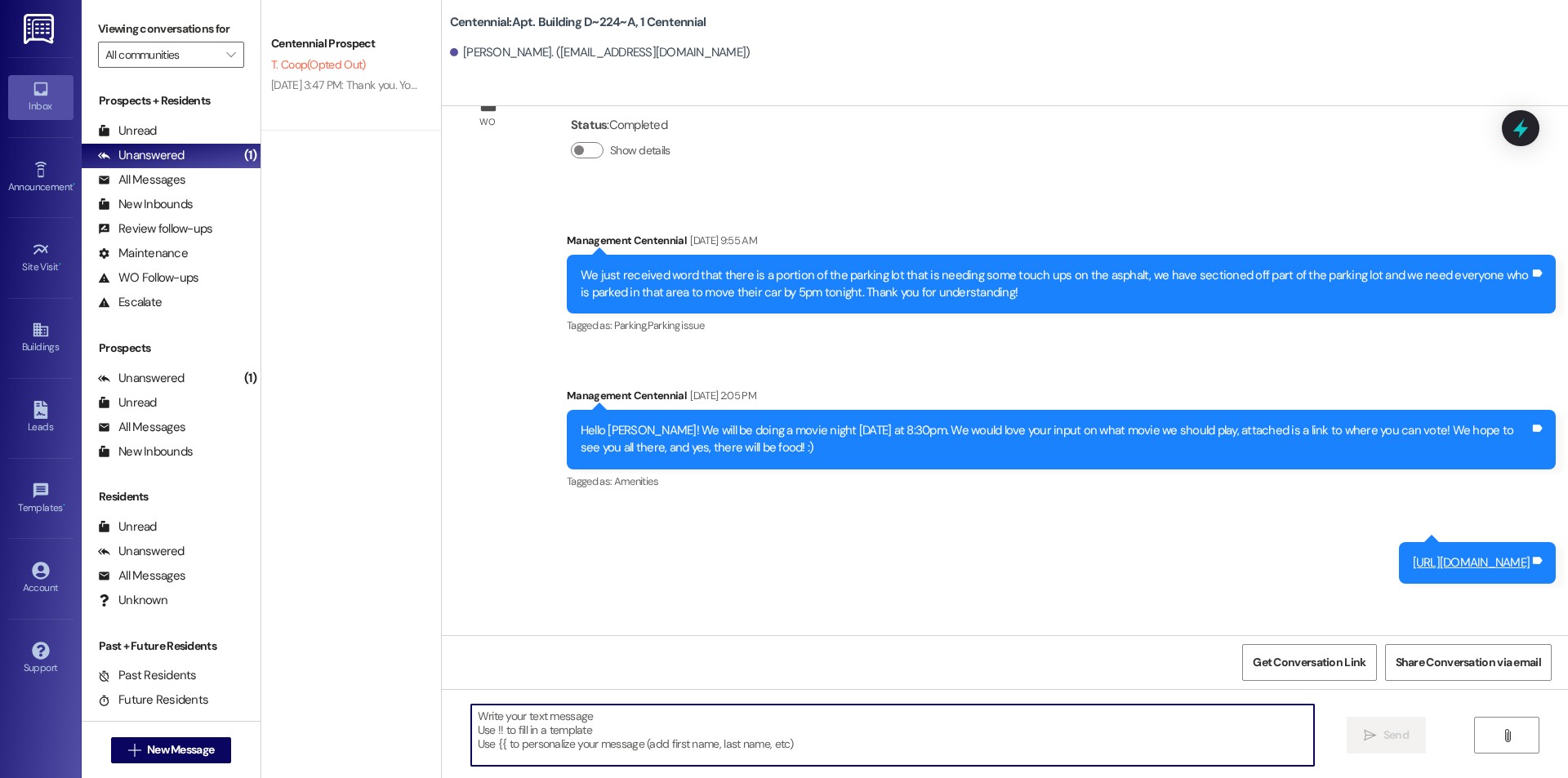
paste textarea "Hello {{first_name}}, would you be able to bring your key fob to the office wit…"
type textarea "Hello {{first_name}}, would you be able to bring your key fob to the office wit…"
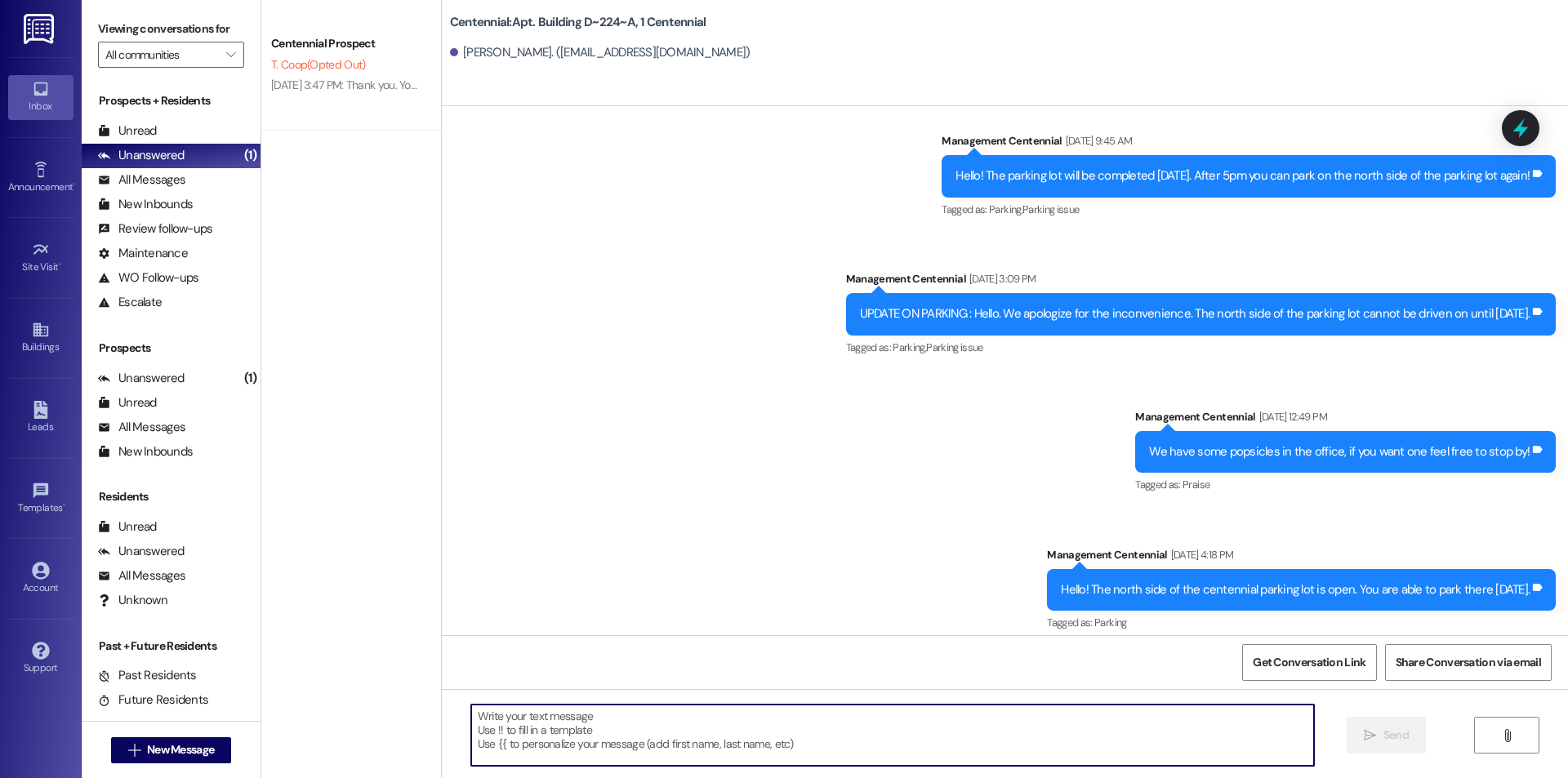
scroll to position [3196, 0]
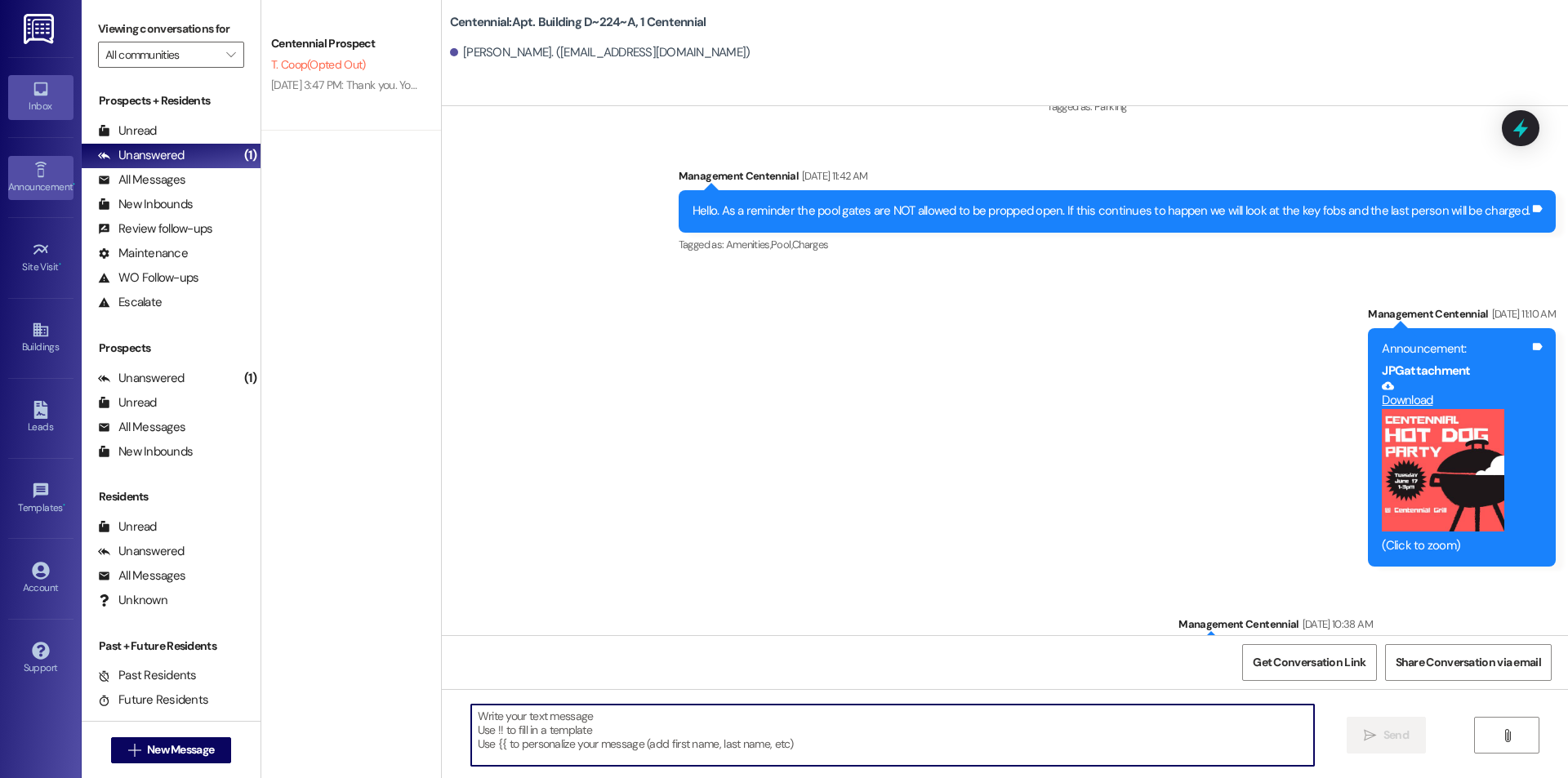
click at [46, 196] on div "Announcement •" at bounding box center [40, 186] width 81 height 16
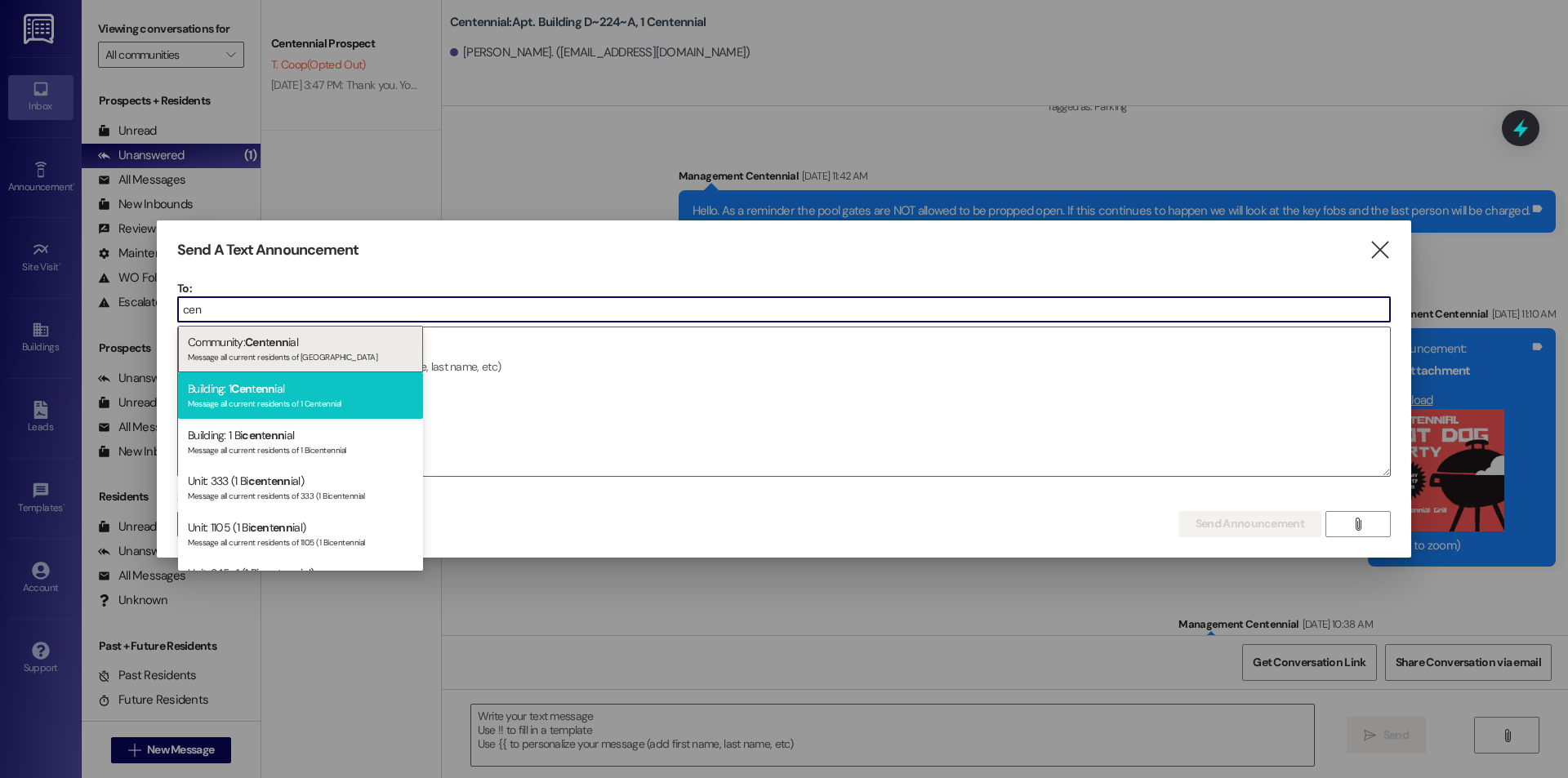
type input "cen"
click at [317, 390] on div "Building: 1 Cen t enn ial Message all current residents of 1 Centennial" at bounding box center [301, 395] width 245 height 46
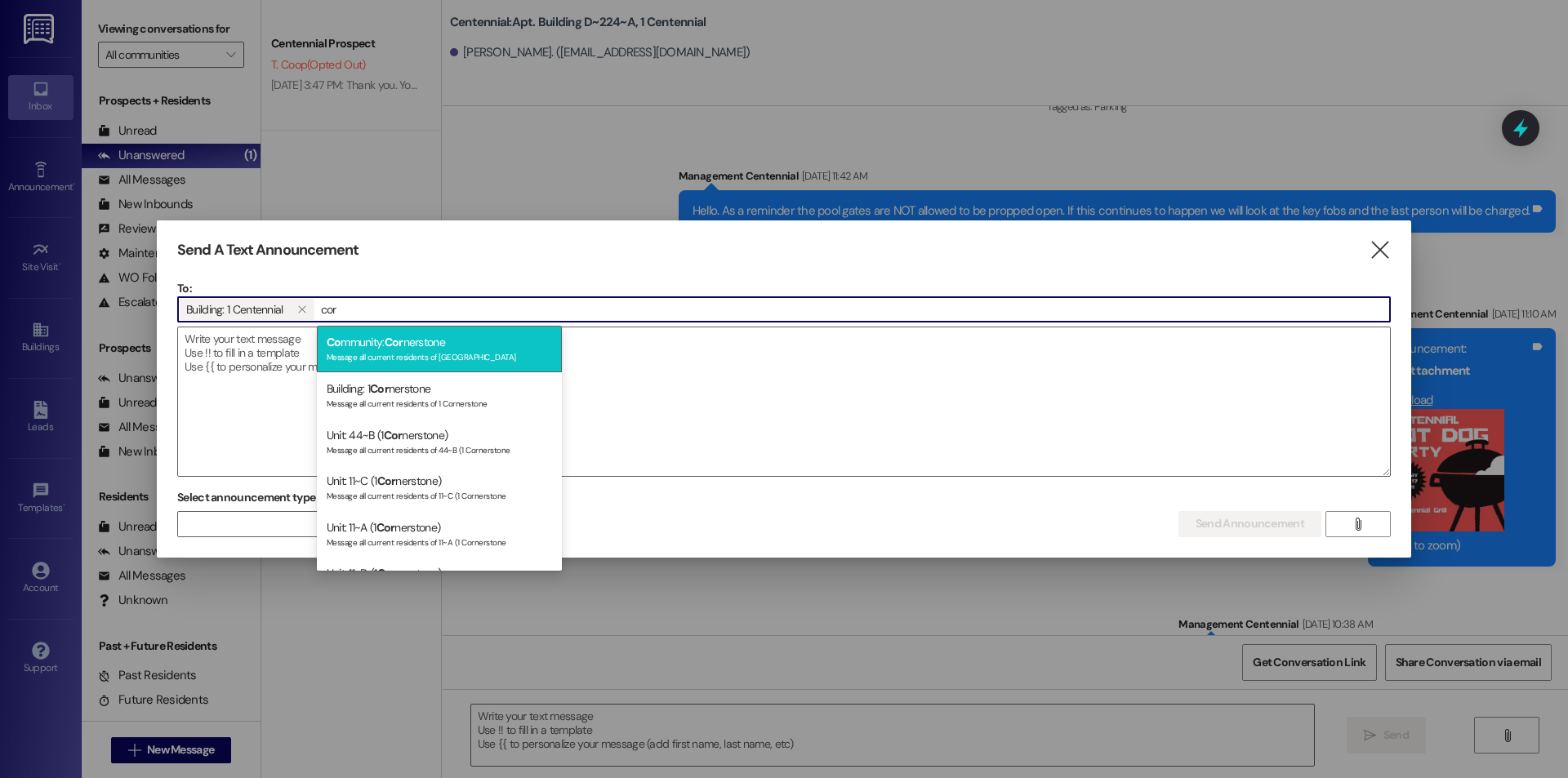
type input "cor"
click at [426, 353] on div "Message all current residents of [GEOGRAPHIC_DATA]" at bounding box center [439, 355] width 226 height 14
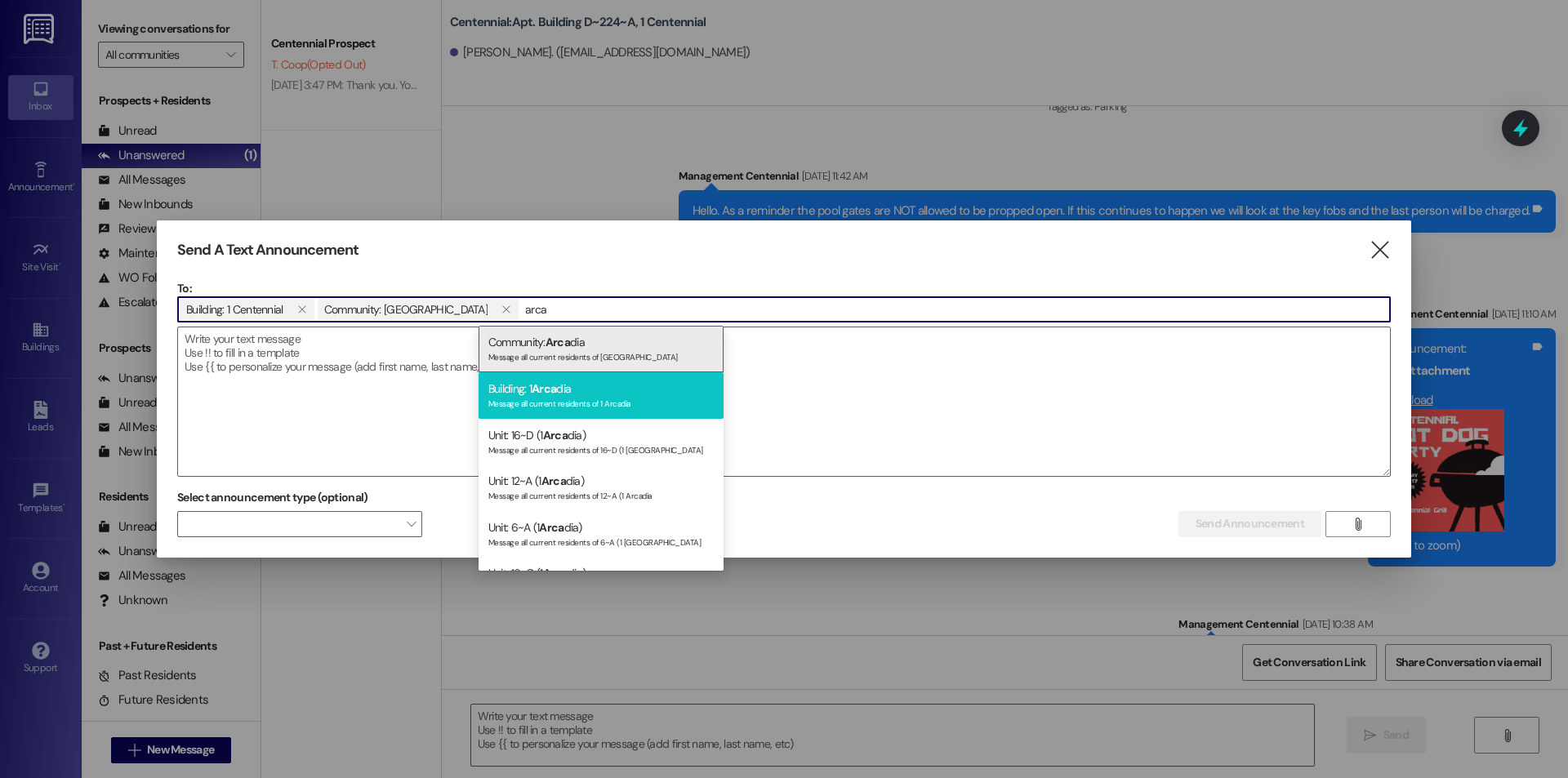
type input "arca"
click at [555, 401] on div "Message all current residents of 1 Arcadia" at bounding box center [600, 402] width 226 height 14
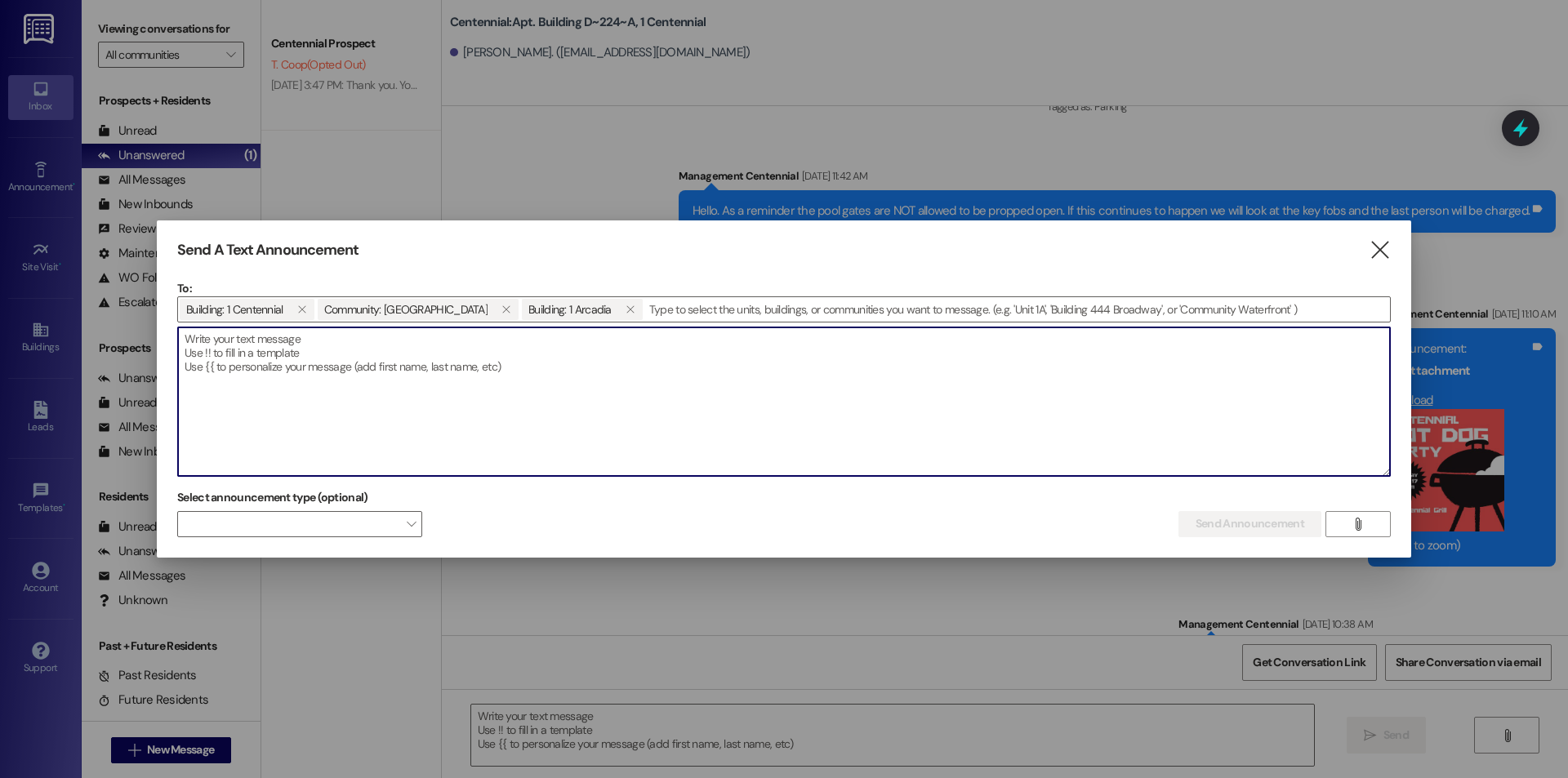
click at [555, 401] on textarea at bounding box center [784, 401] width 1212 height 148
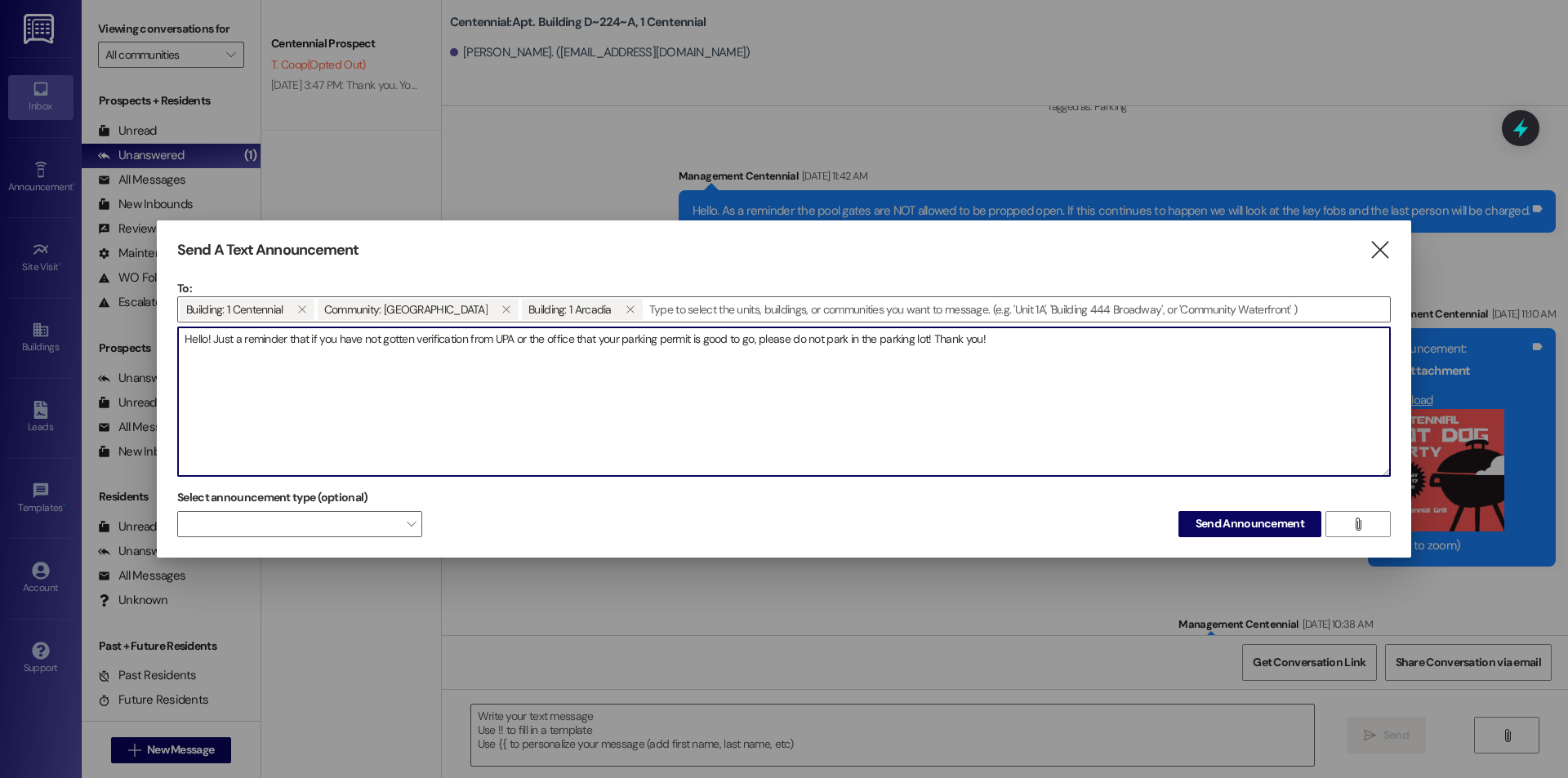
click at [413, 344] on textarea "Hello! Just a reminder that if you have not gotten verification from UPA or the…" at bounding box center [784, 401] width 1212 height 148
click at [528, 346] on textarea "Hello! Just a reminder that if you have not gotten verification from UPA or the…" at bounding box center [784, 401] width 1212 height 148
type textarea "Hello! Just a reminder that if you have not gotten verification from UPA or fro…"
click at [1191, 518] on button "Send Announcement" at bounding box center [1250, 524] width 143 height 26
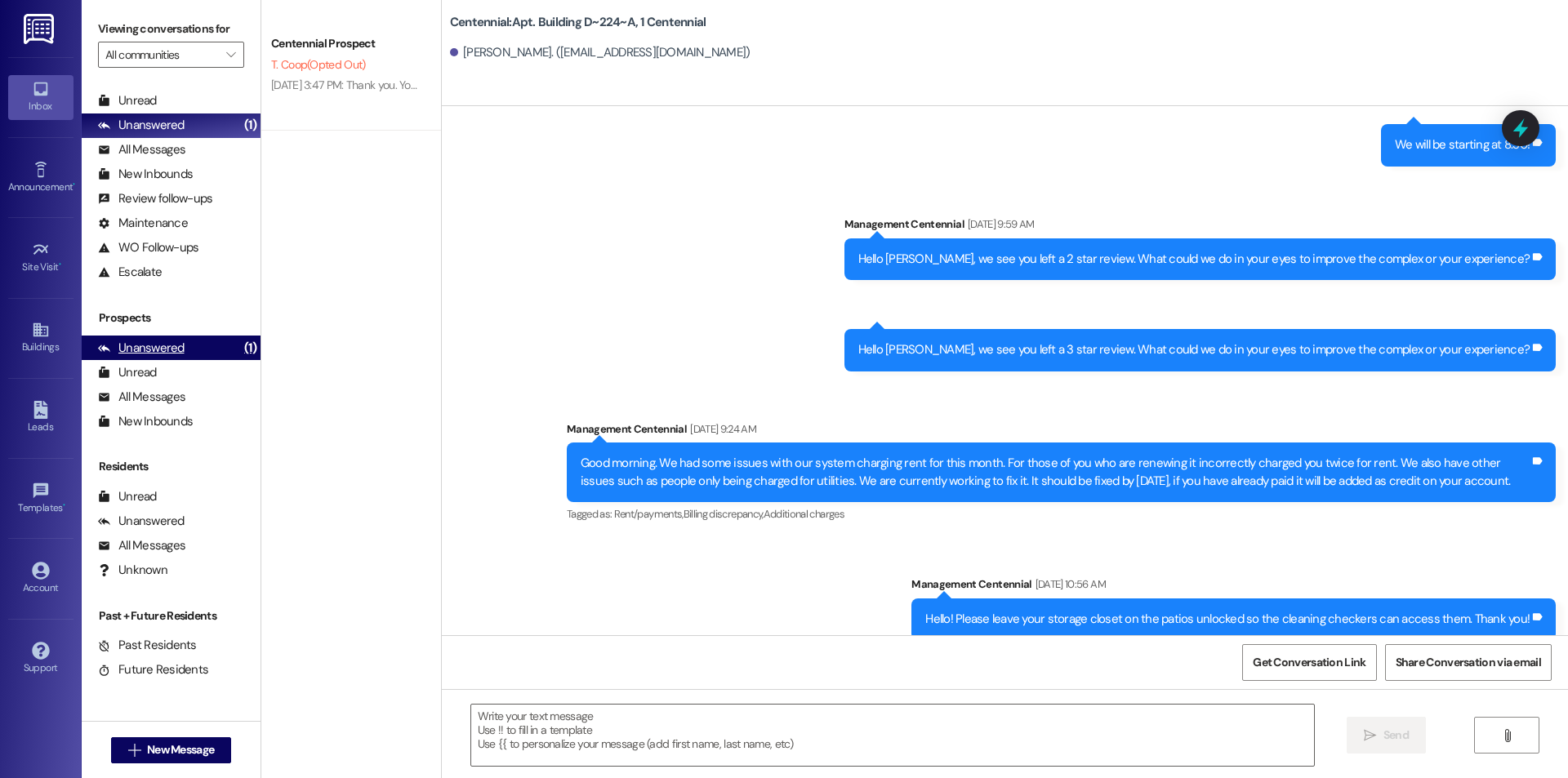
scroll to position [5156, 0]
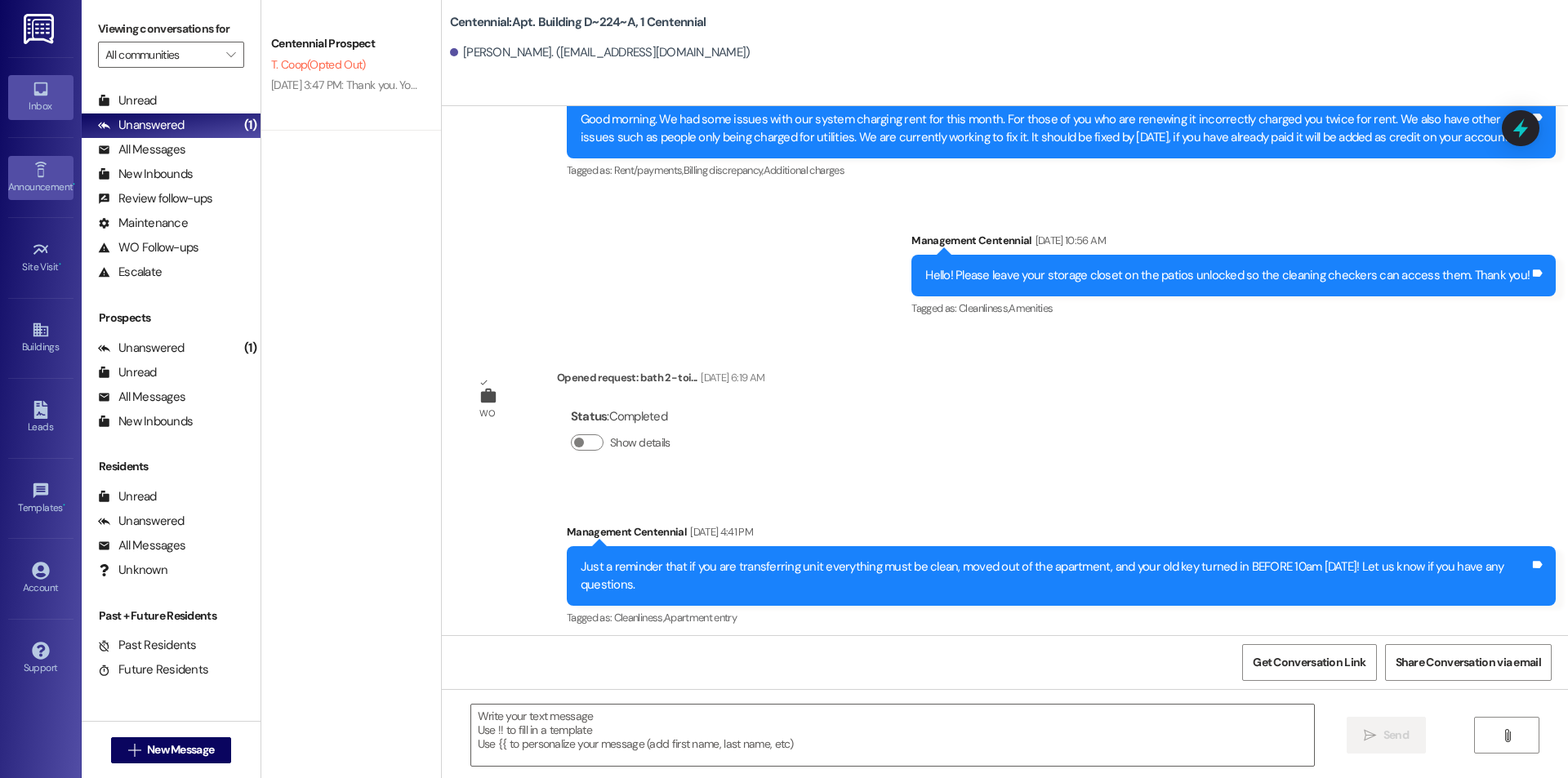
click at [34, 196] on link "Announcement •" at bounding box center [41, 178] width 65 height 44
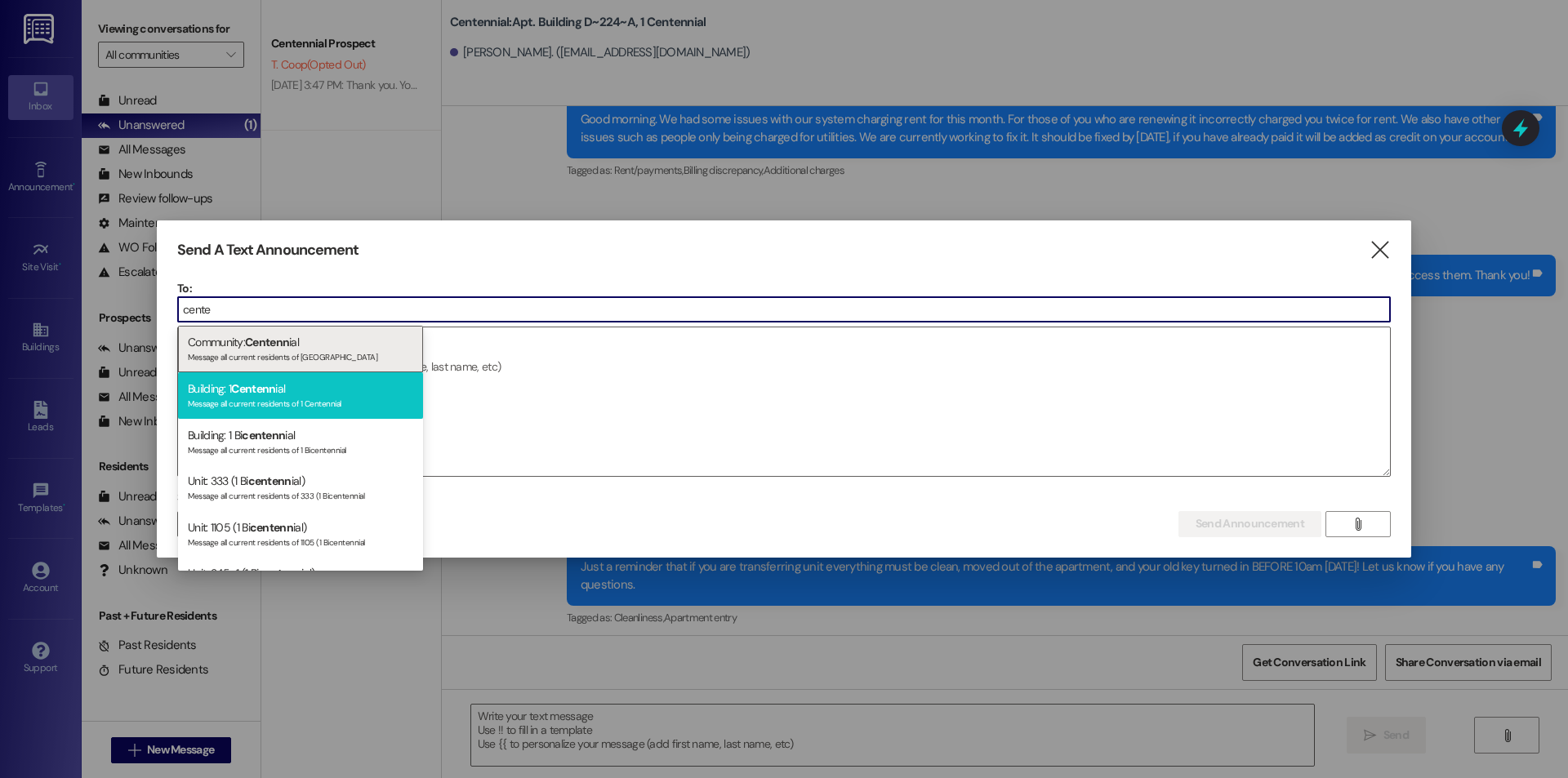
type input "cente"
click at [316, 383] on div "Building: 1 Centenn ial Message all current residents of 1 Centennial" at bounding box center [301, 395] width 245 height 46
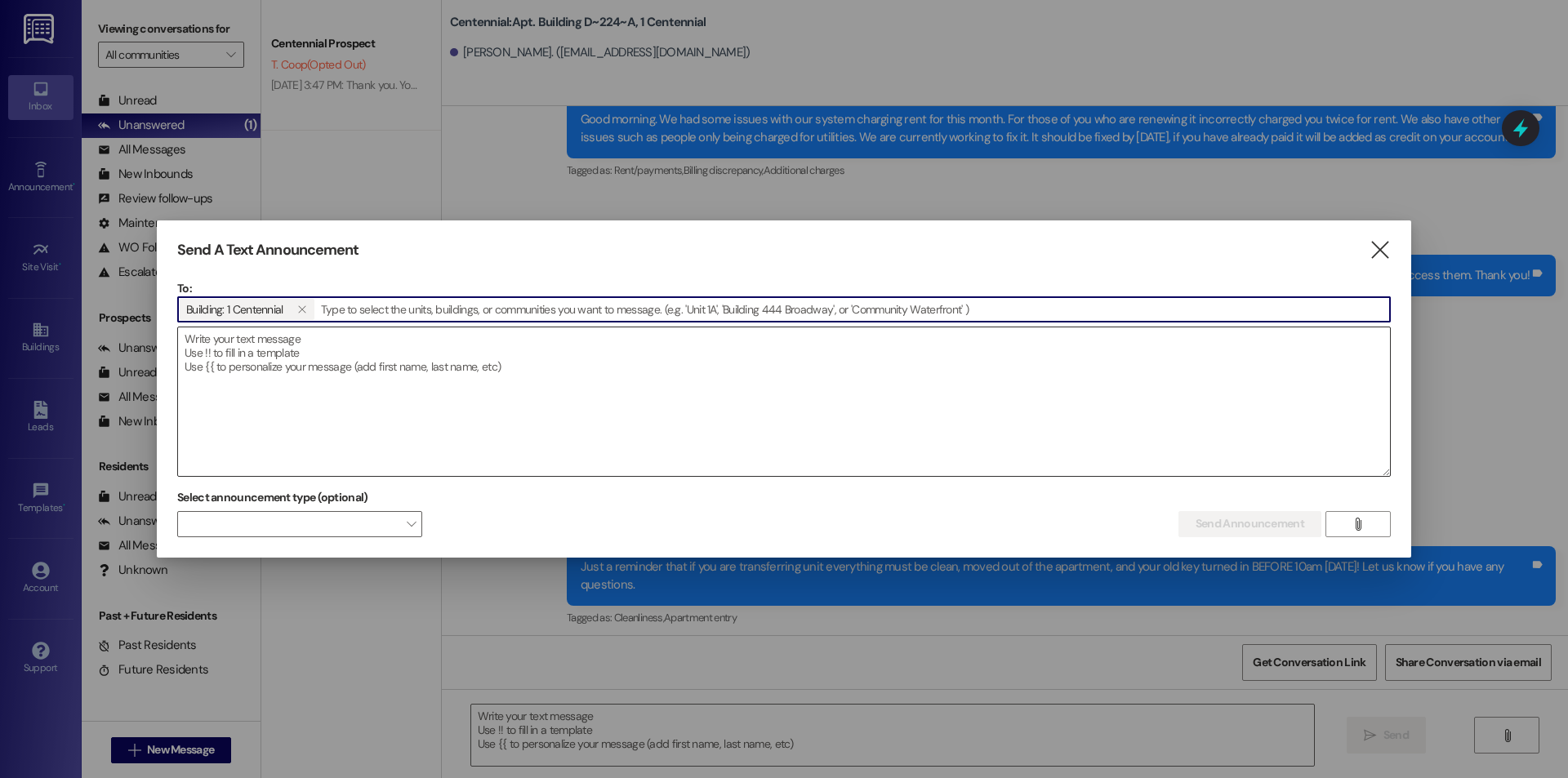
click at [341, 369] on textarea at bounding box center [784, 401] width 1212 height 148
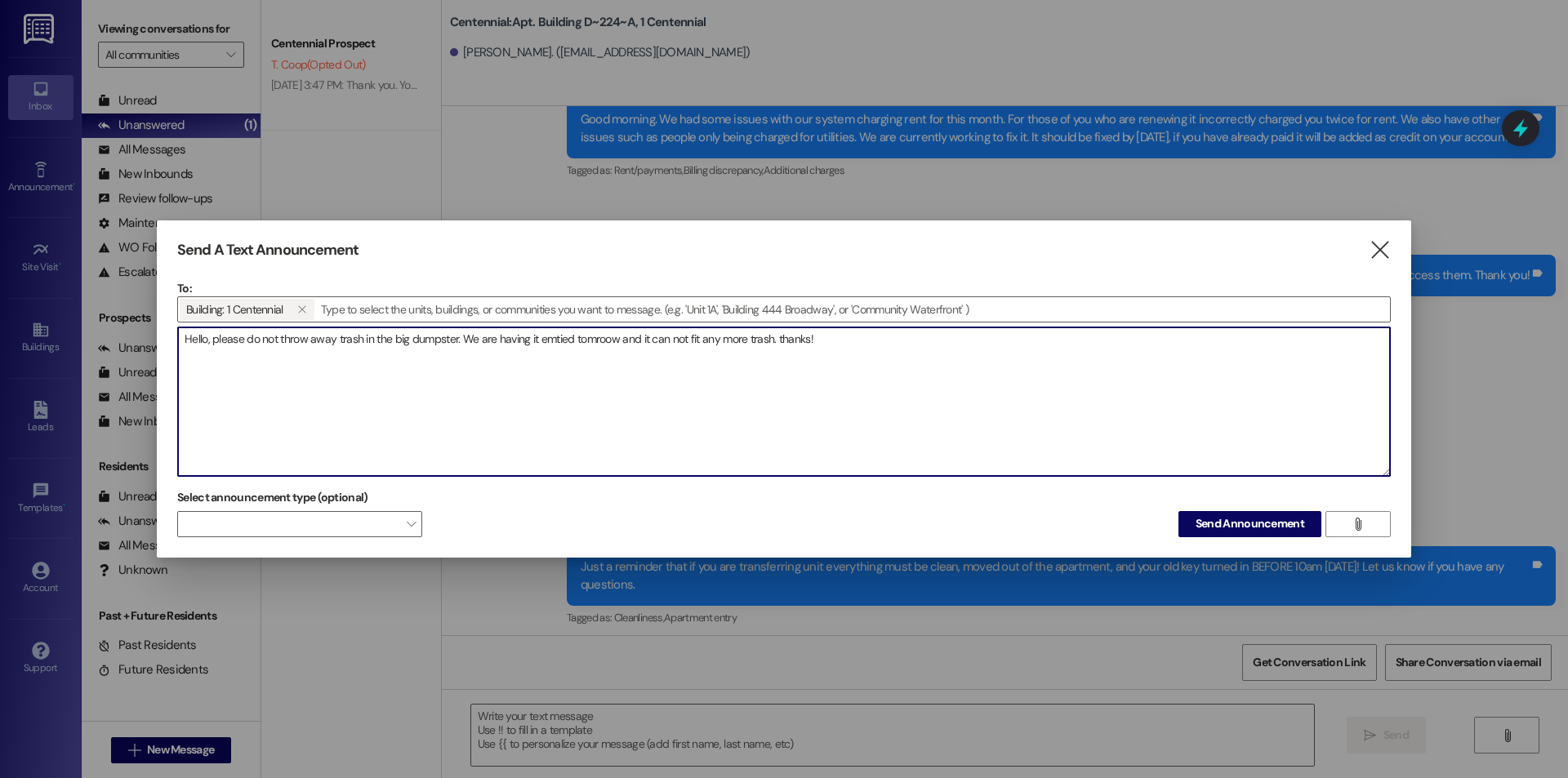
click at [779, 342] on textarea "Hello, please do not throw away trash in the big dumpster. We are having it emt…" at bounding box center [784, 401] width 1212 height 148
click at [683, 343] on textarea "Hello, please do not throw away trash in the big dumpster. We are having it emp…" at bounding box center [784, 401] width 1212 height 148
click at [687, 341] on textarea "Hello, please do not throw away trash in the big dumpster. We are having it emp…" at bounding box center [784, 401] width 1212 height 148
click at [681, 341] on textarea "Hello, please do not throw away trash in the big dumpster. We are having it emp…" at bounding box center [784, 401] width 1212 height 148
click at [729, 386] on textarea "Hello, please do not throw away trash in the big dumpster. We are having it emp…" at bounding box center [784, 401] width 1212 height 148
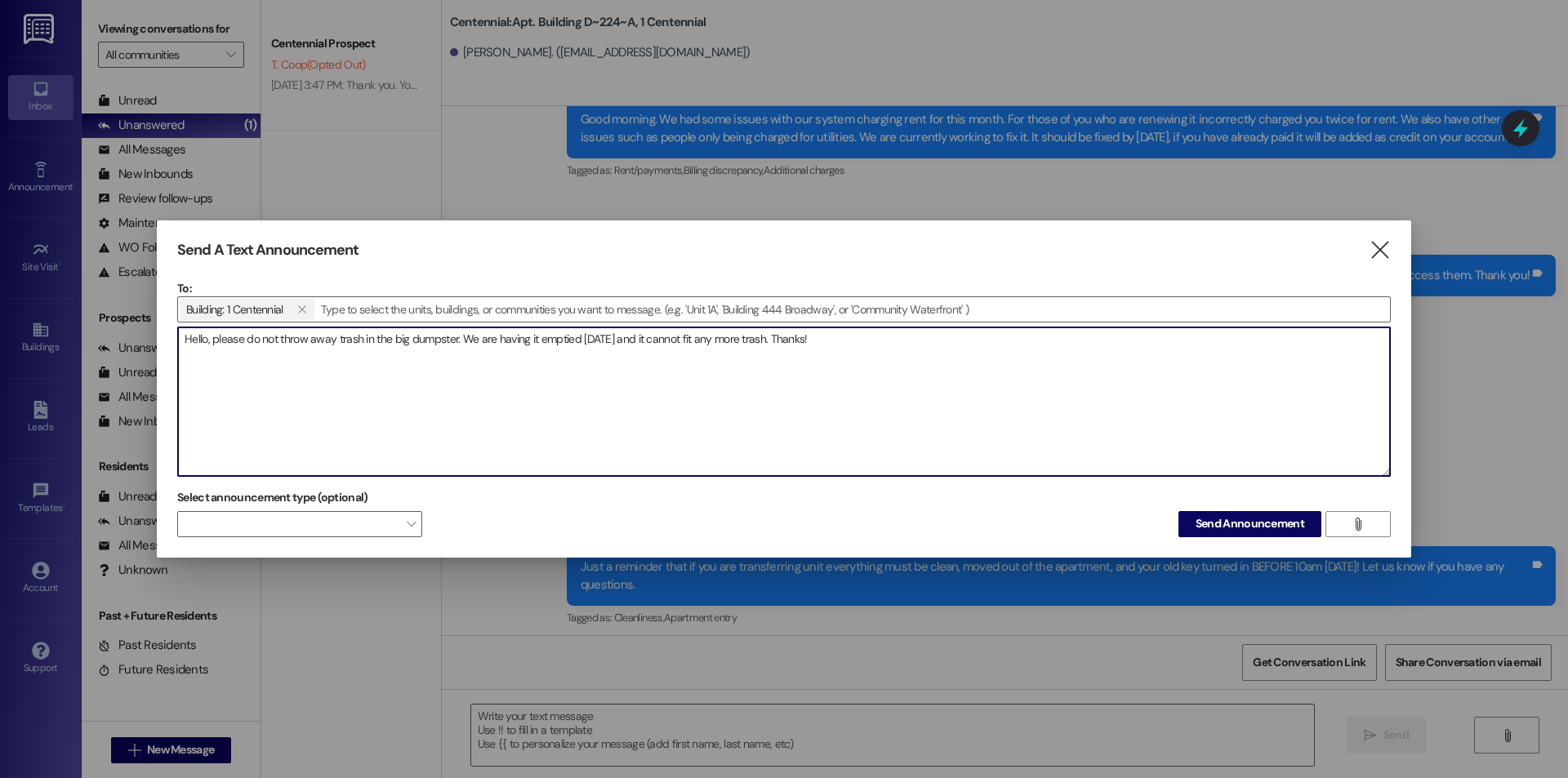
click at [778, 377] on textarea "Hello, please do not throw away trash in the big dumpster. We are having it emp…" at bounding box center [784, 401] width 1212 height 148
click at [1100, 394] on textarea "Hello, please do not throw away trash in the big dumpster. We are having it emp…" at bounding box center [784, 401] width 1212 height 148
type textarea "Hello, please do not throw away trash in the big dumpster. We are having it emp…"
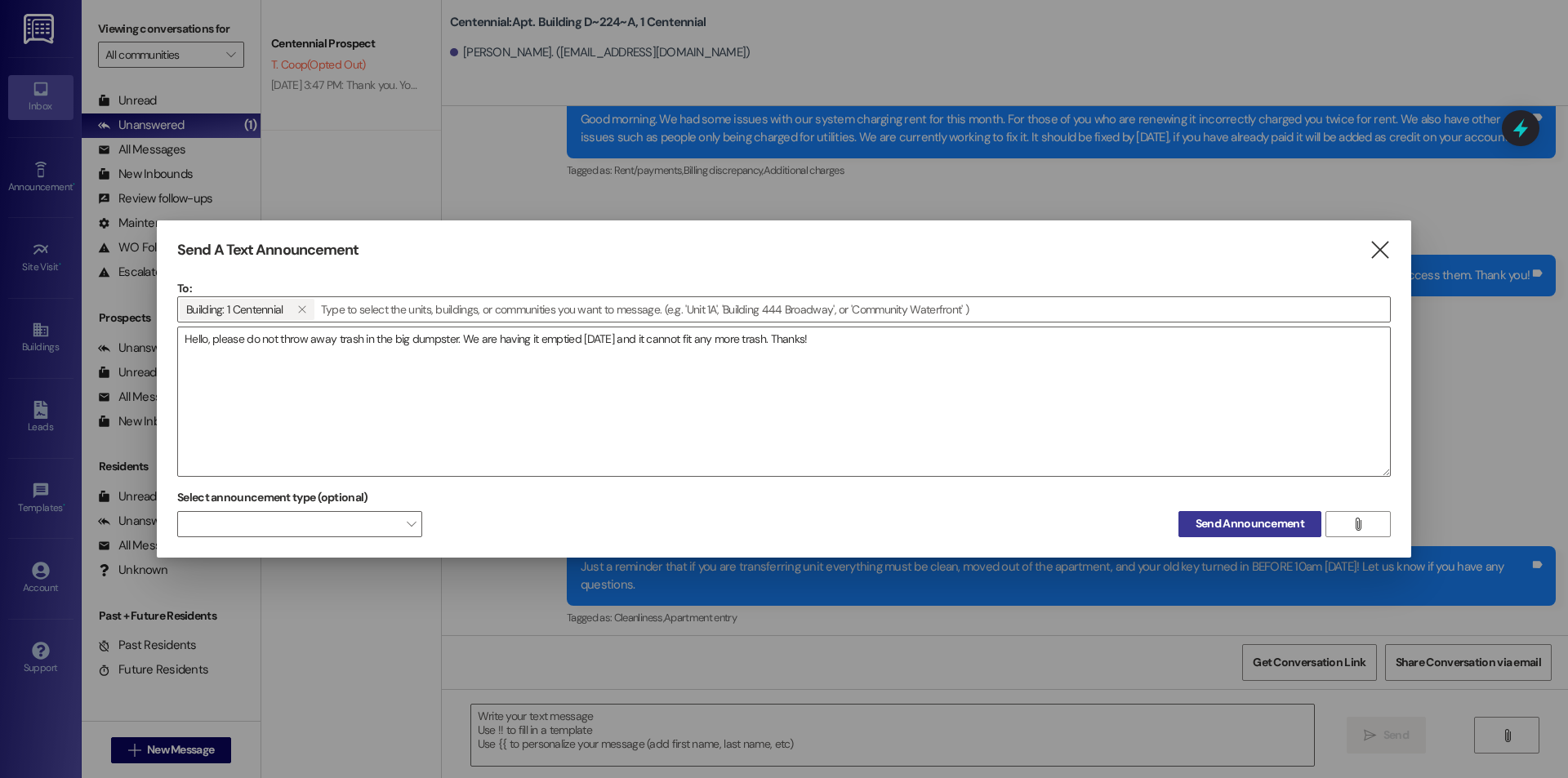
click at [1239, 518] on span "Send Announcement" at bounding box center [1250, 524] width 109 height 17
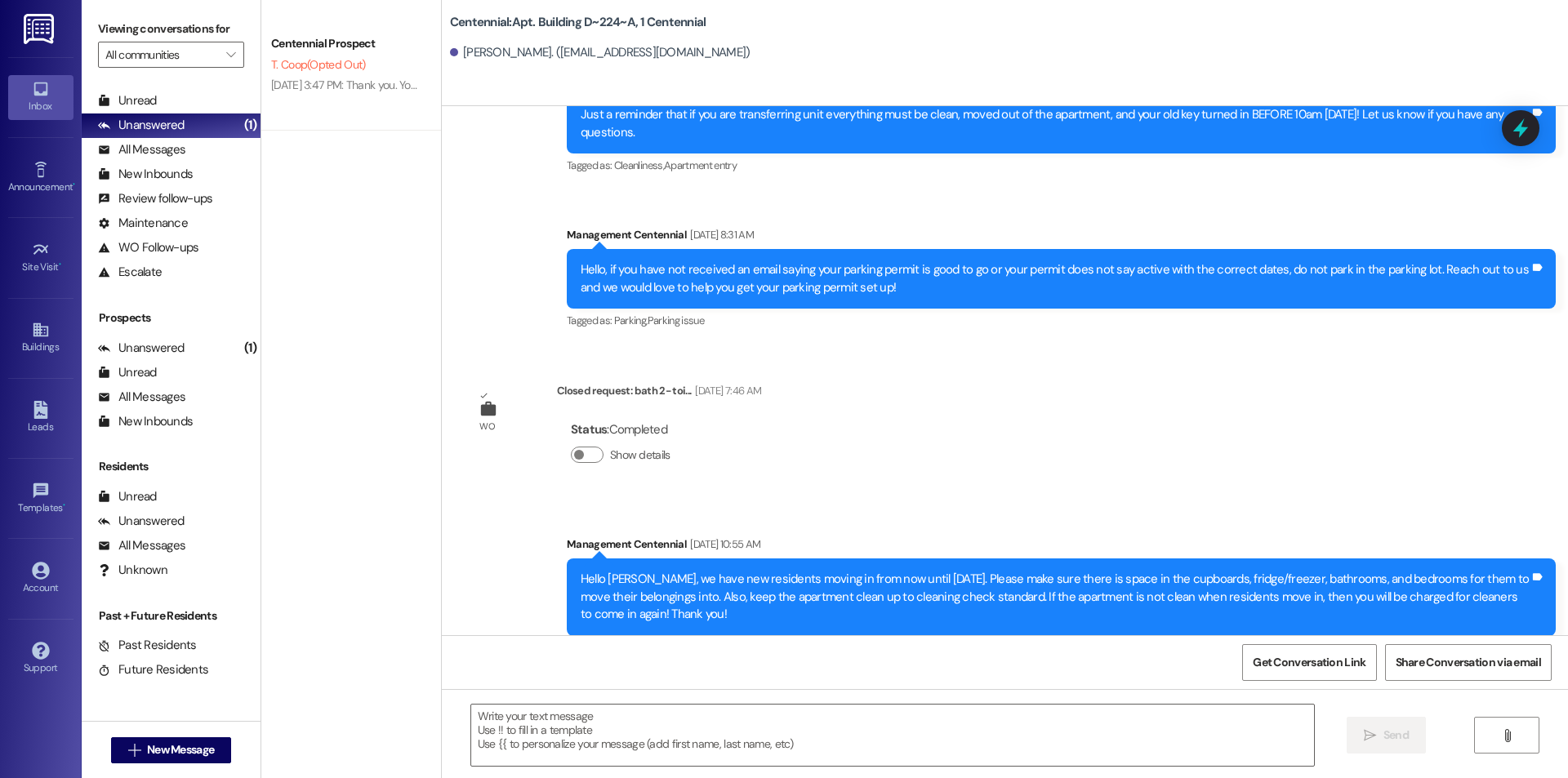
scroll to position [5724, 0]
